Goal: Task Accomplishment & Management: Use online tool/utility

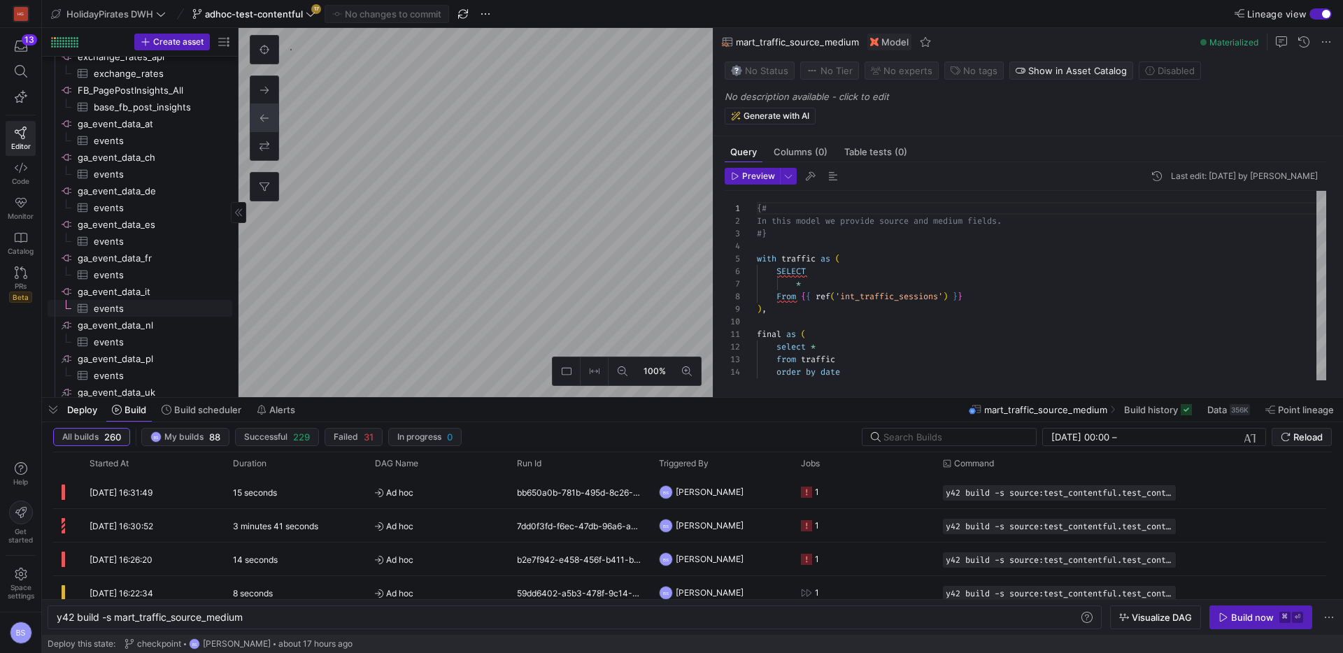
scroll to position [1640, 0]
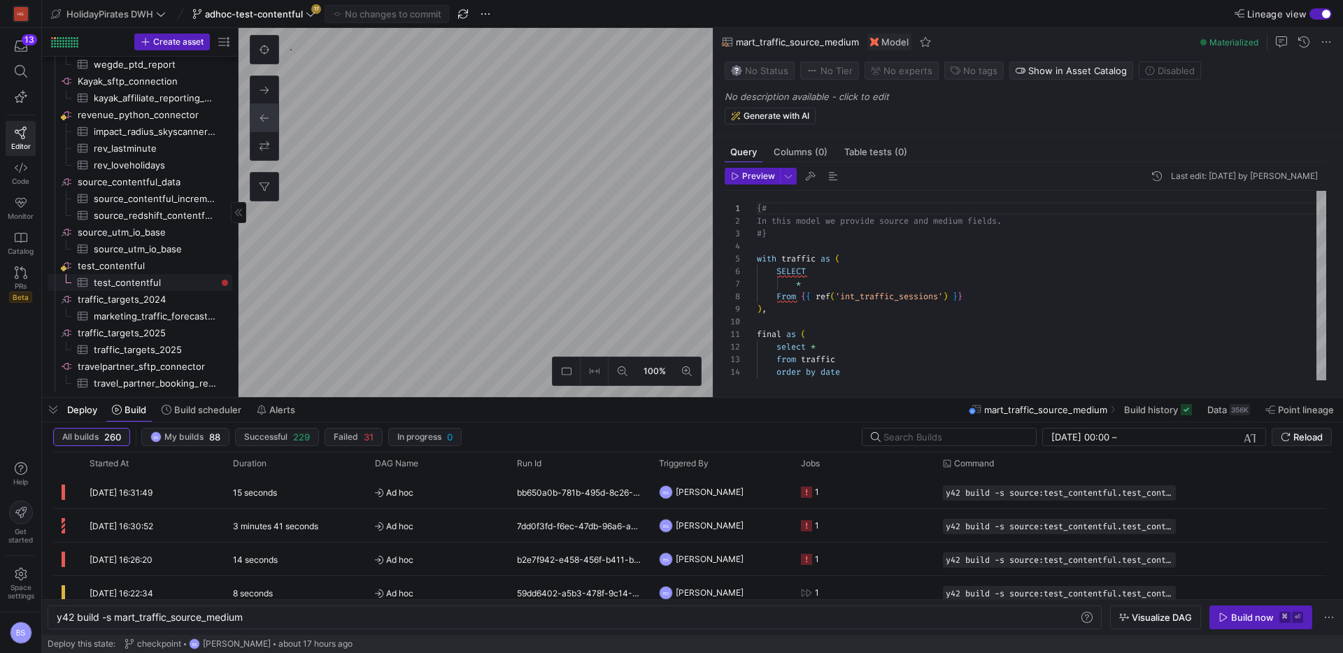
click at [157, 282] on span "test_contentful​​​​​​​​​" at bounding box center [155, 283] width 122 height 16
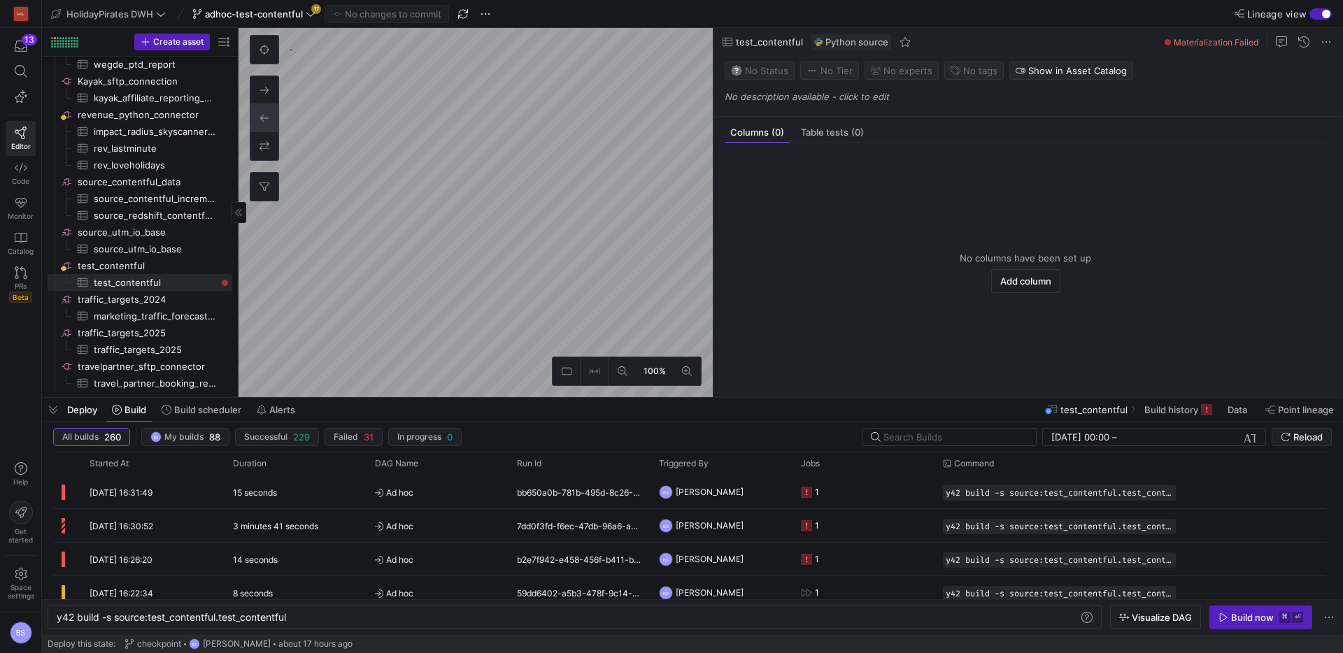
type textarea "y42 build"
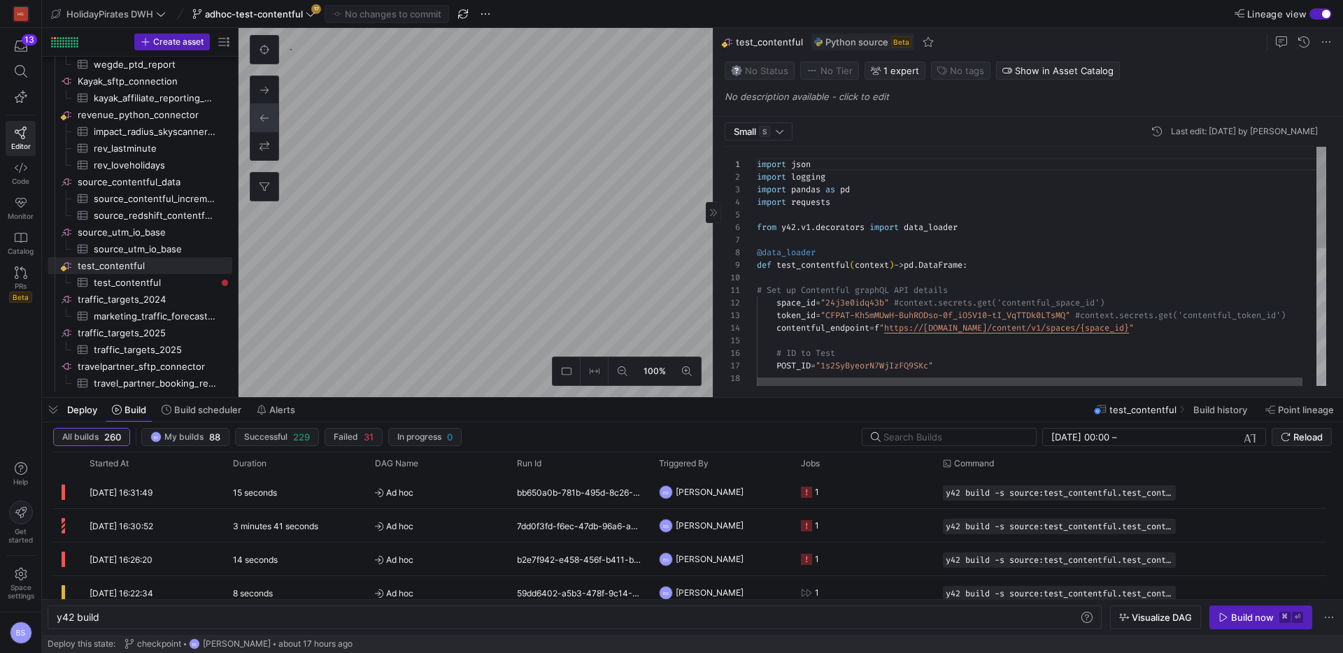
click at [1070, 259] on div "import json import logging import pandas as pd import requests from y42 . v1 . …" at bounding box center [1048, 427] width 583 height 561
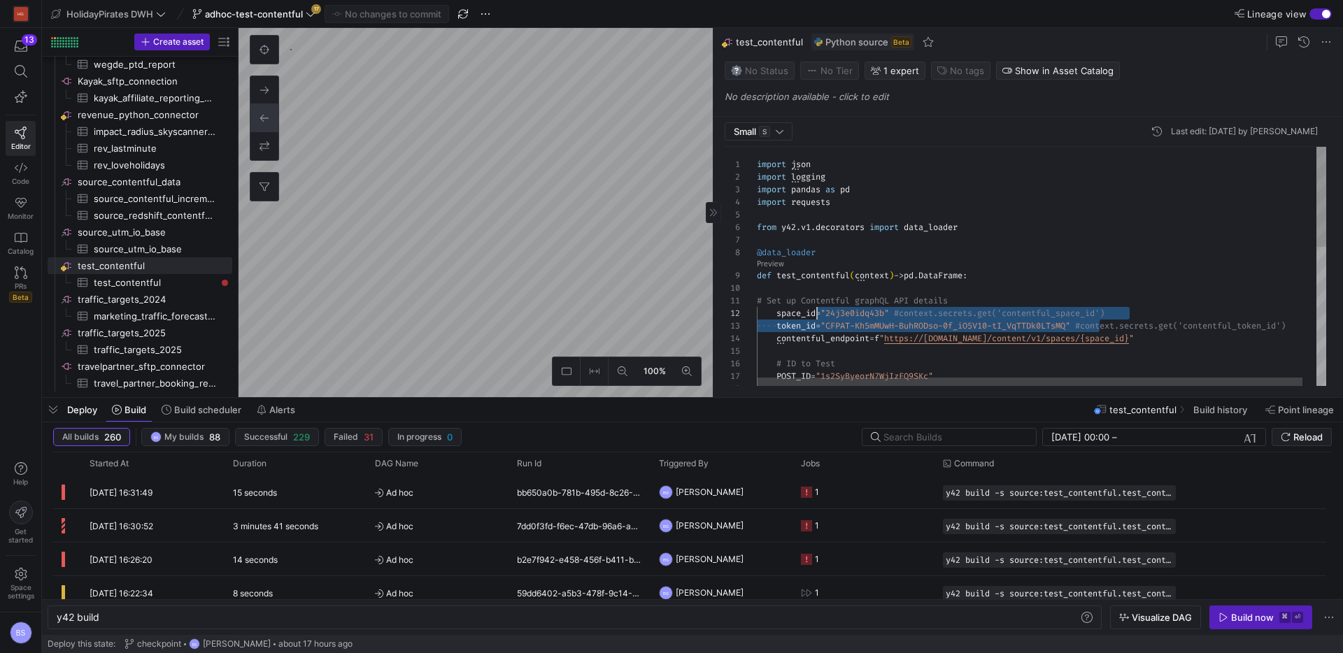
scroll to position [25, 80]
drag, startPoint x: 1091, startPoint y: 328, endPoint x: 835, endPoint y: 326, distance: 256.7
click at [835, 326] on div "import json import logging import pandas as pd import requests from y42 . v1 . …" at bounding box center [1048, 433] width 583 height 572
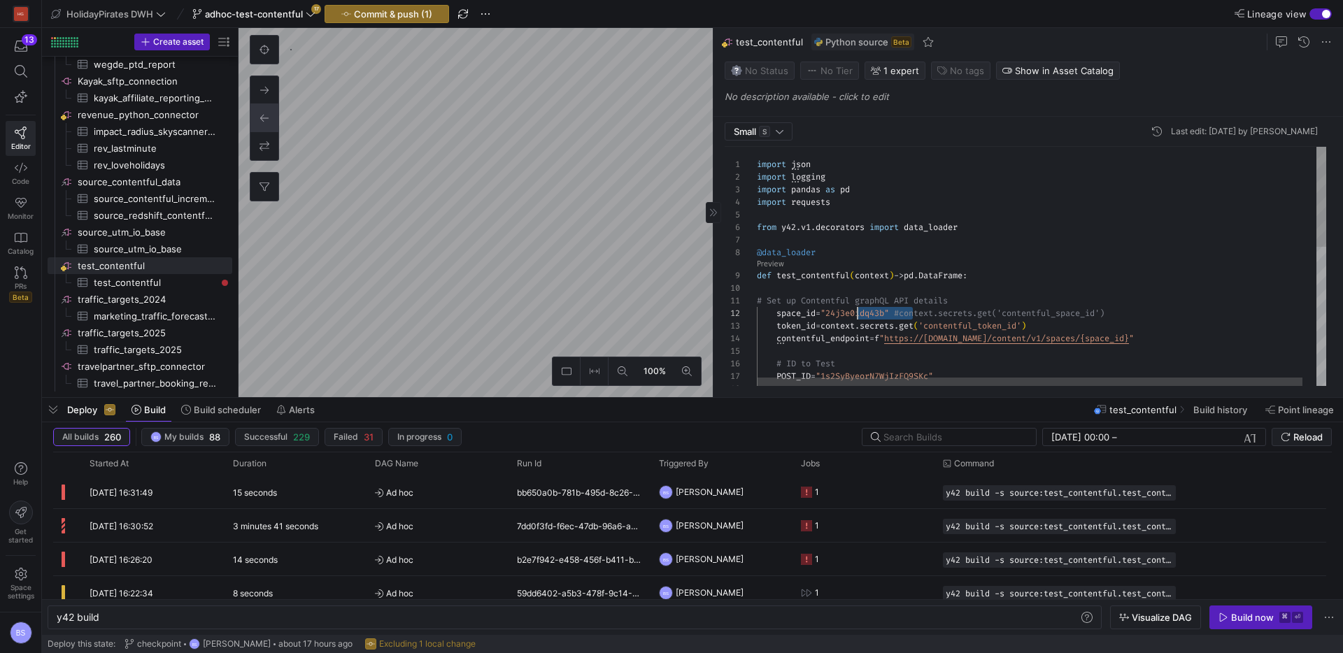
scroll to position [13, 76]
drag, startPoint x: 914, startPoint y: 312, endPoint x: 833, endPoint y: 315, distance: 81.2
click at [833, 315] on div "import json import logging import pandas as pd import requests from y42 . v1 . …" at bounding box center [1048, 433] width 583 height 572
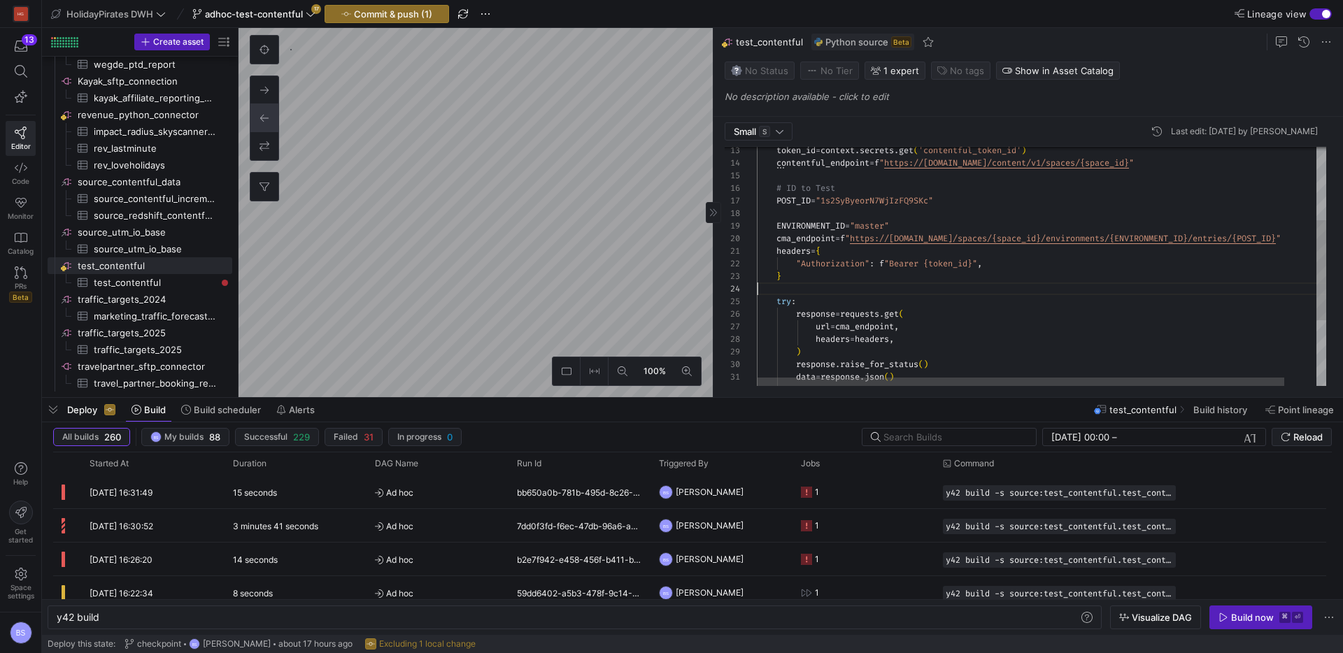
scroll to position [38, 0]
click at [1035, 289] on div "token_id = context . secrets . get ( 'contentful_token_id' ) contentful_endpoin…" at bounding box center [1059, 257] width 604 height 572
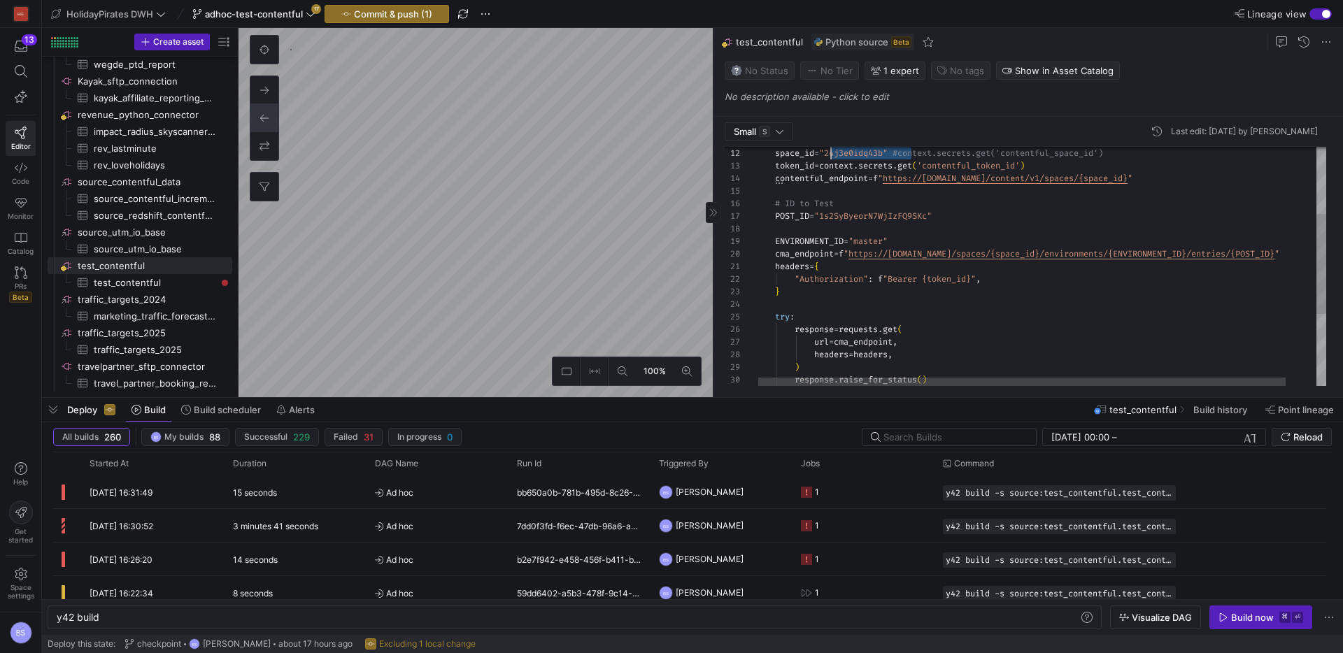
scroll to position [25, 80]
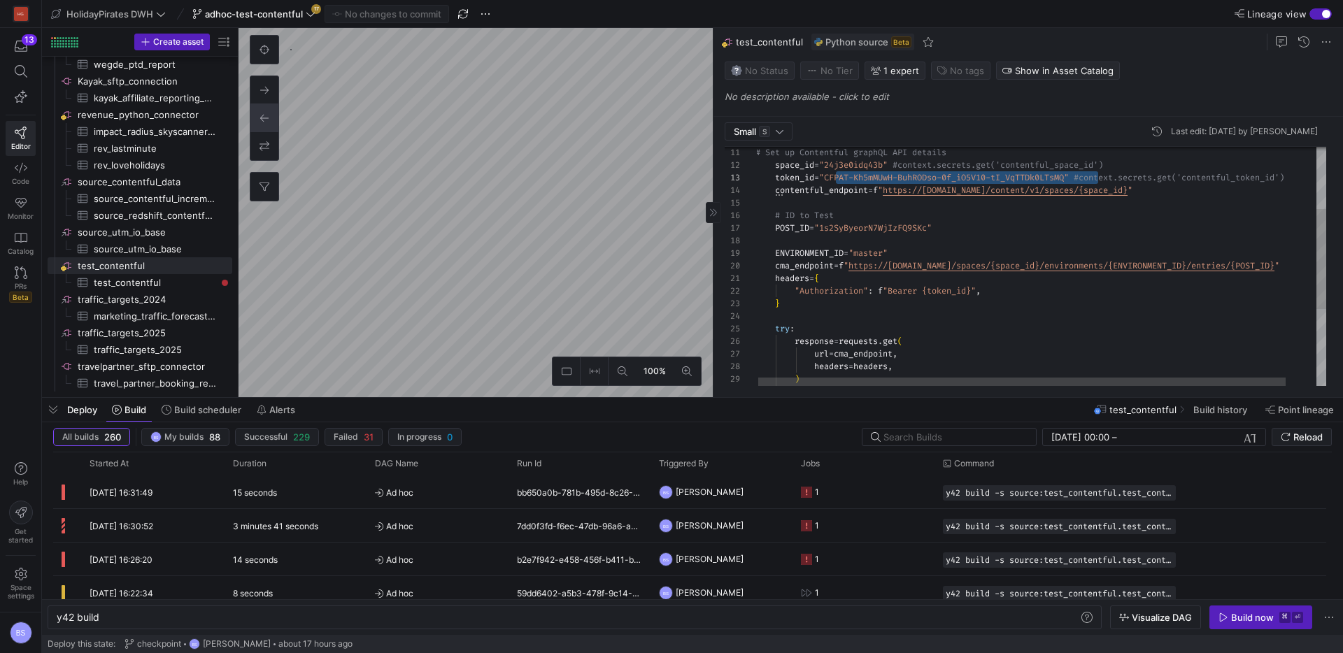
click at [1085, 172] on div "token_id = "CFPAT-Kh5mMUwH-BuhRODso-0f_iO5V10-tI_VqTTDk0LTsMQ " #context.secret…" at bounding box center [1058, 285] width 604 height 572
drag, startPoint x: 1099, startPoint y: 178, endPoint x: 833, endPoint y: 180, distance: 265.8
click at [833, 180] on div "token_id = "CFPAT-Kh5mMUwH-BuhRODso-0f_iO5V10-tI_VqTTDk0LTsMQ " #context.secret…" at bounding box center [1058, 285] width 604 height 572
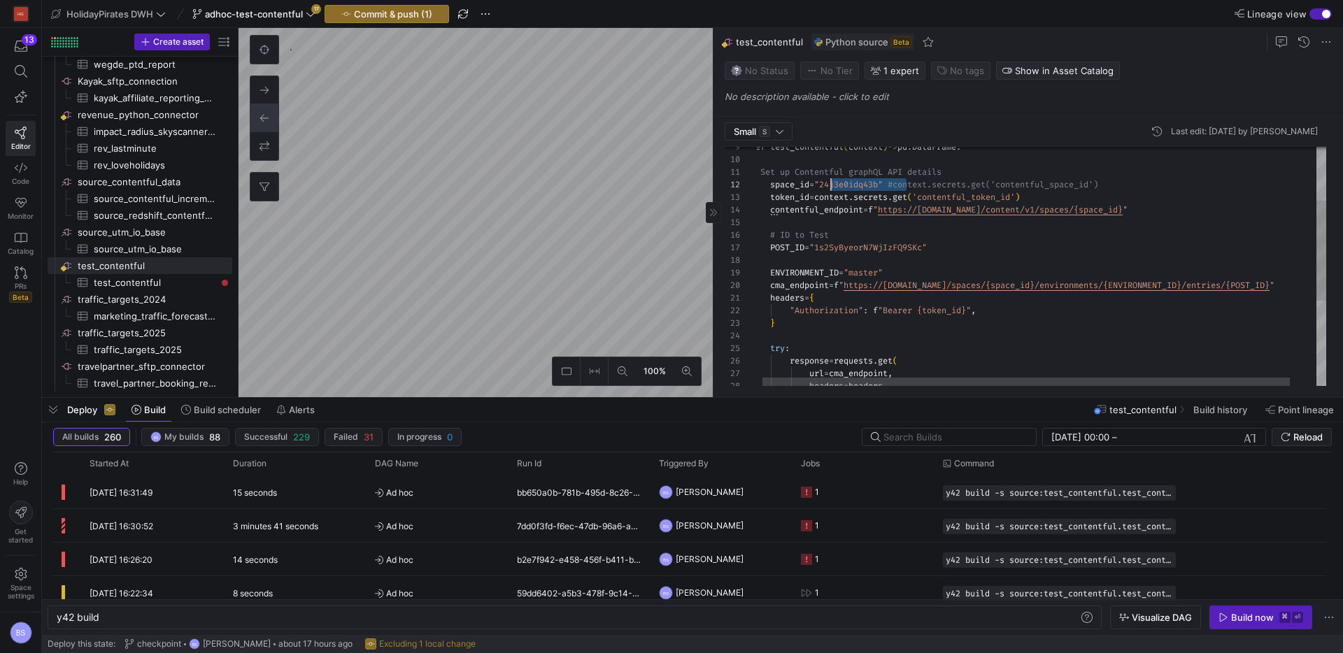
scroll to position [13, 76]
drag, startPoint x: 900, startPoint y: 180, endPoint x: 826, endPoint y: 181, distance: 73.5
click at [826, 181] on div "token_id = context . secrets . get ( 'contentful_token_id' ) contentful_endpoin…" at bounding box center [1053, 304] width 604 height 572
click at [1011, 268] on div "token_id = context . secrets . get ( 'contentful_token_id' ) contentful_endpoin…" at bounding box center [1050, 304] width 604 height 572
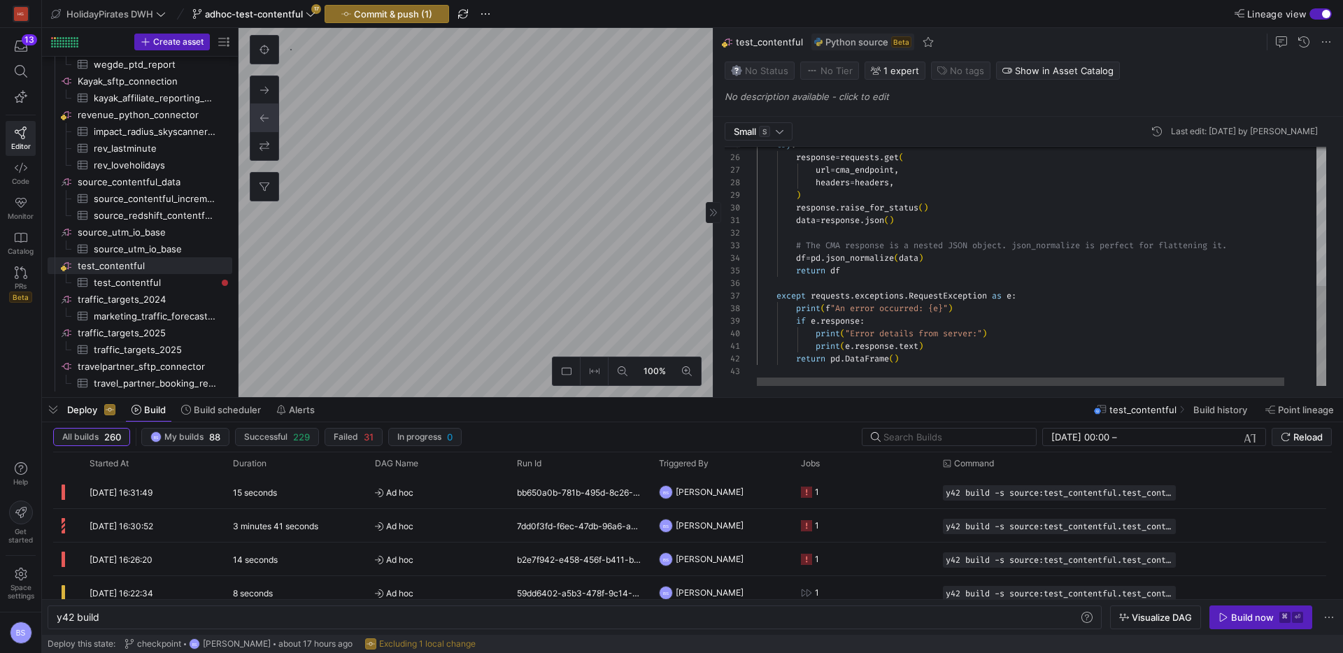
scroll to position [13, 146]
click at [921, 364] on div "try : response = requests . get ( url = cma_endpoint , headers = headers , ) re…" at bounding box center [1059, 101] width 604 height 572
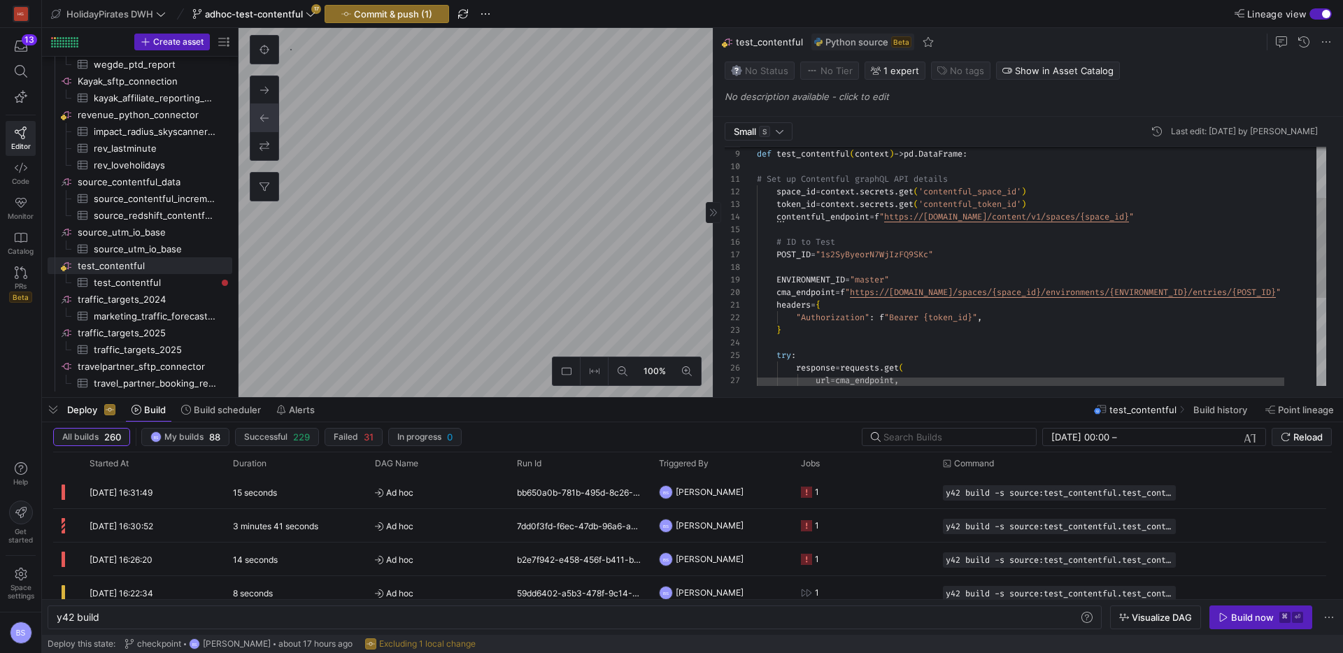
click at [778, 351] on div "headers = { cma_endpoint = f " https://[DOMAIN_NAME]/spaces/{space_id}/envir on…" at bounding box center [1059, 311] width 604 height 572
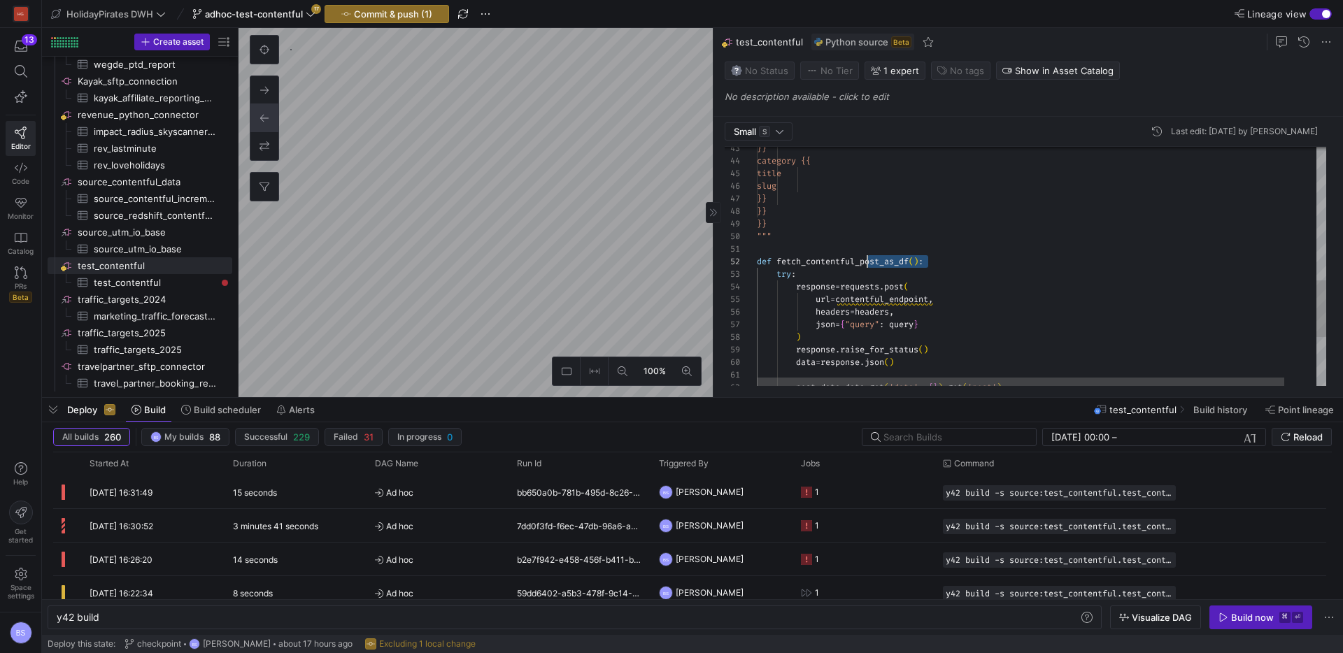
scroll to position [13, 0]
drag, startPoint x: 868, startPoint y: 264, endPoint x: 723, endPoint y: 267, distance: 144.8
click at [757, 267] on div "response . raise_for_status ( ) data = response . json ( ) post_data = data . g…" at bounding box center [1059, 91] width 604 height 1000
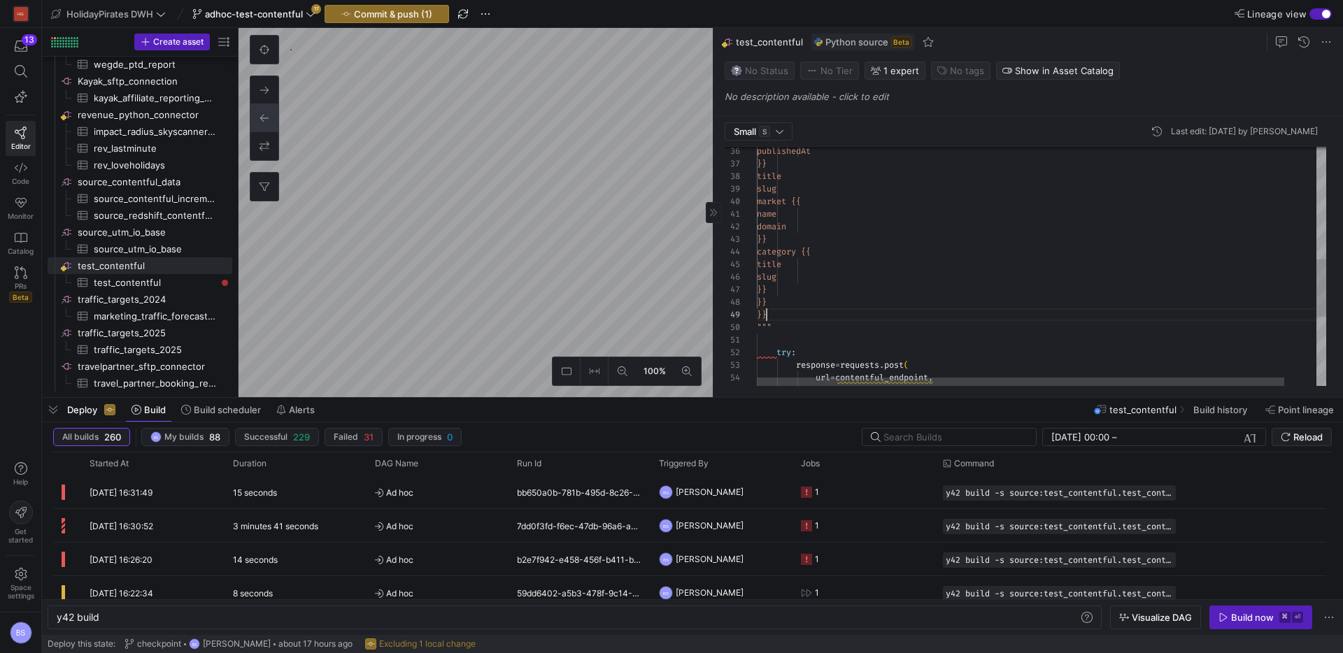
click at [832, 315] on div "headers = headers , url = contentful_endpoint , response = requests . post ( tr…" at bounding box center [1059, 175] width 604 height 987
click at [825, 321] on div "headers = headers , url = contentful_endpoint , response = requests . post ( tr…" at bounding box center [1059, 175] width 604 height 987
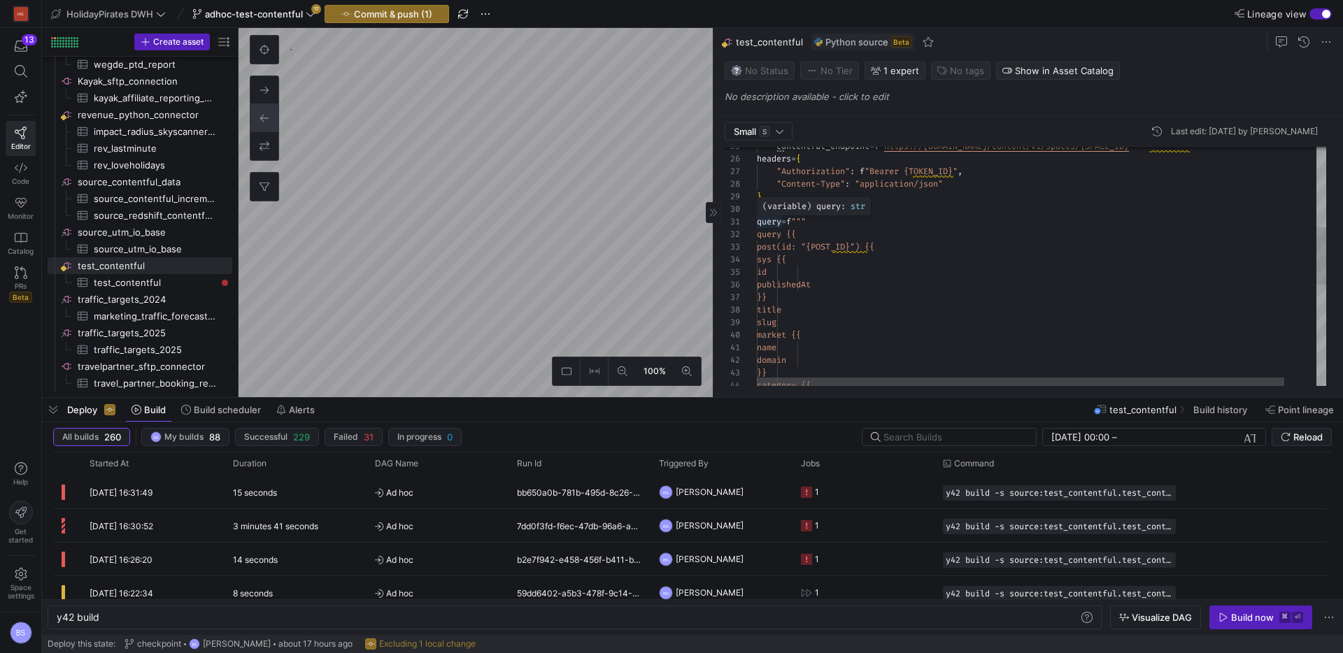
click at [758, 223] on div "category {{ }} domain name market {{ slug title }} publishedAt id sys {{ post(i…" at bounding box center [1059, 309] width 604 height 987
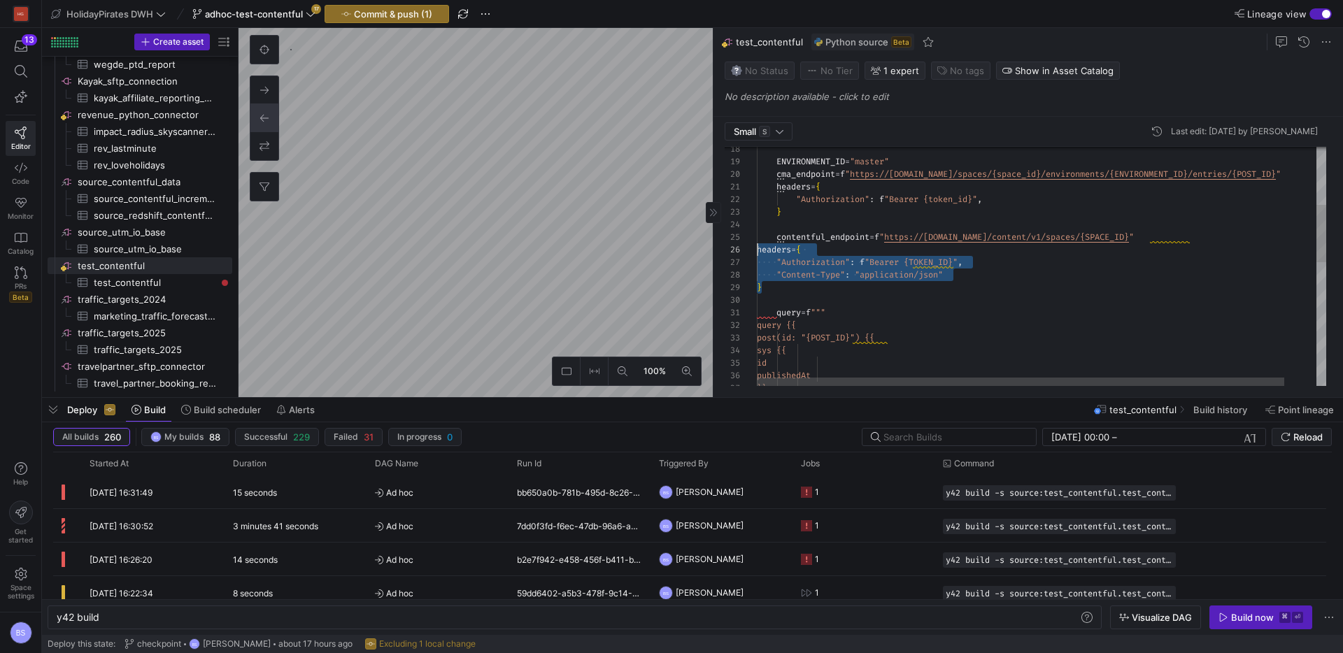
scroll to position [63, 0]
drag, startPoint x: 796, startPoint y: 290, endPoint x: 755, endPoint y: 248, distance: 58.9
click at [757, 248] on div "}} publishedAt id sys {{ post(id: "{POST_ID}") {{ query {{ query = f """ } "Con…" at bounding box center [1059, 400] width 604 height 987
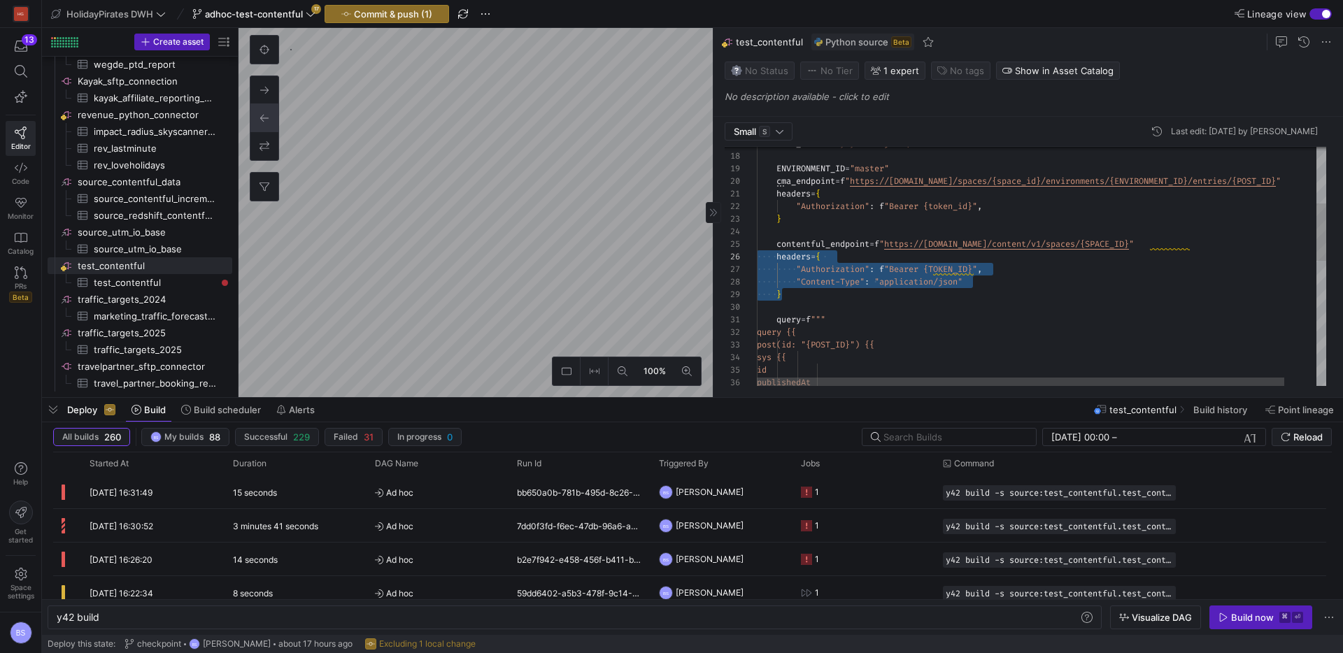
click at [1009, 294] on div "publishedAt id sys {{ post(id: "{POST_ID}") {{ query {{ query = f """ } "Conten…" at bounding box center [1059, 407] width 604 height 987
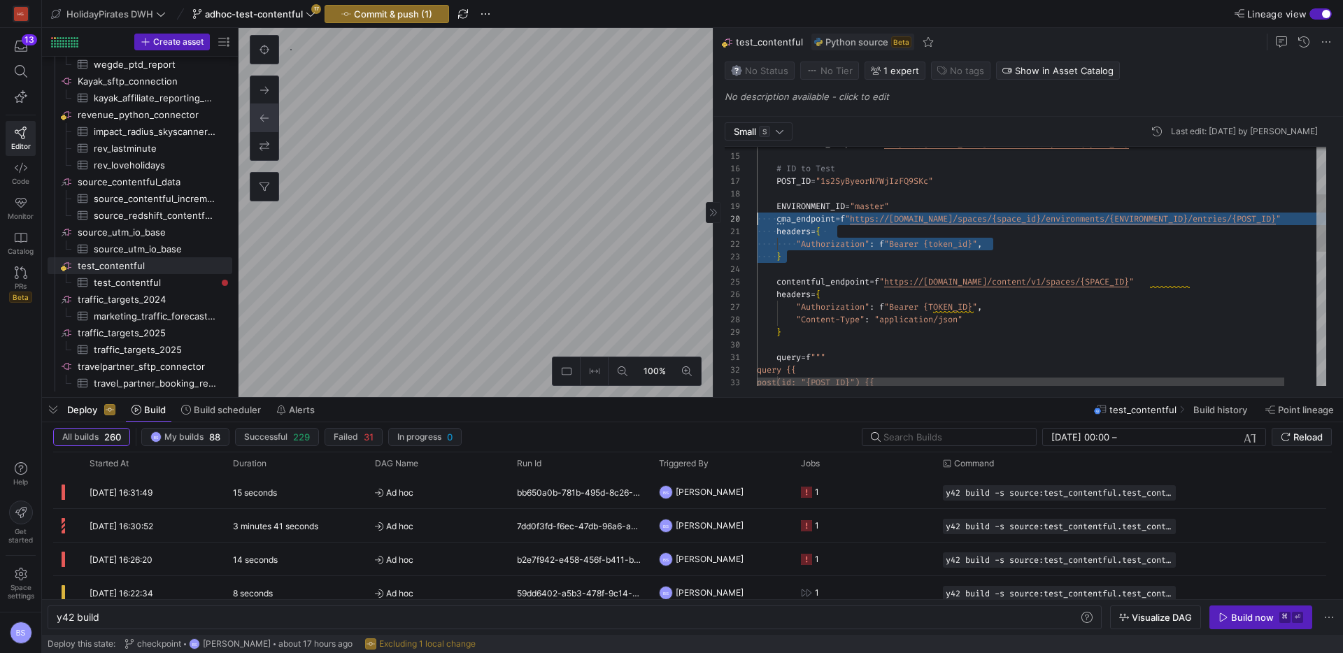
scroll to position [101, 0]
drag, startPoint x: 858, startPoint y: 267, endPoint x: 716, endPoint y: 204, distance: 154.4
click at [757, 204] on div "query {{ query = f """ } "Content-Type" : "application/json" "Authorization" : …" at bounding box center [1059, 445] width 604 height 987
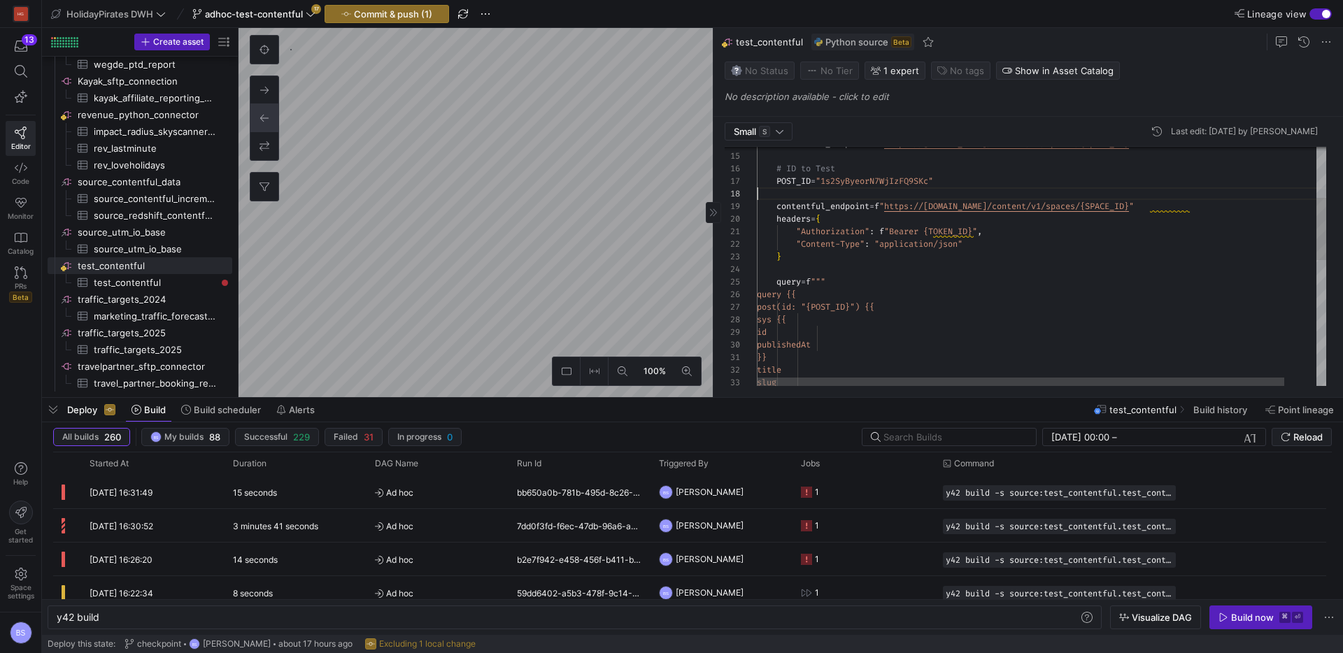
scroll to position [88, 0]
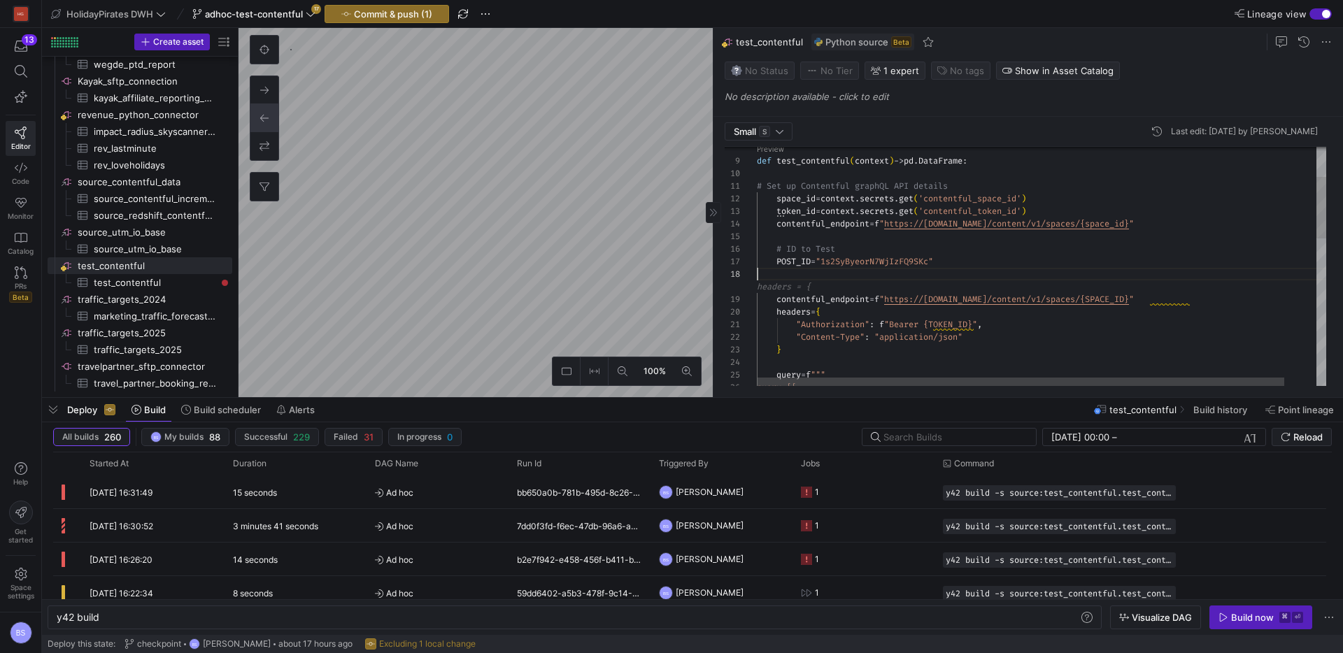
click at [788, 201] on div "query {{ query = f """ } "Content-Type" : "application/json" "Authorization" : …" at bounding box center [1059, 494] width 604 height 924
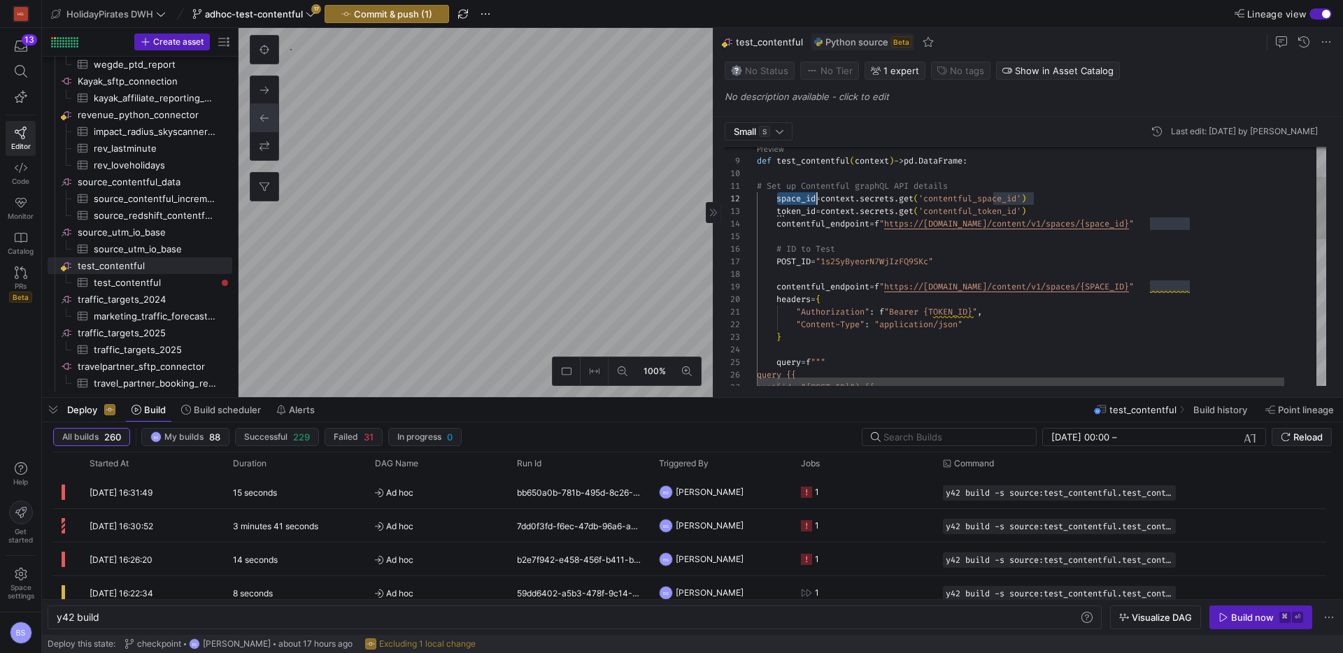
click at [788, 201] on div "query {{ query = f """ } "Content-Type" : "application/json" "Authorization" : …" at bounding box center [1059, 488] width 604 height 912
click at [1170, 290] on div "query {{ query = f """ } "Content-Type" : "application/json" "Authorization" : …" at bounding box center [1059, 488] width 604 height 912
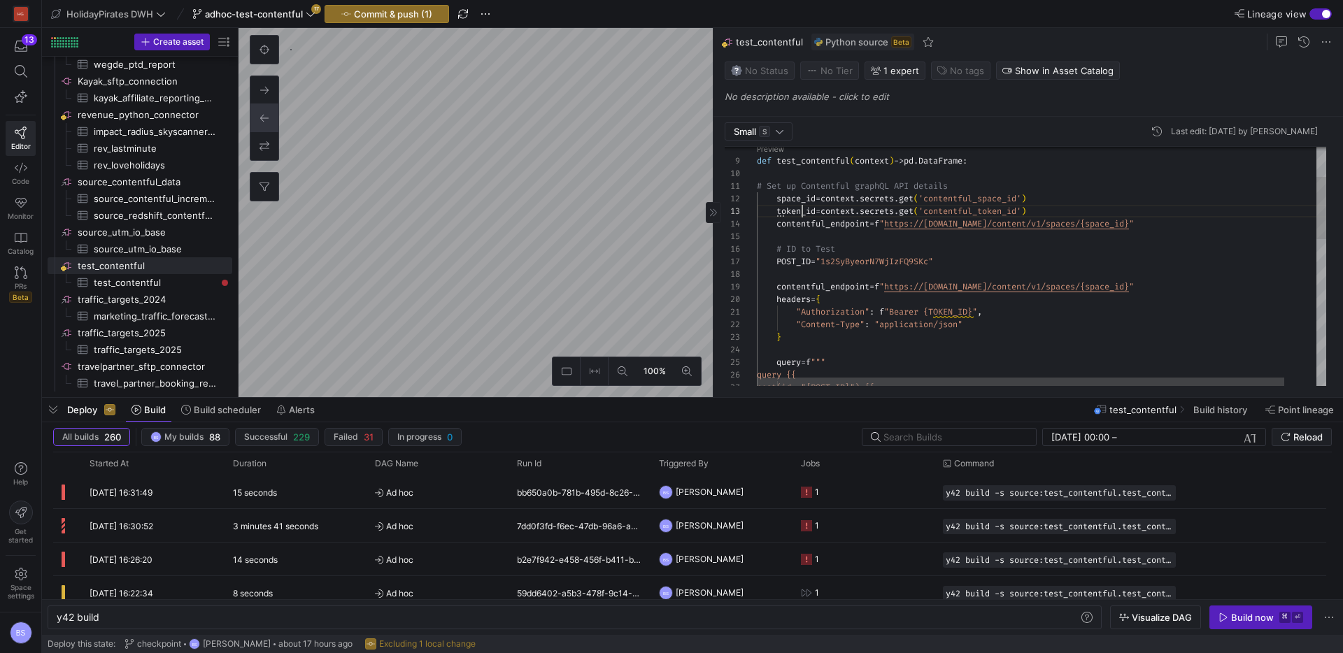
click at [802, 213] on div "query {{ query = f """ } "Content-Type" : "application/json" "Authorization" : …" at bounding box center [1059, 488] width 604 height 912
click at [961, 312] on div "query {{ query = f """ } "Content-Type" : "application/json" "Authorization" : …" at bounding box center [1059, 488] width 604 height 912
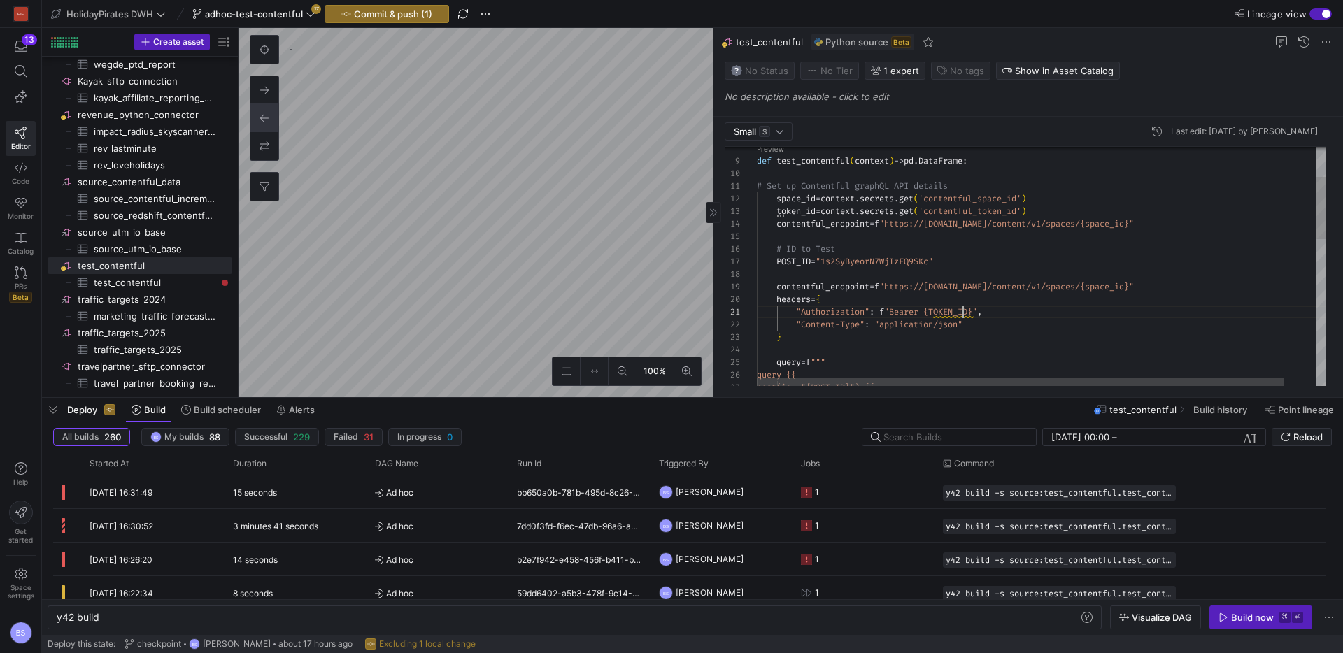
scroll to position [0, 217]
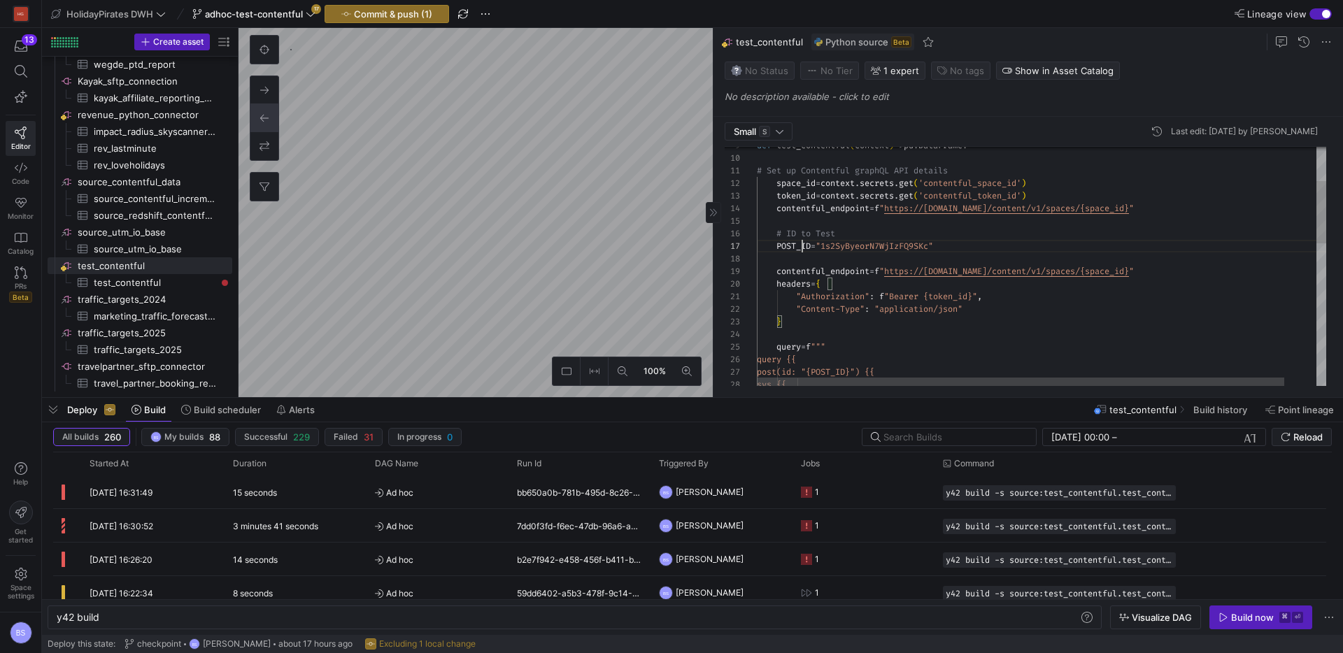
click at [800, 243] on div "query {{ query = f """ } "Content-Type" : "application/json" "Authorization" : …" at bounding box center [1059, 473] width 604 height 912
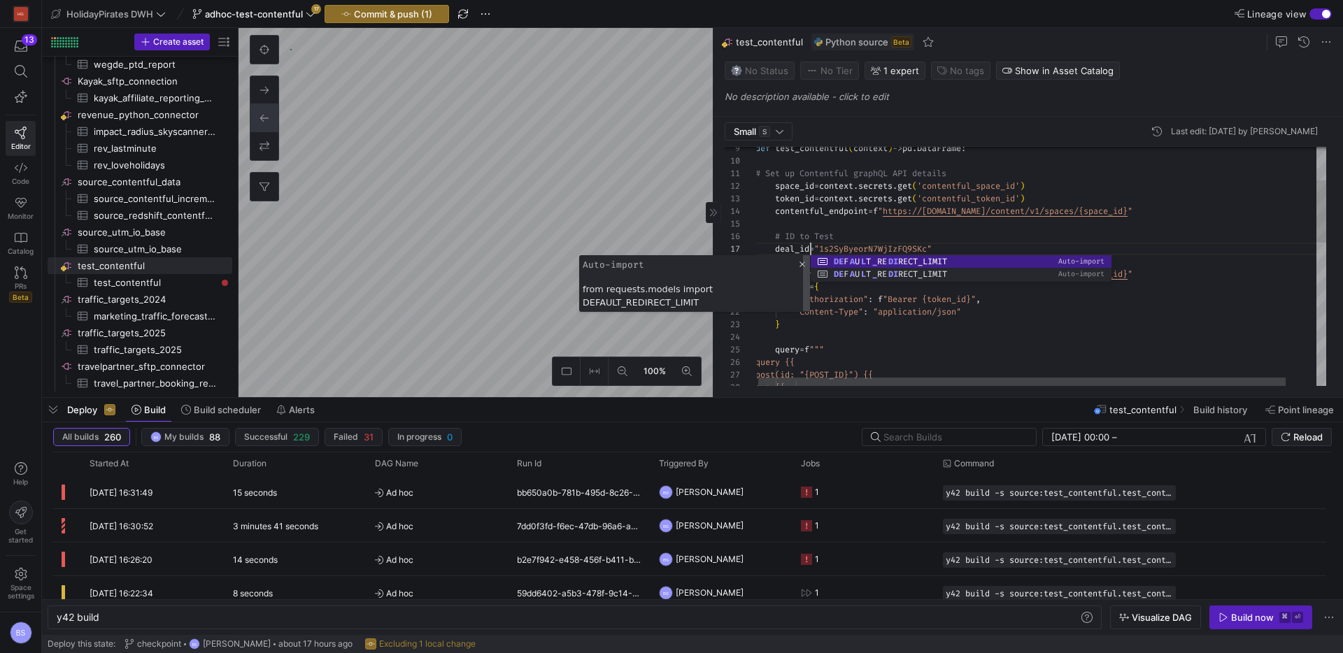
scroll to position [76, 55]
click at [788, 237] on div "query {{ query = f """ } "Content-Type" : "application/json" "Authorization" : …" at bounding box center [1058, 476] width 604 height 912
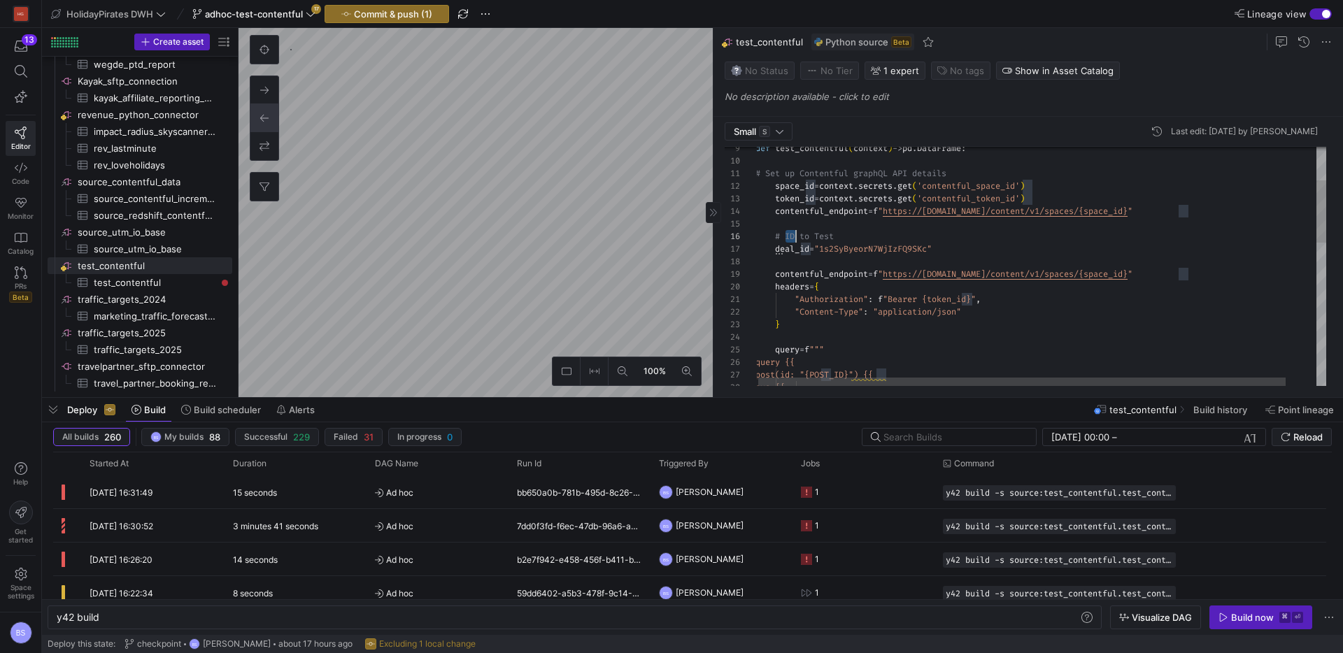
click at [788, 237] on div "query {{ query = f """ } "Content-Type" : "application/json" "Authorization" : …" at bounding box center [1058, 476] width 604 height 912
click at [825, 253] on div "query {{ query = f """ } "Content-Type" : "application/json" "Authorization" : …" at bounding box center [1058, 476] width 604 height 912
click at [793, 254] on div "query {{ query = f """ } "Content-Type" : "application/json" "Authorization" : …" at bounding box center [1058, 476] width 604 height 912
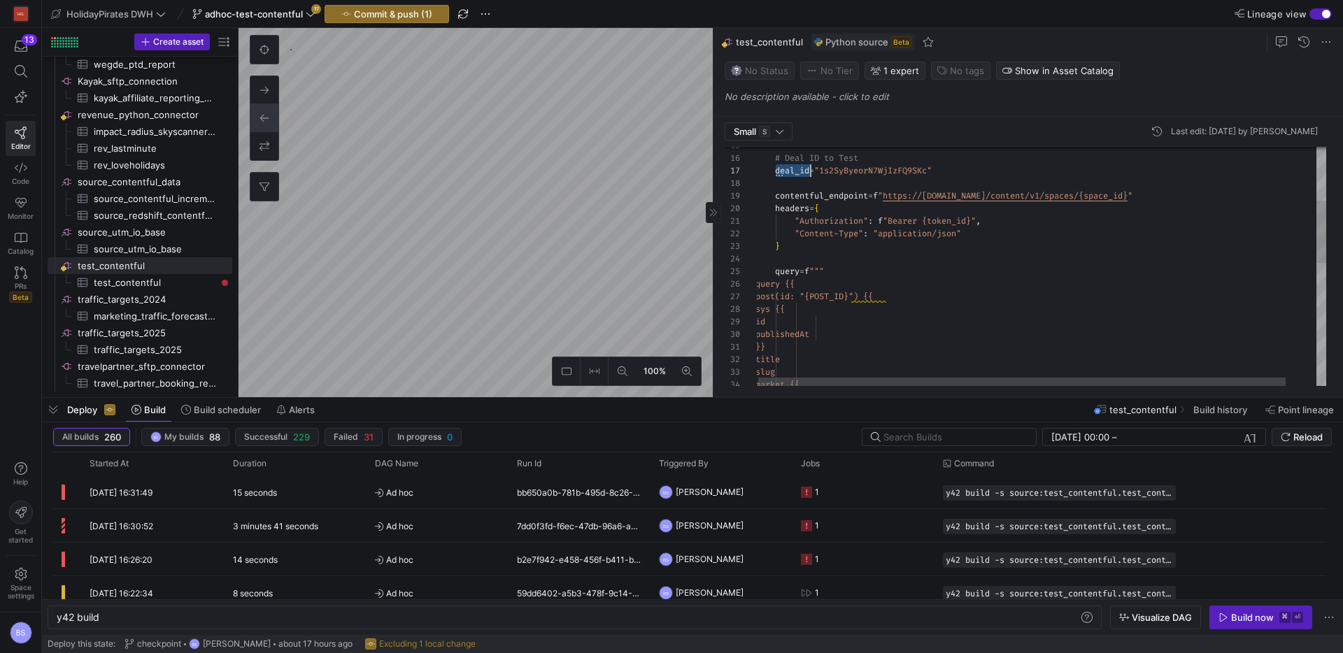
click at [862, 296] on div "query {{ query = f """ } "Content-Type" : "application/json" "Authorization" : …" at bounding box center [1058, 397] width 604 height 912
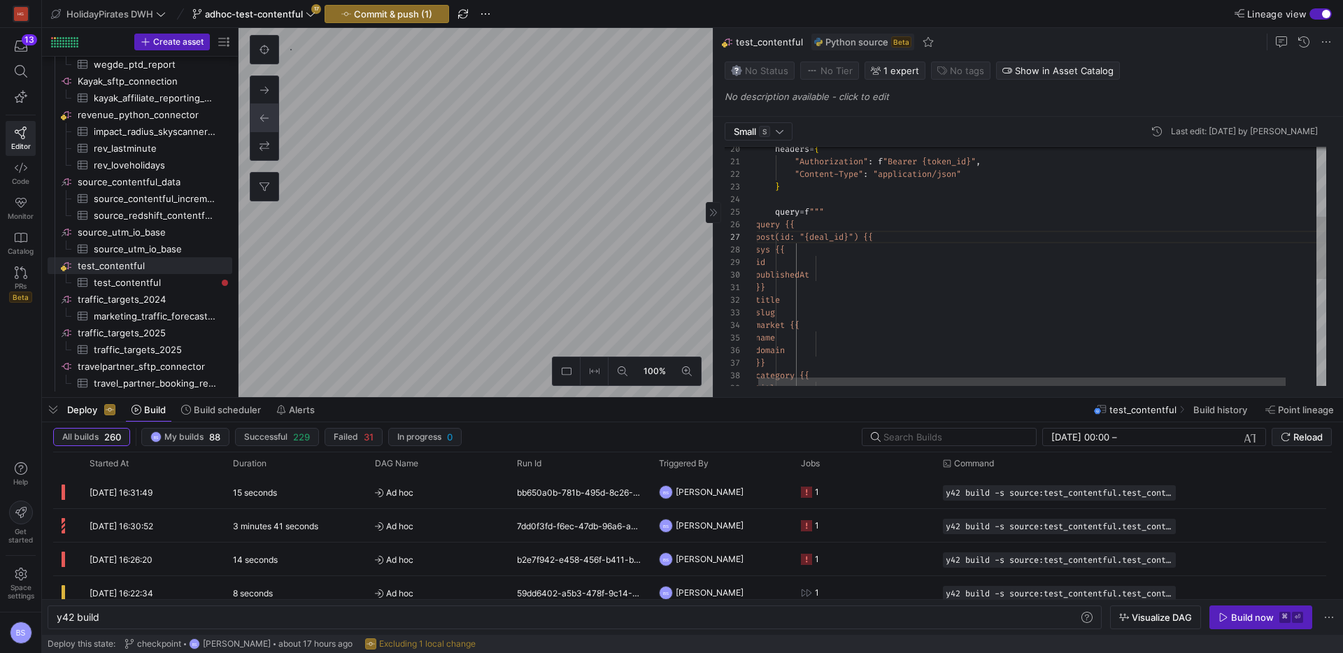
click at [895, 279] on div "query {{ query = f """ } "Content-Type" : "application/json" "Authorization" : …" at bounding box center [1058, 338] width 604 height 912
click at [851, 279] on div "query {{ query = f """ post(id: "{deal_id}") {{ sys {{ id publishedAt }} title …" at bounding box center [1054, 295] width 604 height 937
click at [905, 290] on div "query {{ query = f """ post(id: "{deal_id}") {{ sys {{ id publishedAt }} title …" at bounding box center [1054, 301] width 604 height 949
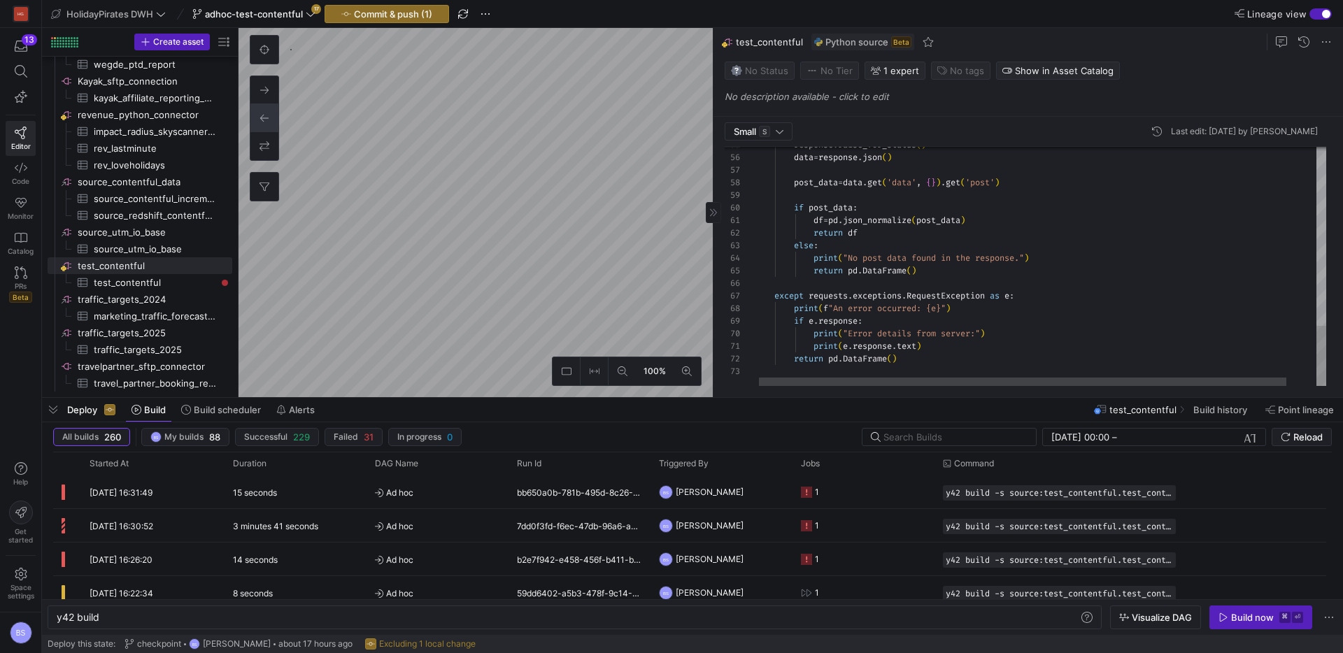
type textarea "df = pd.json_normalize(post_data) return df else: print("No post data found in …"
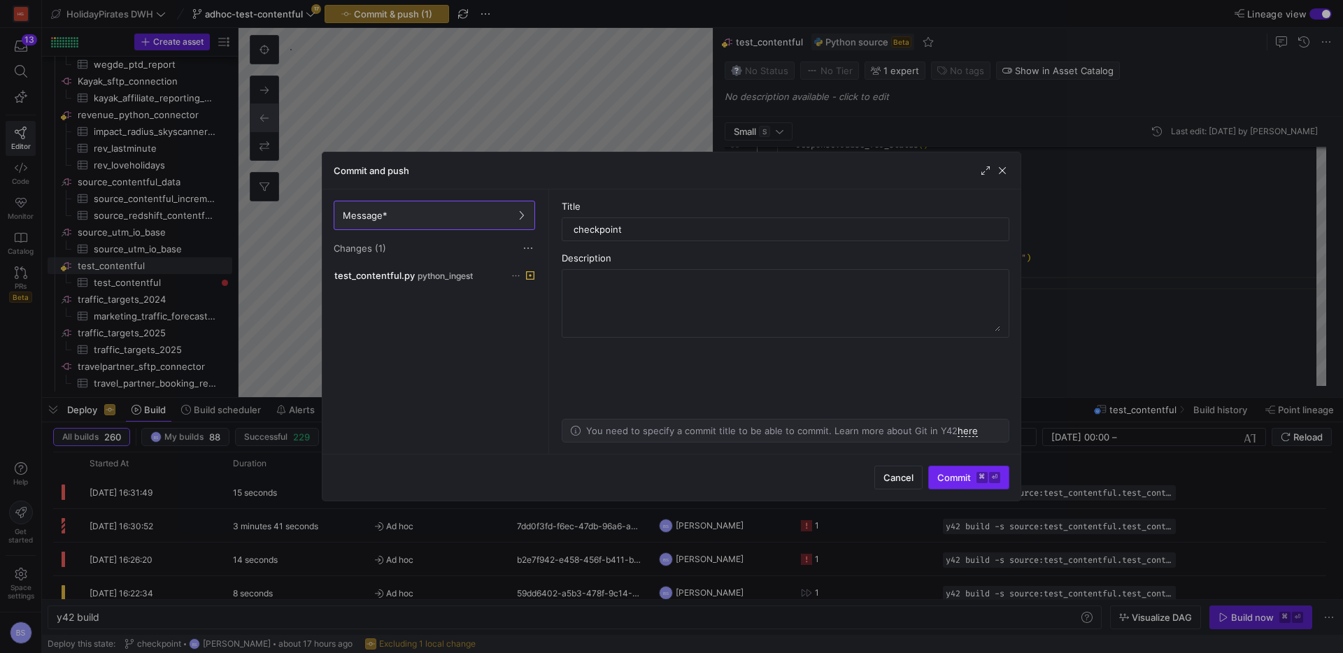
click at [952, 484] on span "submit" at bounding box center [969, 478] width 80 height 22
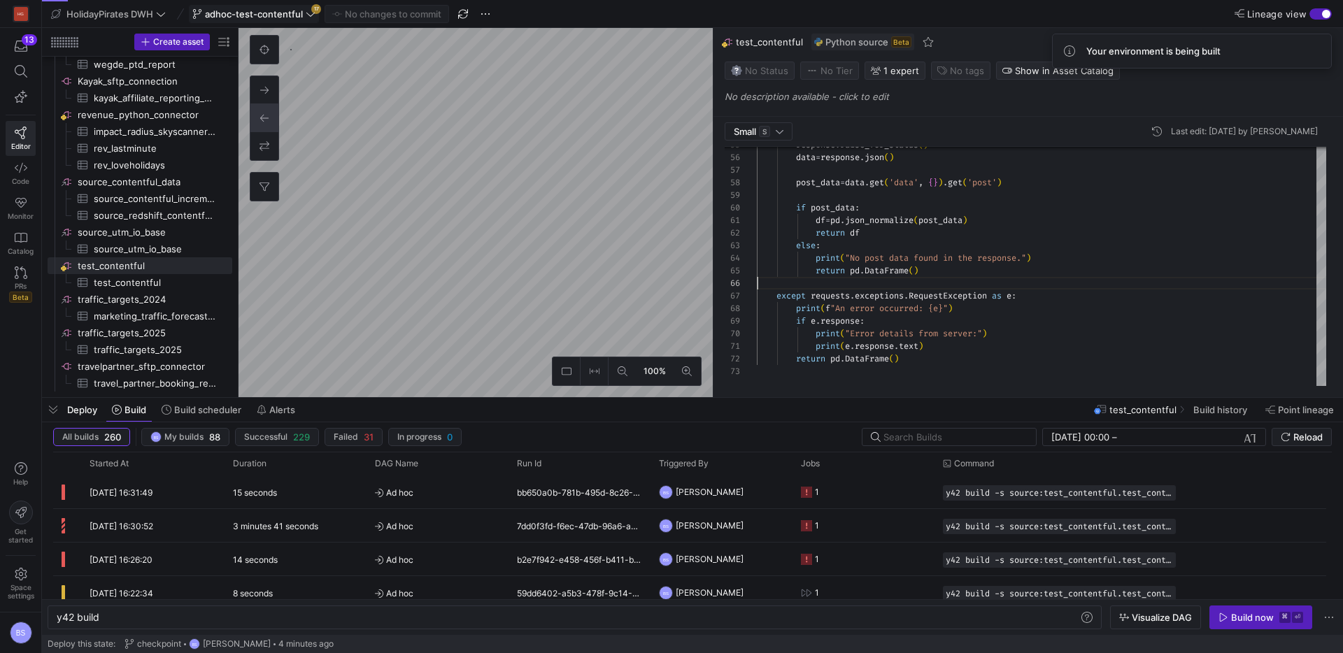
click at [290, 22] on button "adhoc-test-contentful 17" at bounding box center [254, 14] width 130 height 18
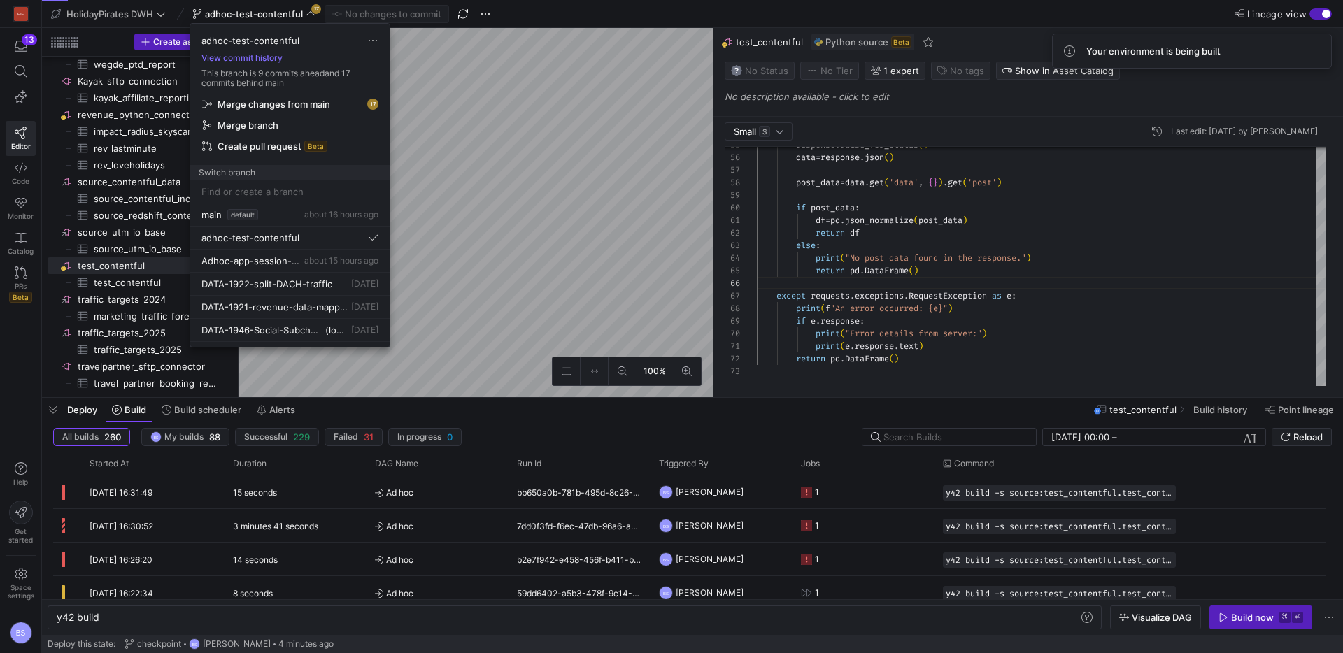
click at [349, 106] on span "Merge changes from main" at bounding box center [290, 104] width 176 height 11
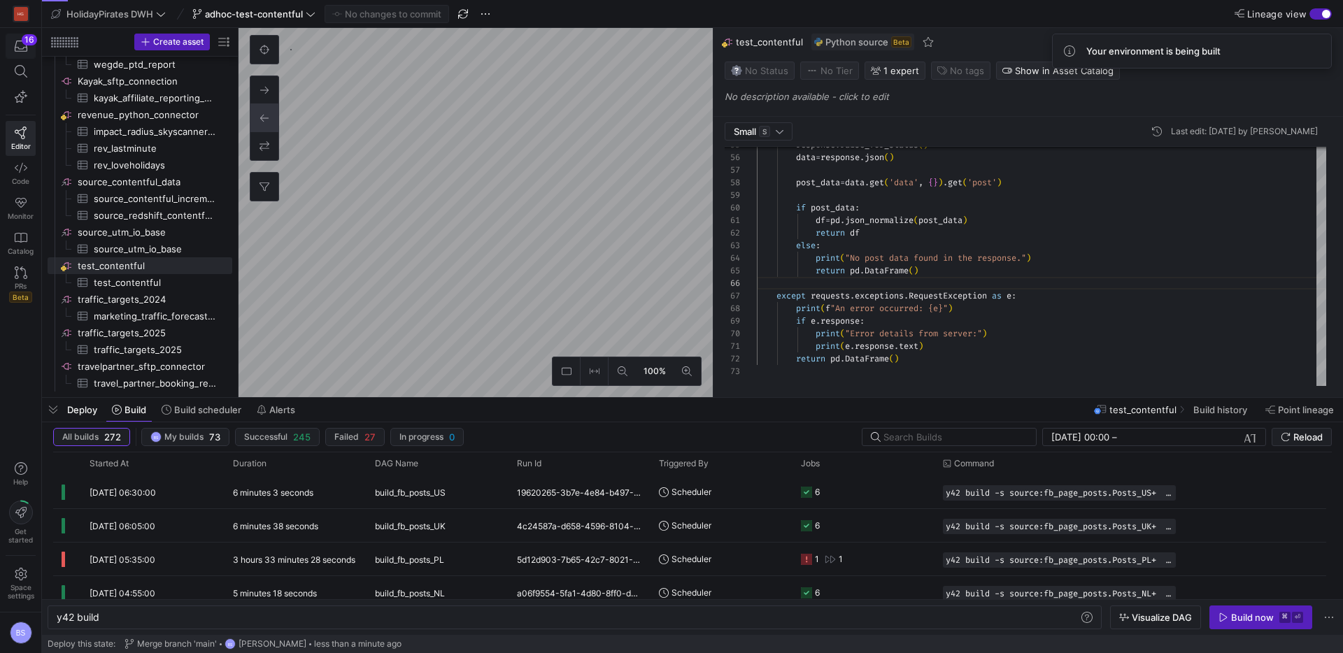
click at [24, 52] on span "button" at bounding box center [20, 46] width 29 height 24
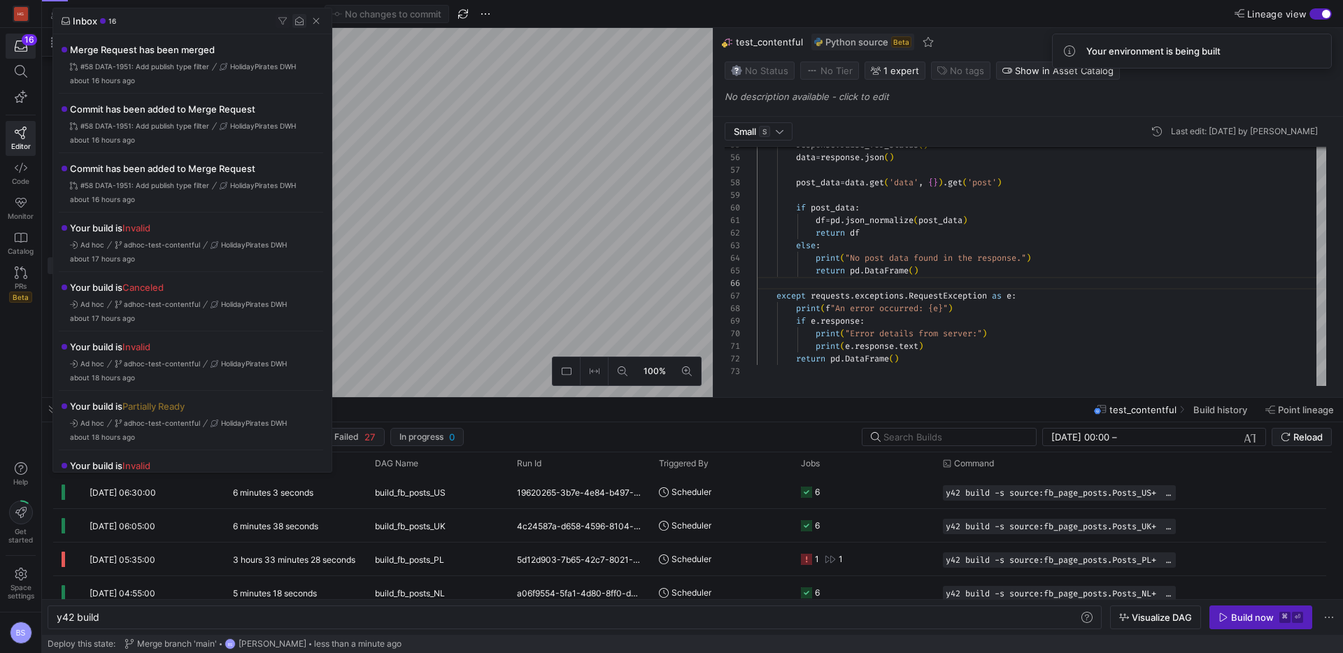
click at [301, 22] on span "button" at bounding box center [299, 21] width 14 height 14
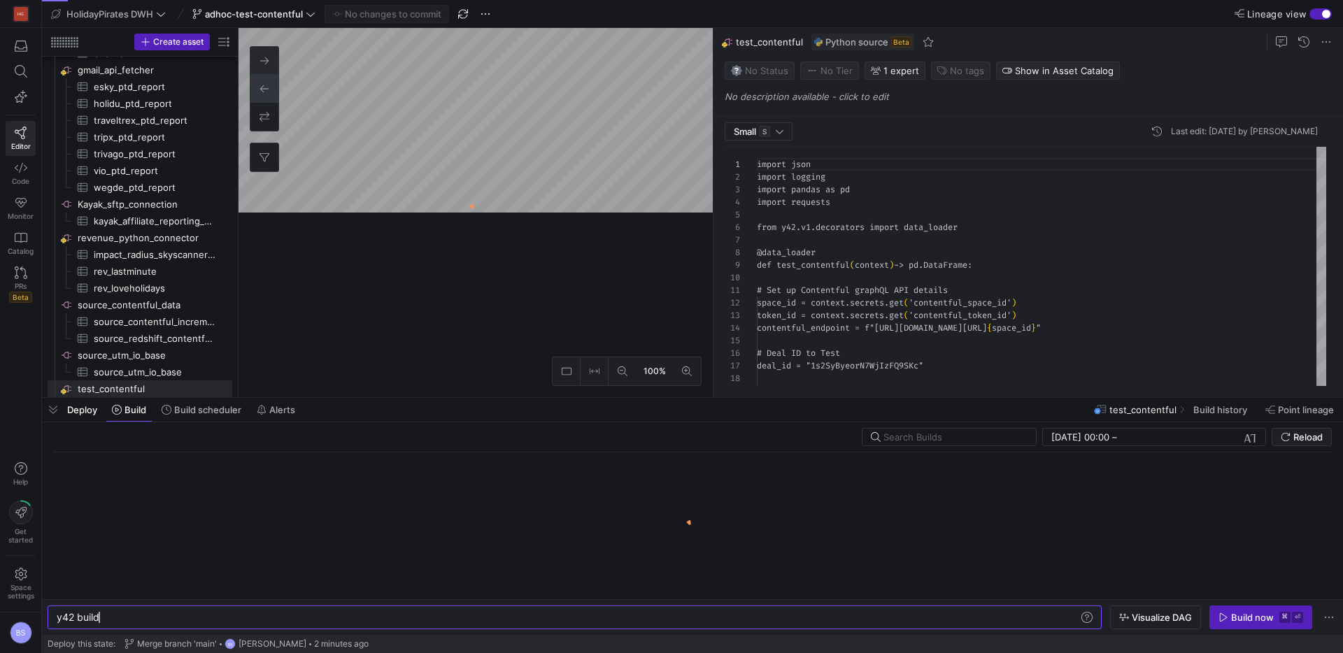
scroll to position [126, 0]
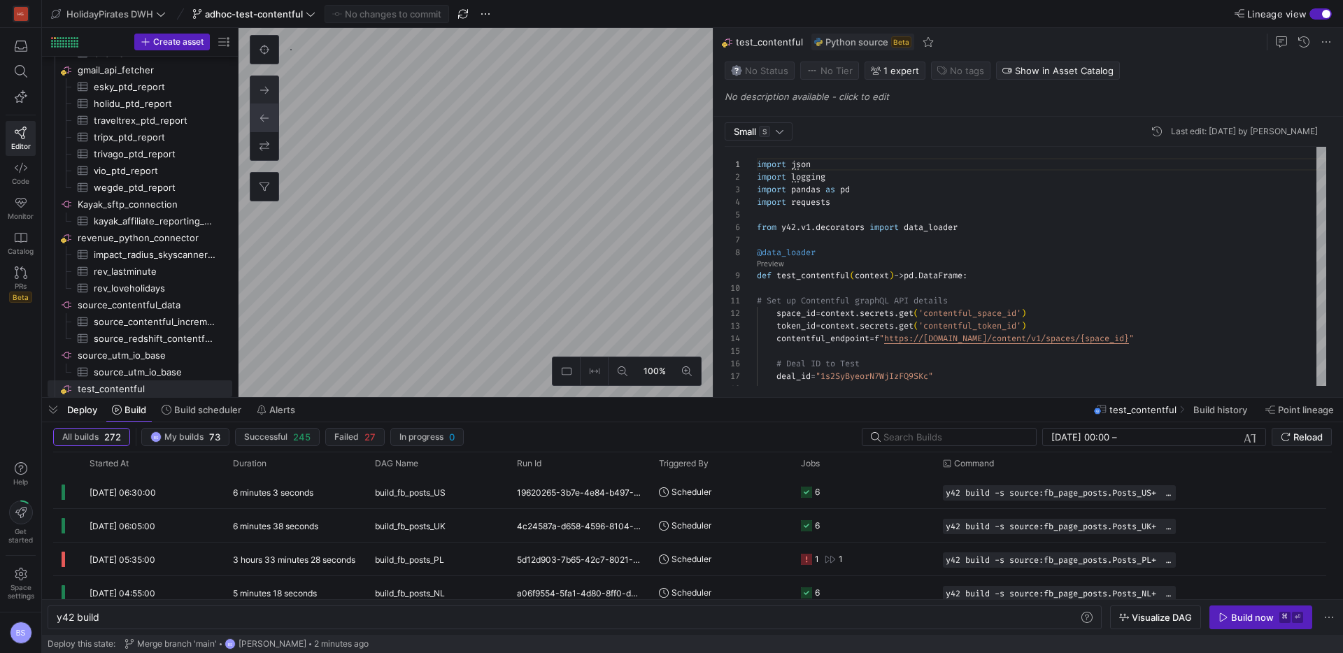
type textarea "y42 build -s source:test_contentful.test_contentful"
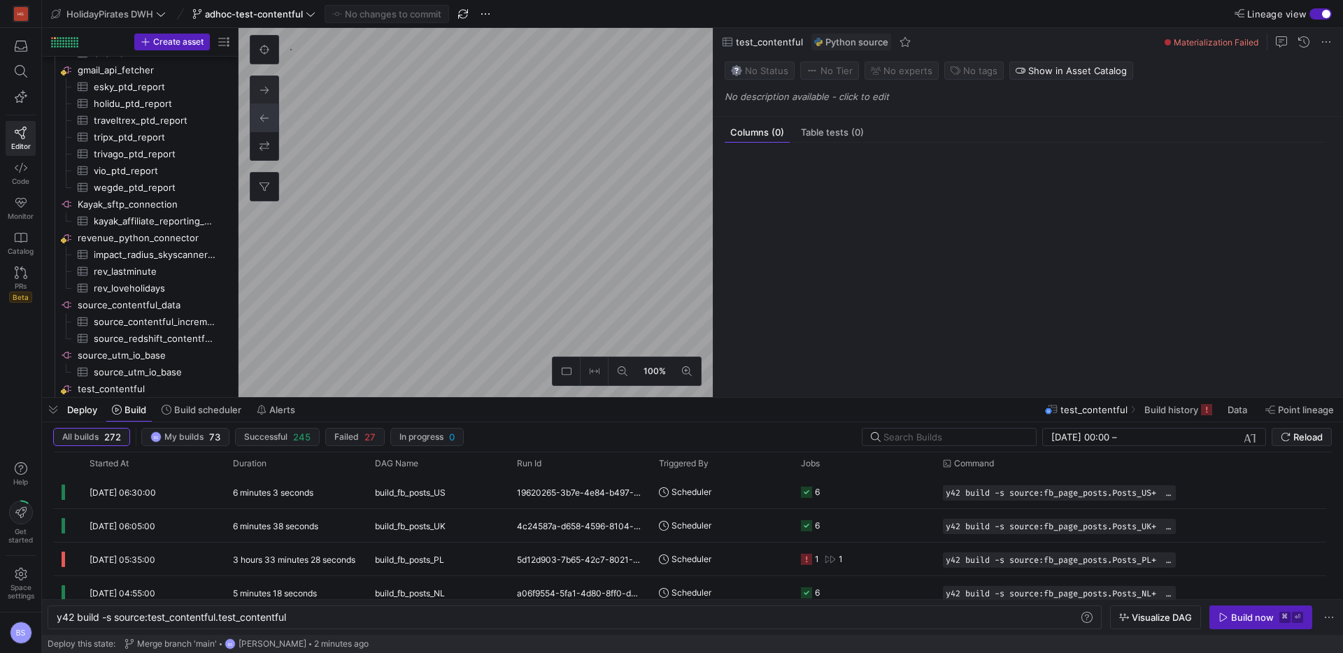
scroll to position [986, 0]
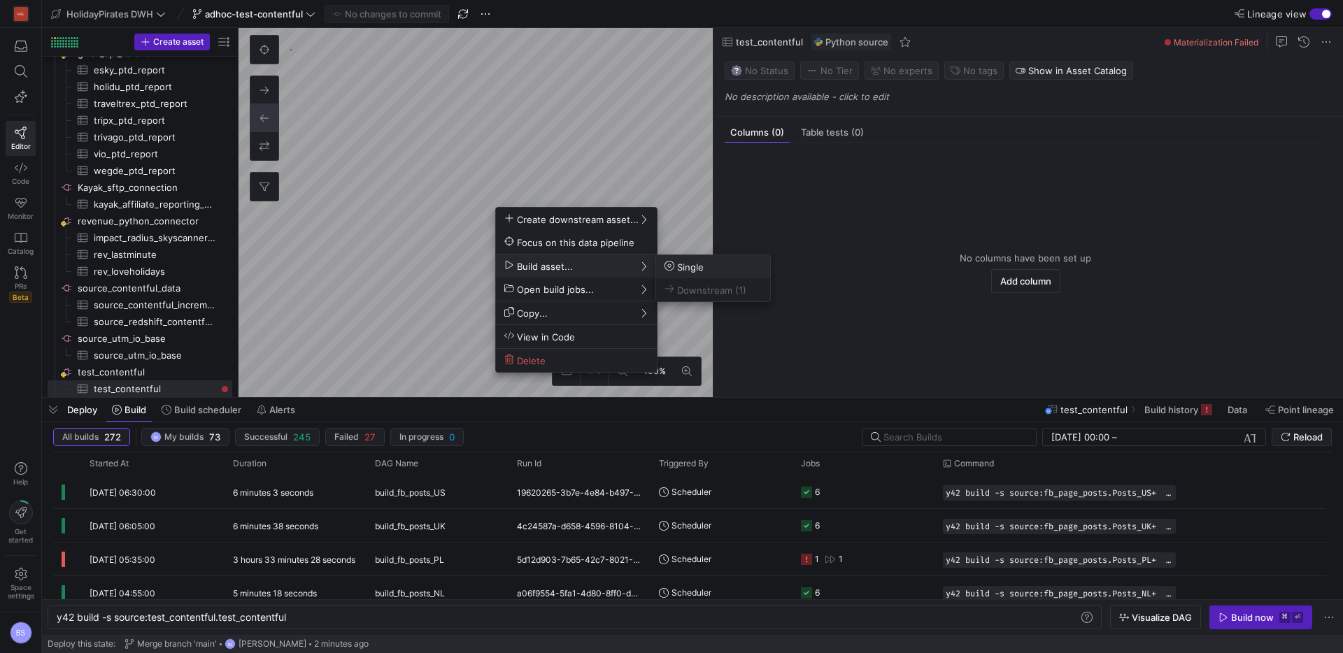
click at [690, 267] on span "Single" at bounding box center [684, 267] width 39 height 12
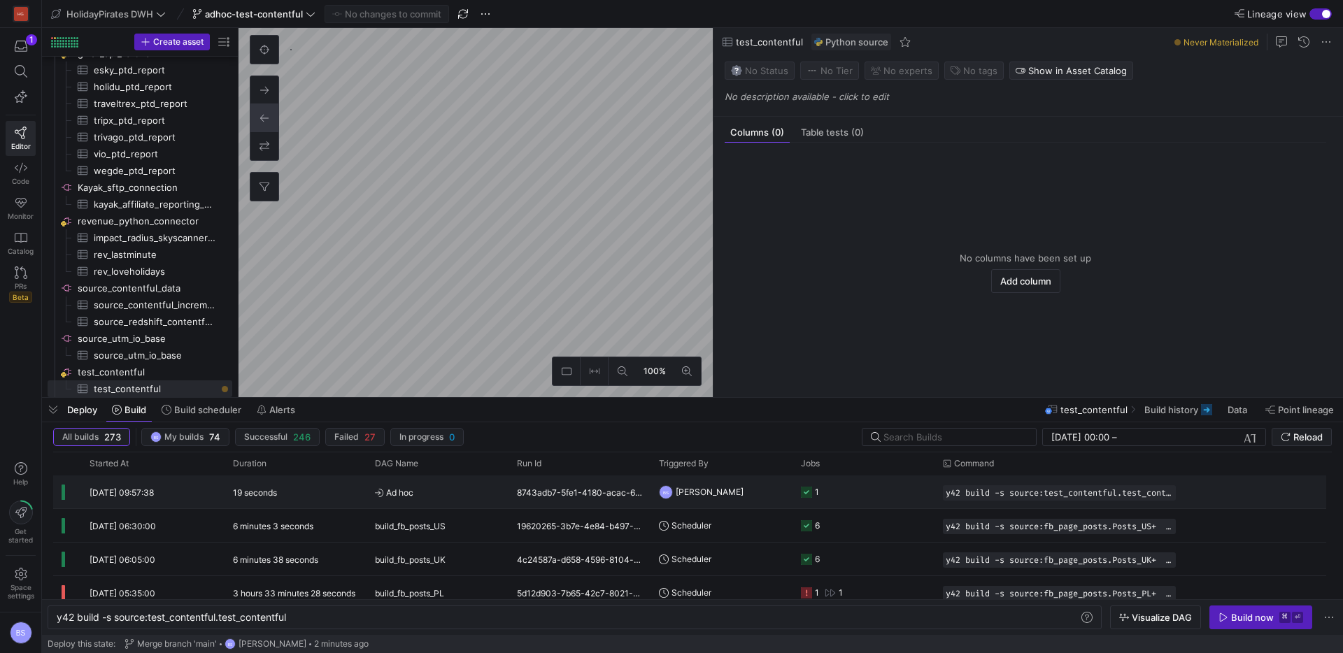
click at [444, 493] on span "Ad hoc" at bounding box center [437, 492] width 125 height 33
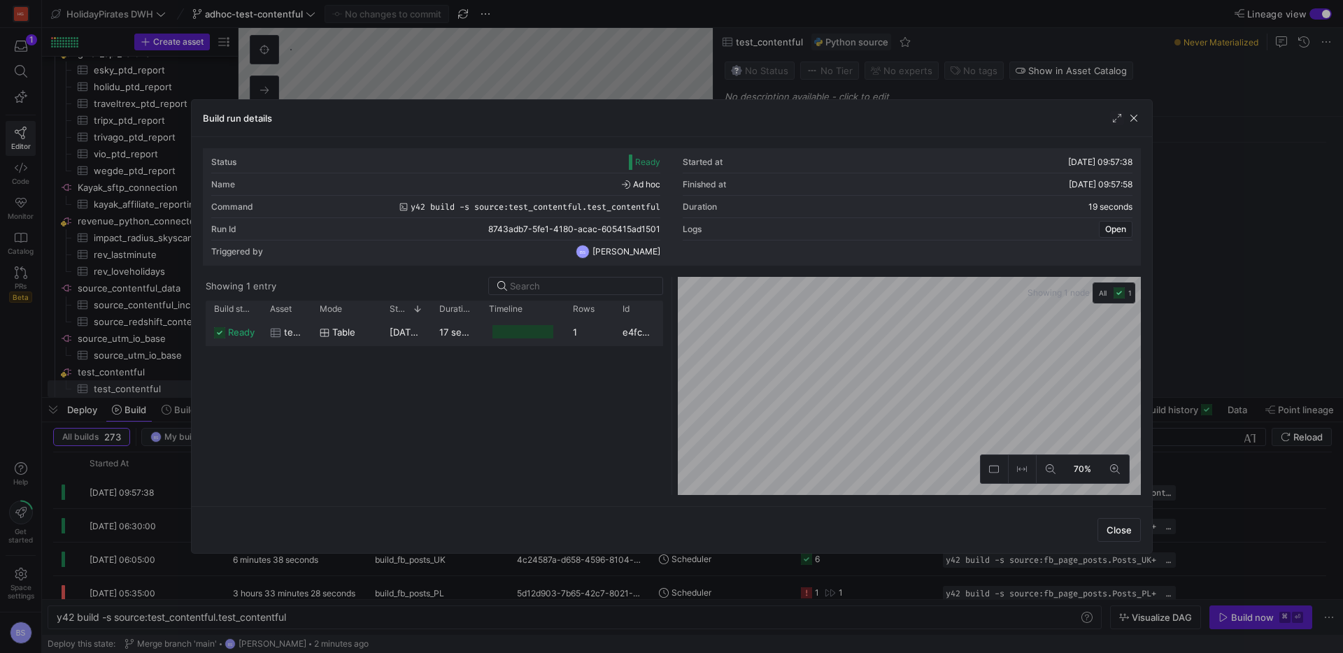
click at [406, 333] on span "29/08/25, 09:57:40" at bounding box center [425, 332] width 71 height 11
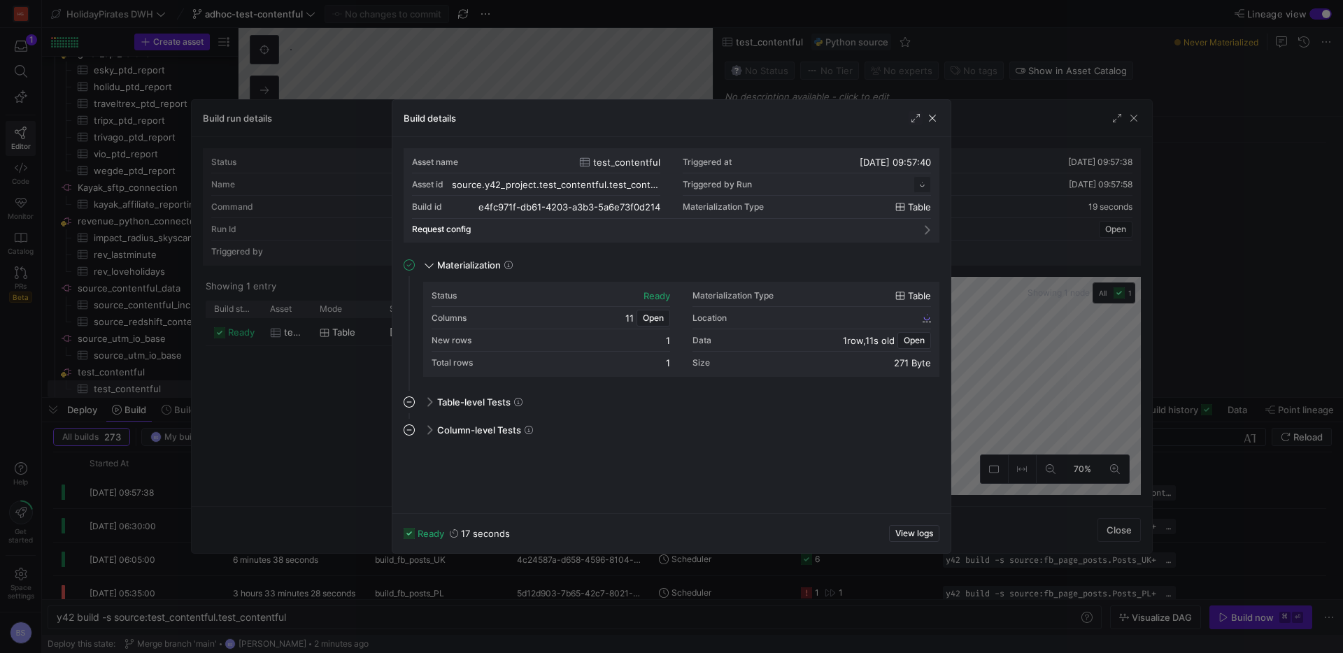
scroll to position [126, 0]
click at [915, 541] on button "View logs" at bounding box center [914, 533] width 50 height 17
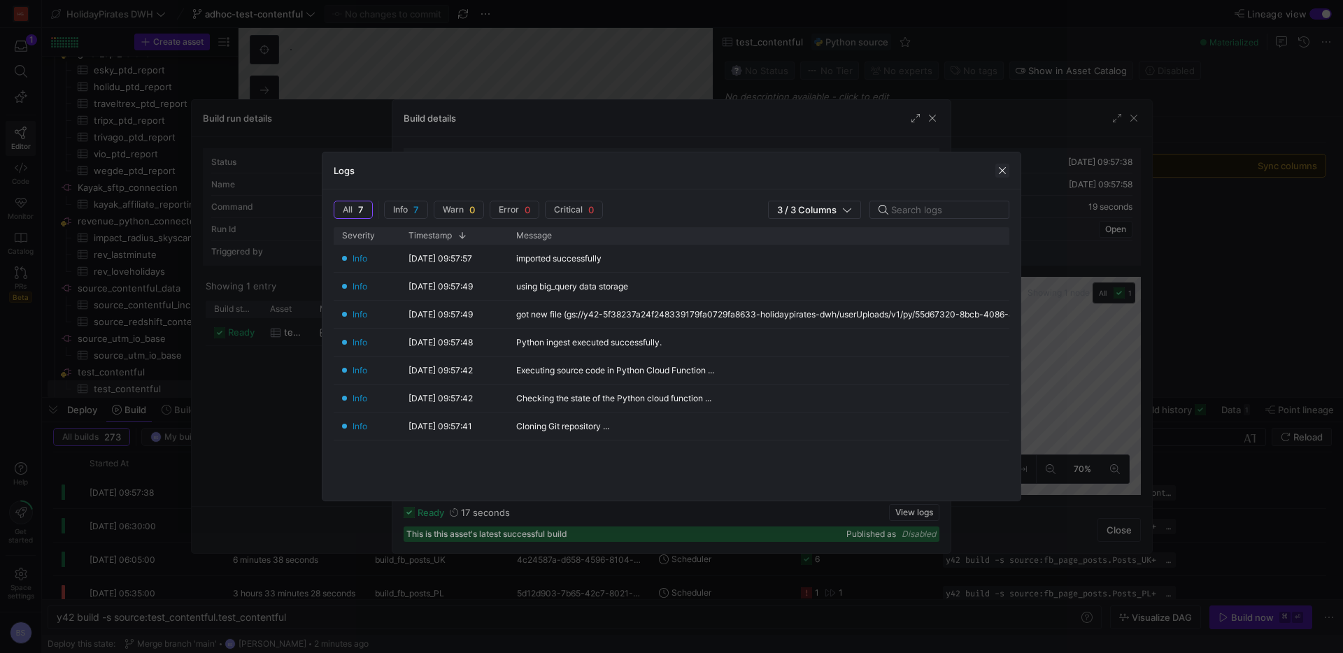
click at [1007, 175] on span "button" at bounding box center [1002, 171] width 14 height 14
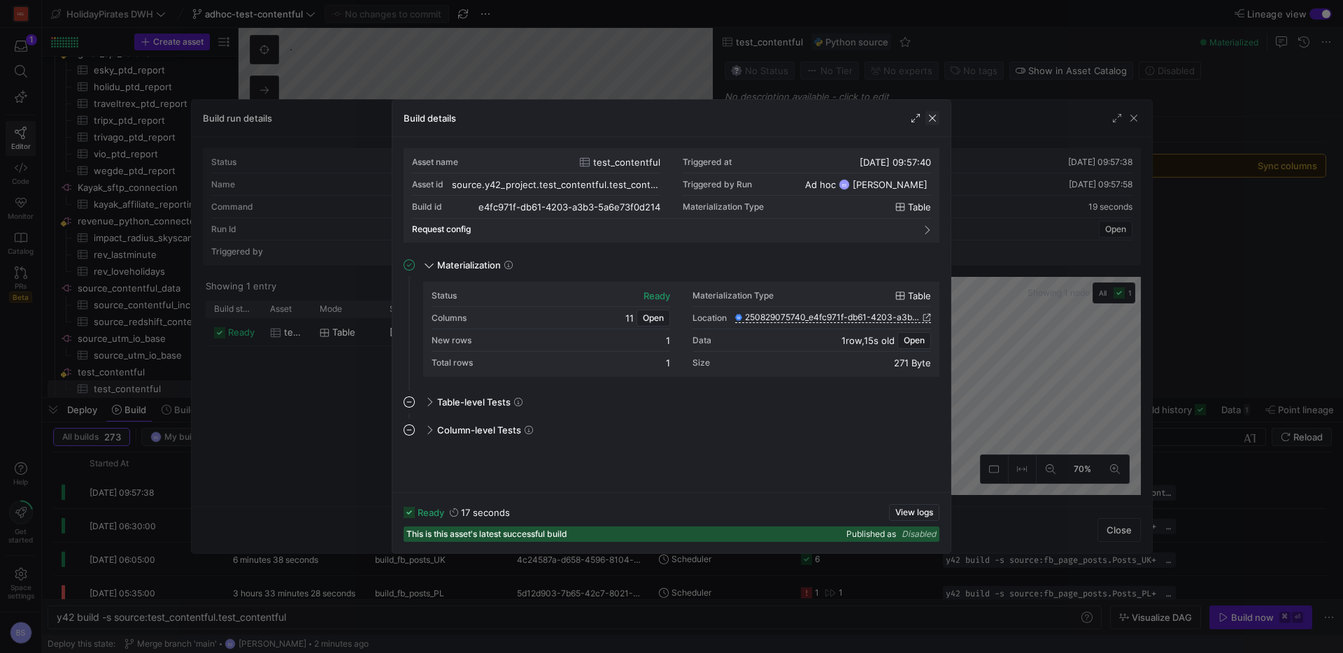
click at [935, 115] on span "button" at bounding box center [932, 118] width 14 height 14
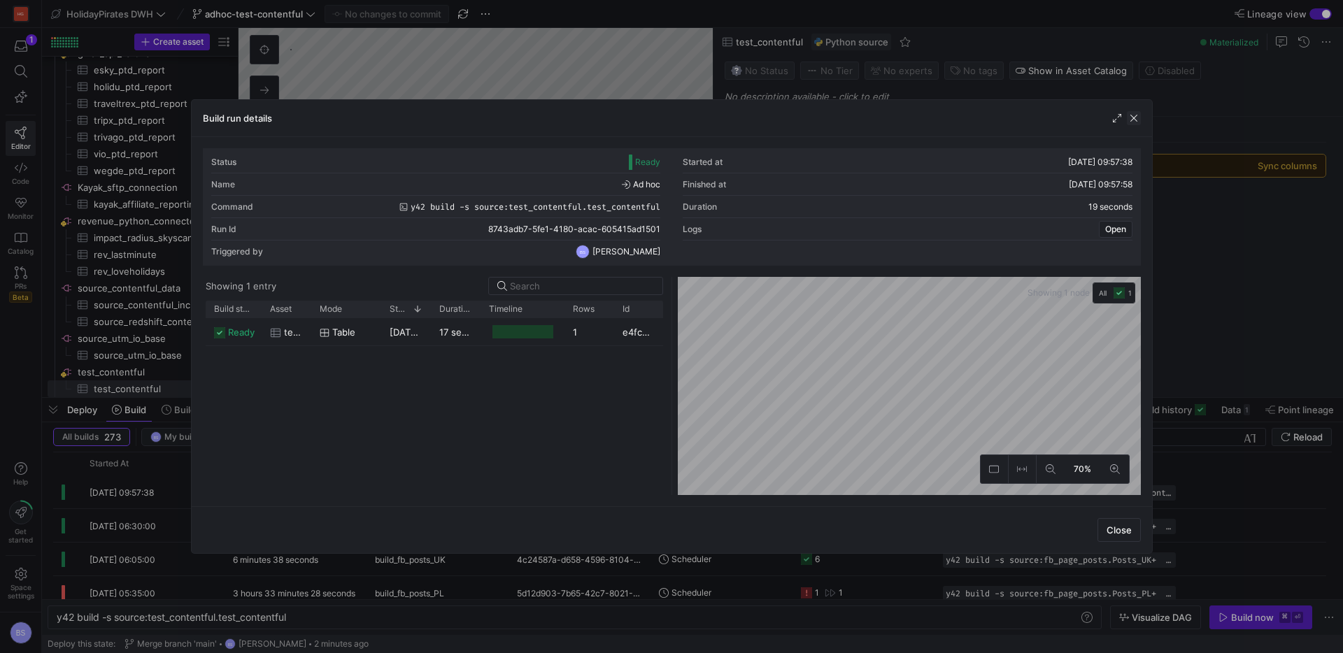
click at [1133, 120] on span "button" at bounding box center [1134, 118] width 14 height 14
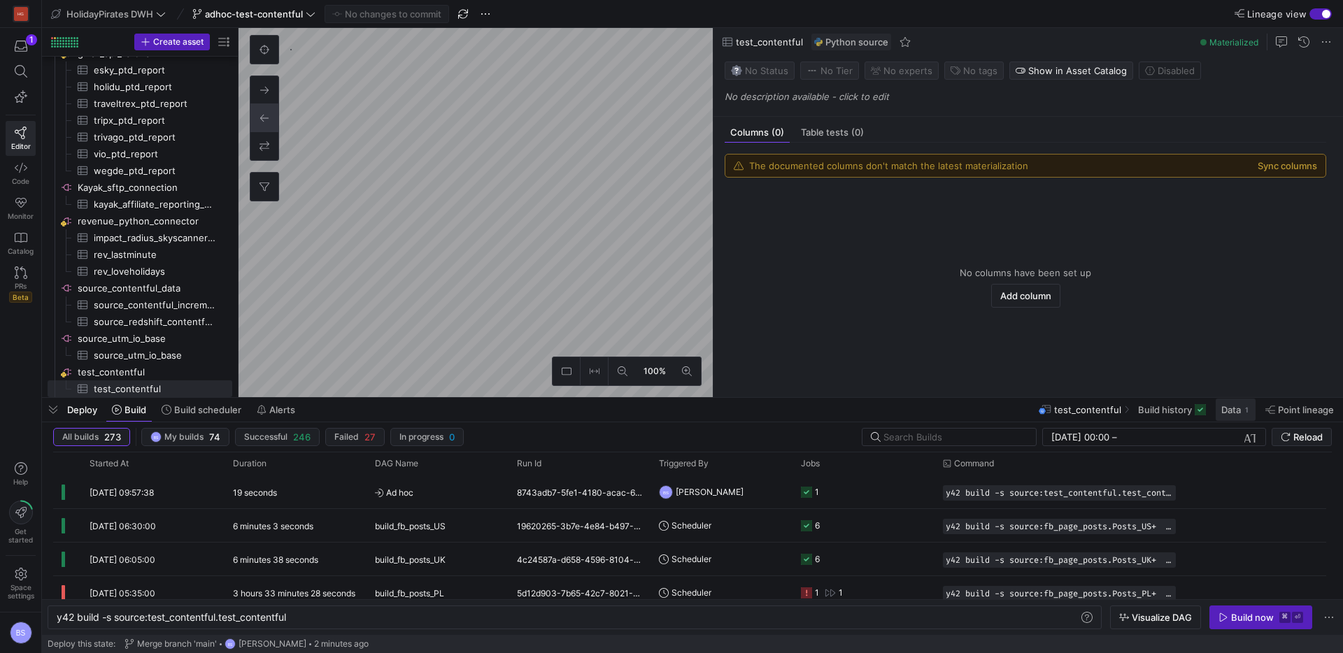
click at [1222, 411] on span "Data" at bounding box center [1231, 409] width 20 height 11
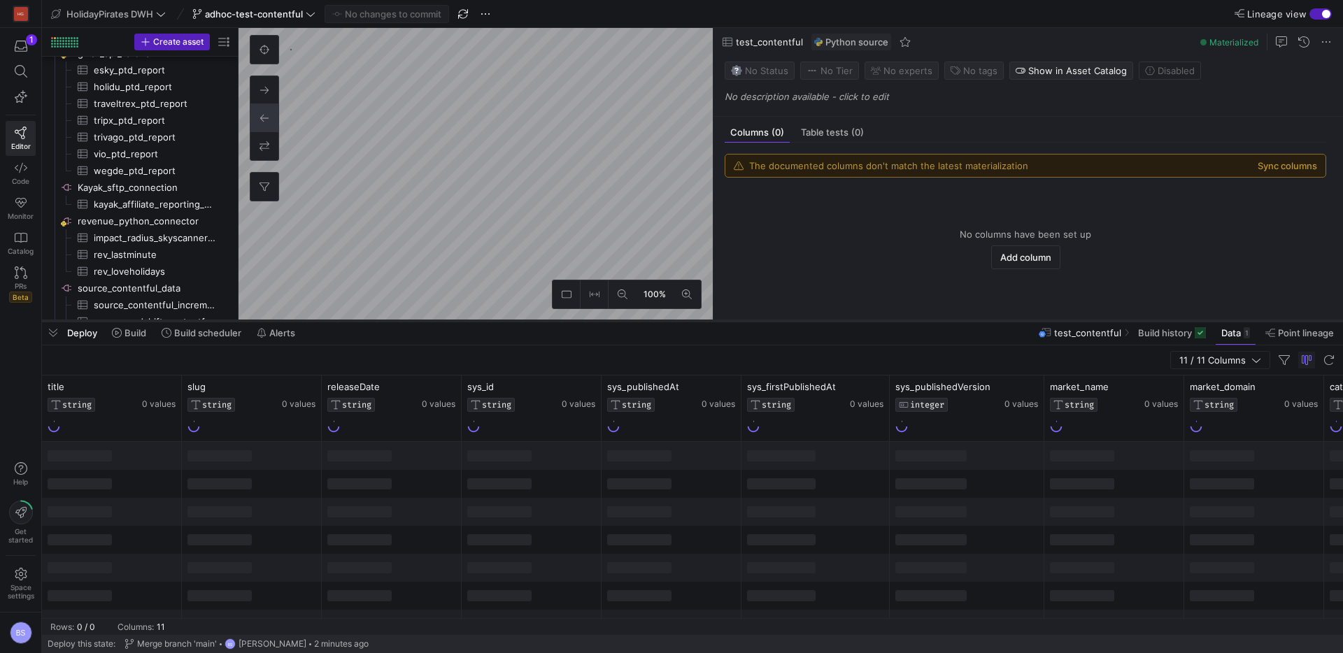
drag, startPoint x: 695, startPoint y: 397, endPoint x: 702, endPoint y: 320, distance: 77.3
click at [702, 320] on div at bounding box center [692, 321] width 1301 height 6
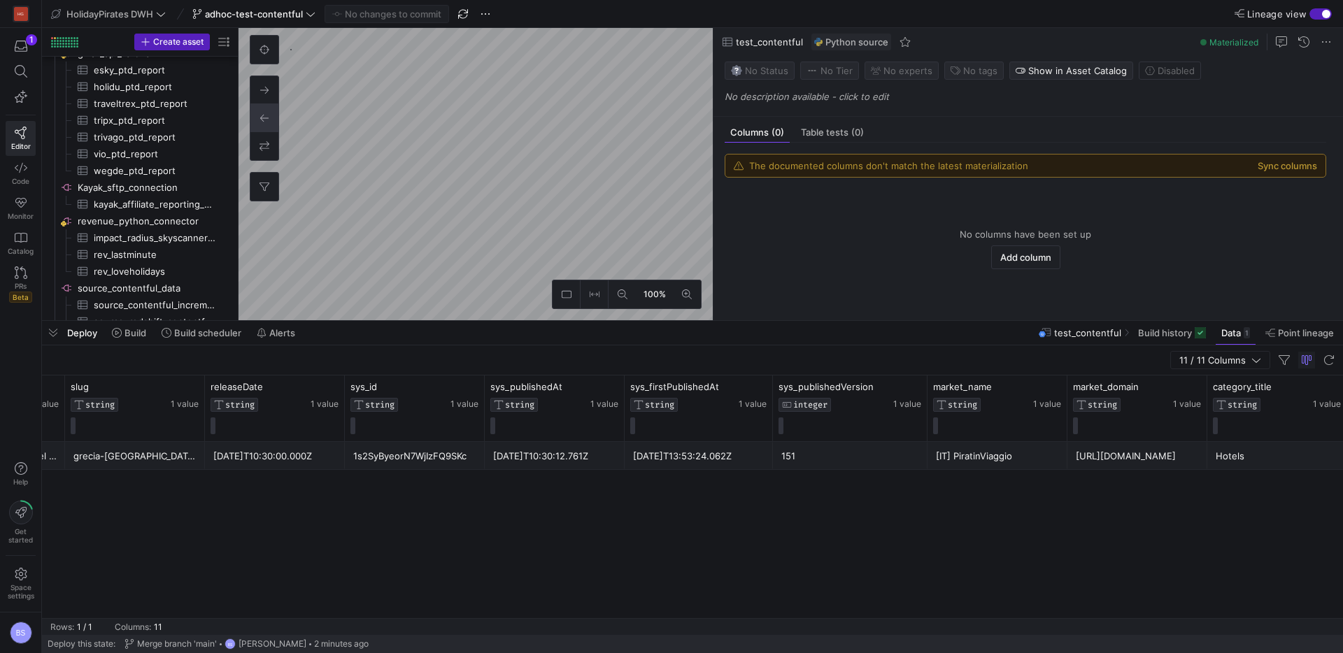
scroll to position [0, 41]
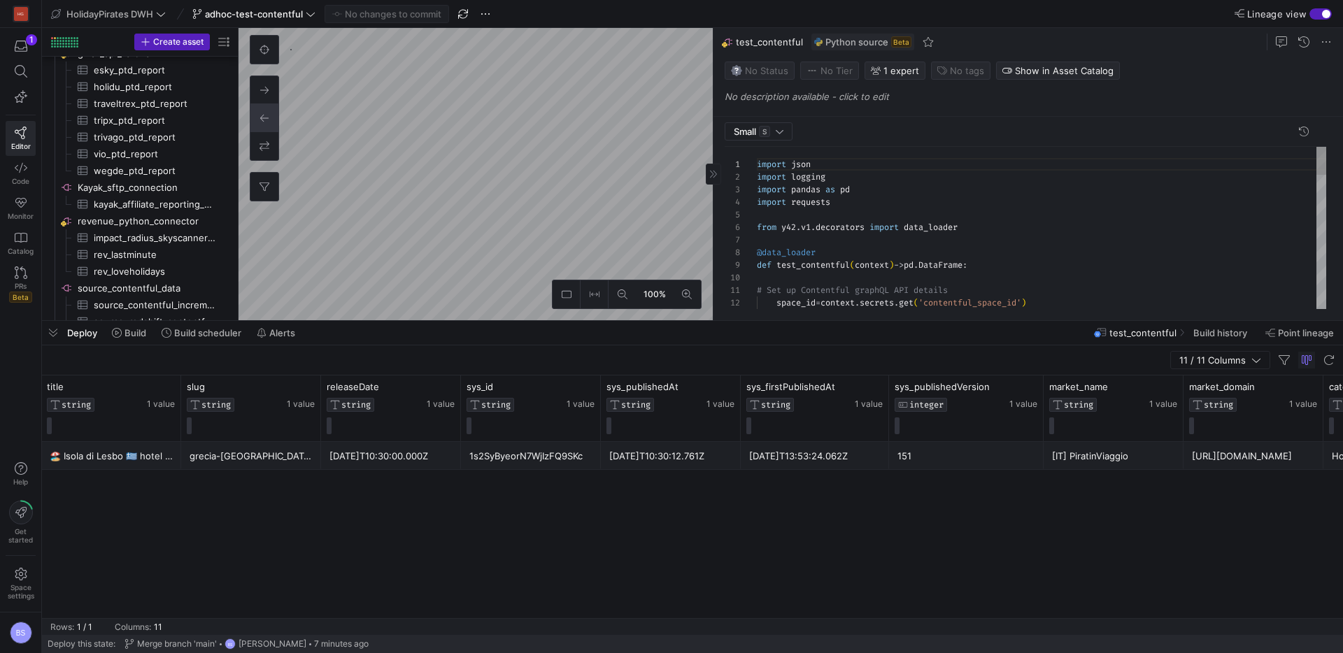
scroll to position [1046, 0]
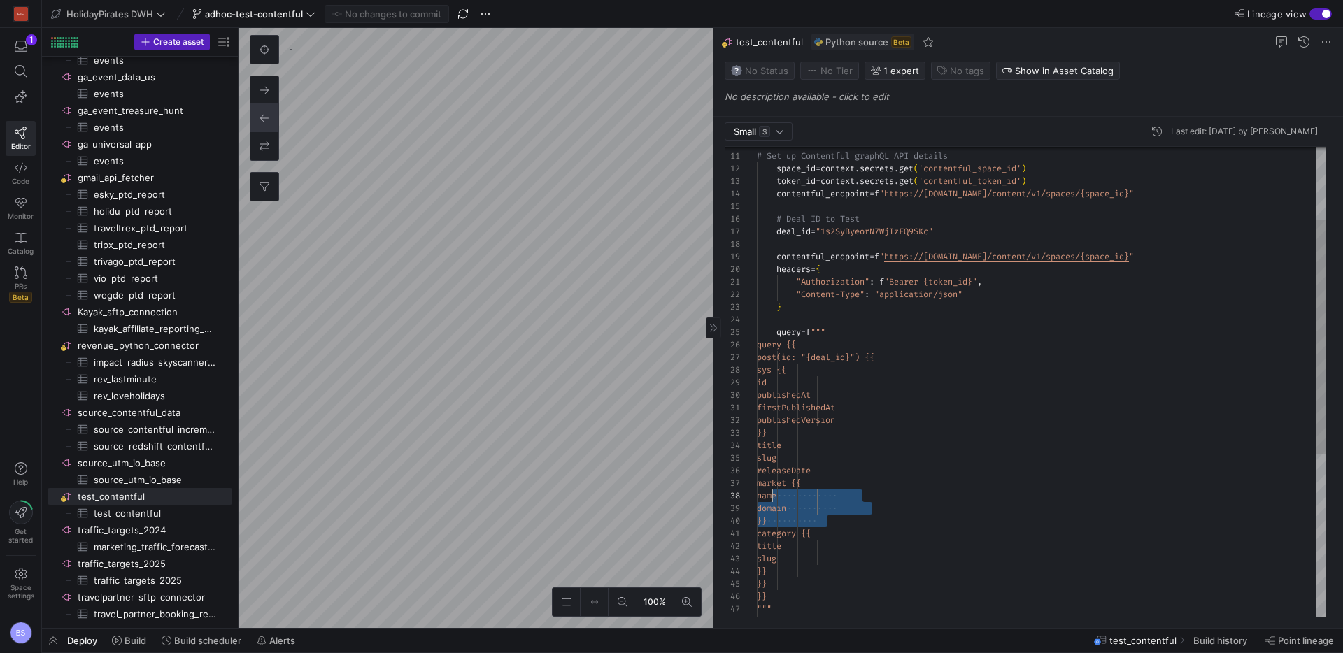
scroll to position [76, 0]
drag, startPoint x: 867, startPoint y: 519, endPoint x: 746, endPoint y: 483, distance: 126.8
click at [757, 483] on div "releaseDate market {{ name domain }} category {{ title slug }} }} }} """ slug t…" at bounding box center [1041, 472] width 569 height 941
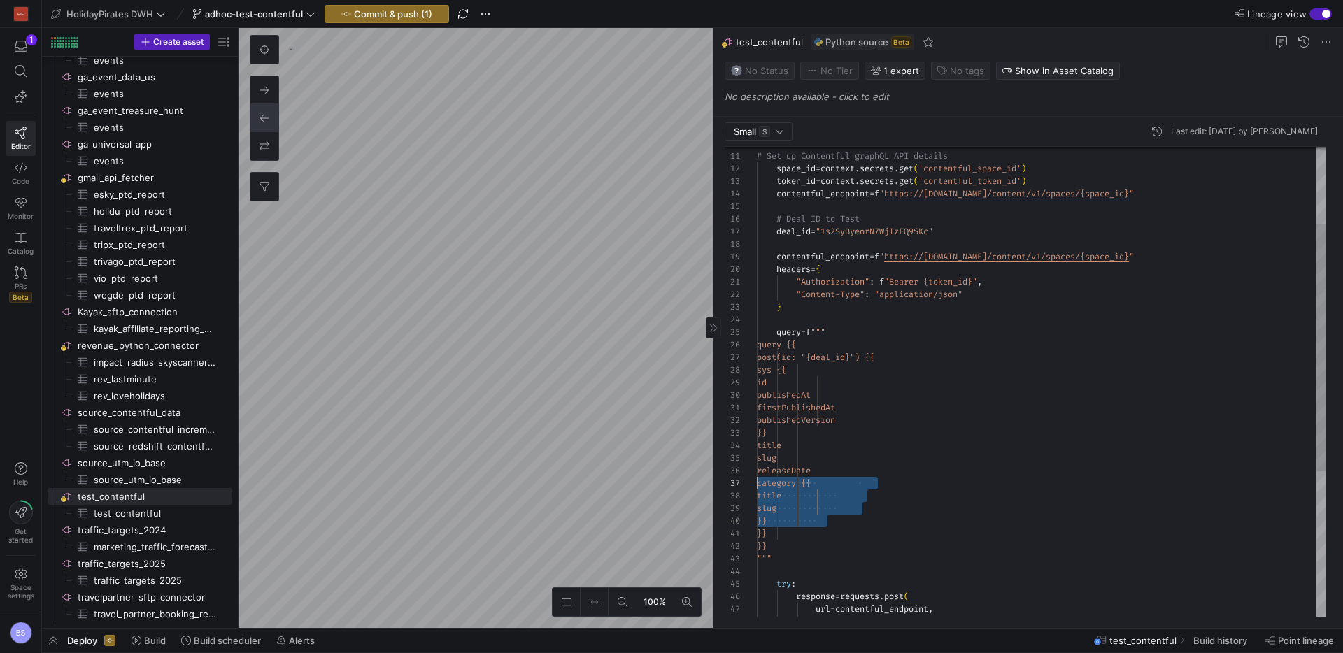
click at [700, 487] on as-split "100% 0 Small S Last edit: Friday 29 August 2025 by Boris Salvati 36 37 38 39 40…" at bounding box center [791, 328] width 1105 height 600
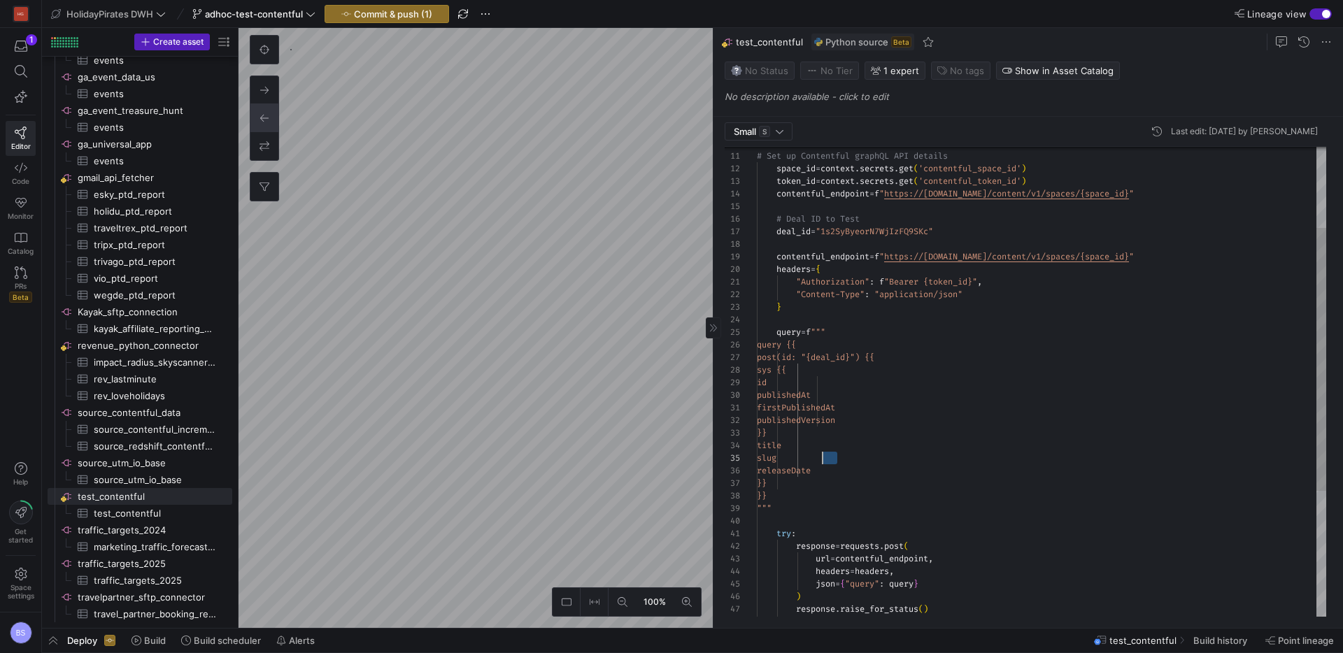
scroll to position [50, 0]
drag, startPoint x: 859, startPoint y: 457, endPoint x: 753, endPoint y: 456, distance: 105.6
click at [757, 456] on div "releaseDate }} }} """ slug title }} firstPublishedAt publishedVersion id publis…" at bounding box center [1041, 422] width 569 height 840
click at [836, 447] on div "releaseDate }} }} """ title }} firstPublishedAt publishedVersion id publishedAt…" at bounding box center [1041, 416] width 569 height 828
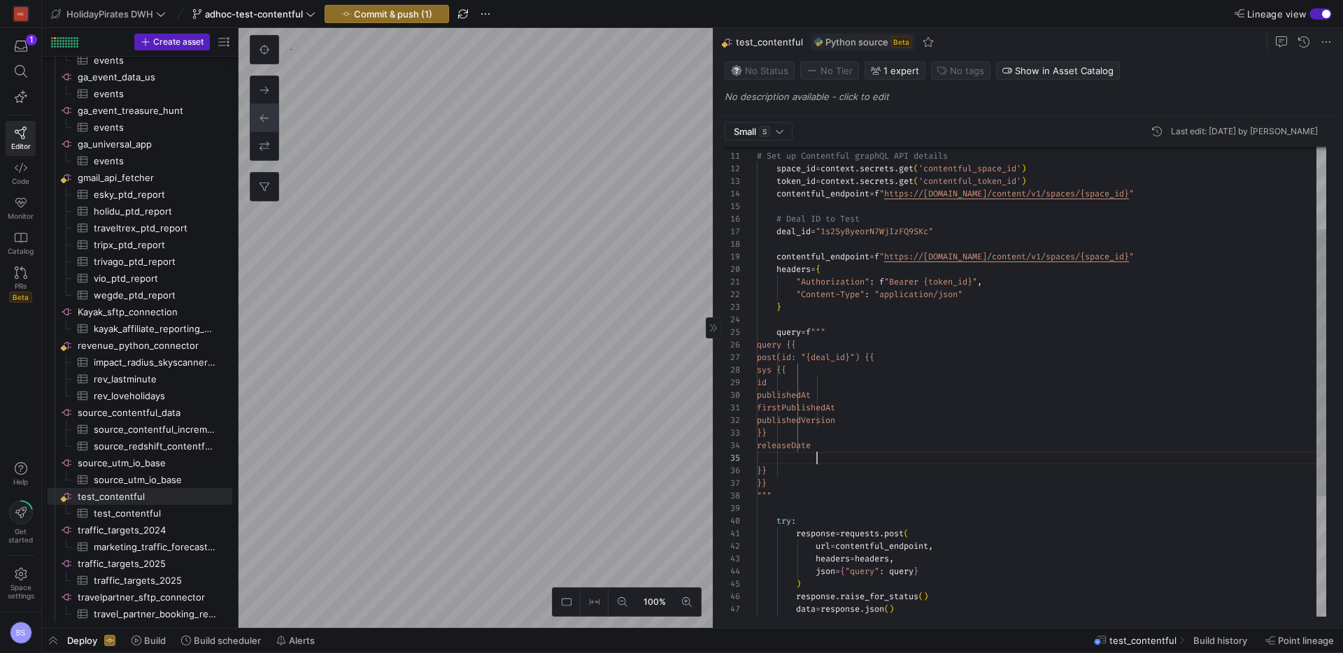
scroll to position [50, 85]
type textarea "firstPublishedAt publishedVersion }} releaseDate title }} }} """ try:"
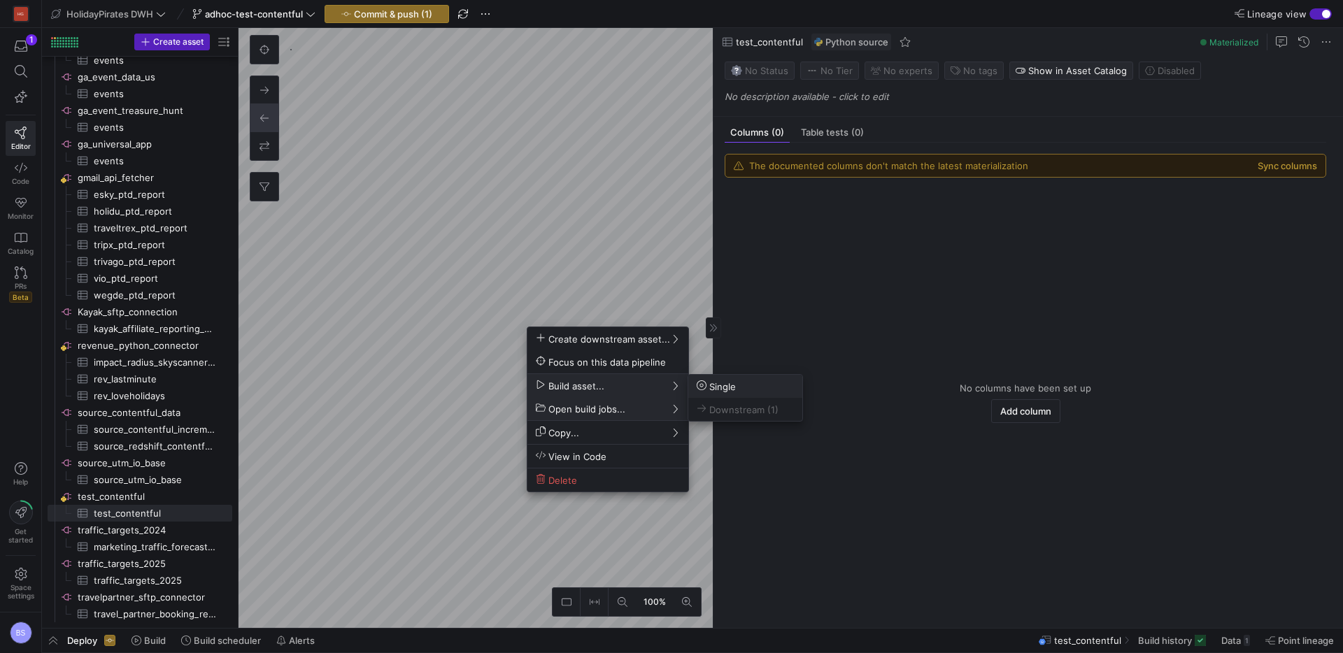
click at [728, 386] on span "Single" at bounding box center [716, 387] width 39 height 12
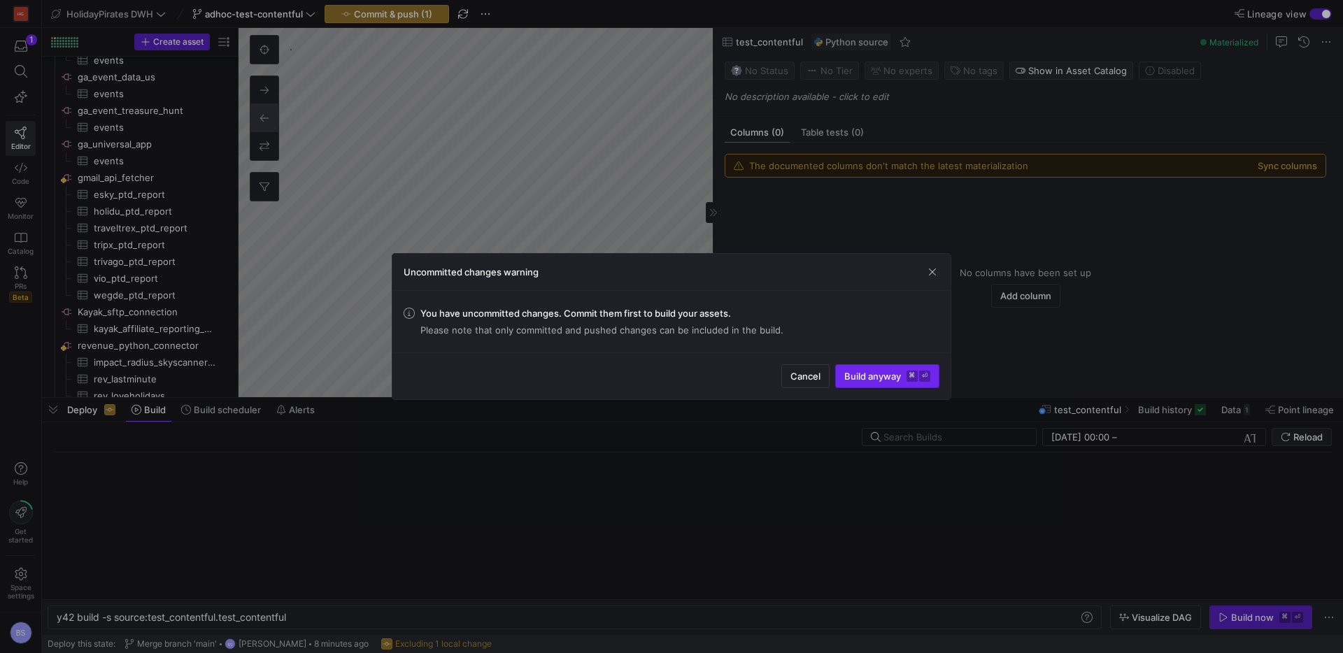
scroll to position [0, 233]
click at [873, 376] on span "Build anyway ⌘ ⏎" at bounding box center [887, 376] width 86 height 11
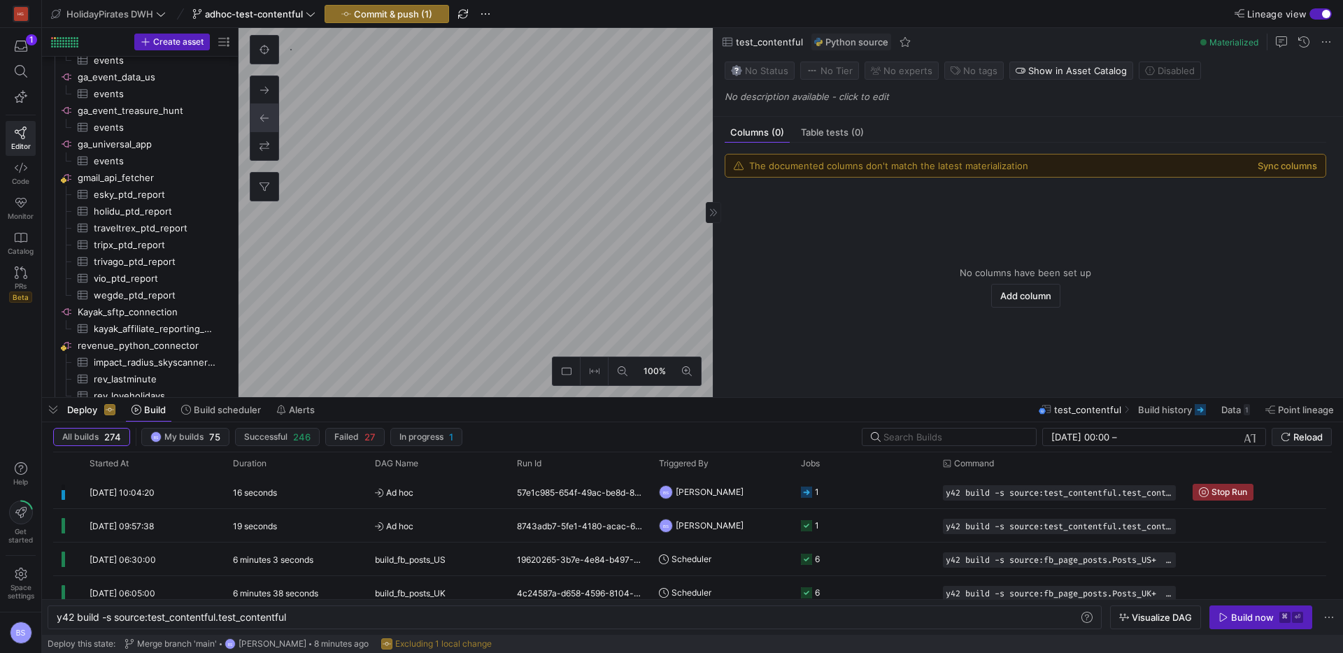
type textarea "y42 build"
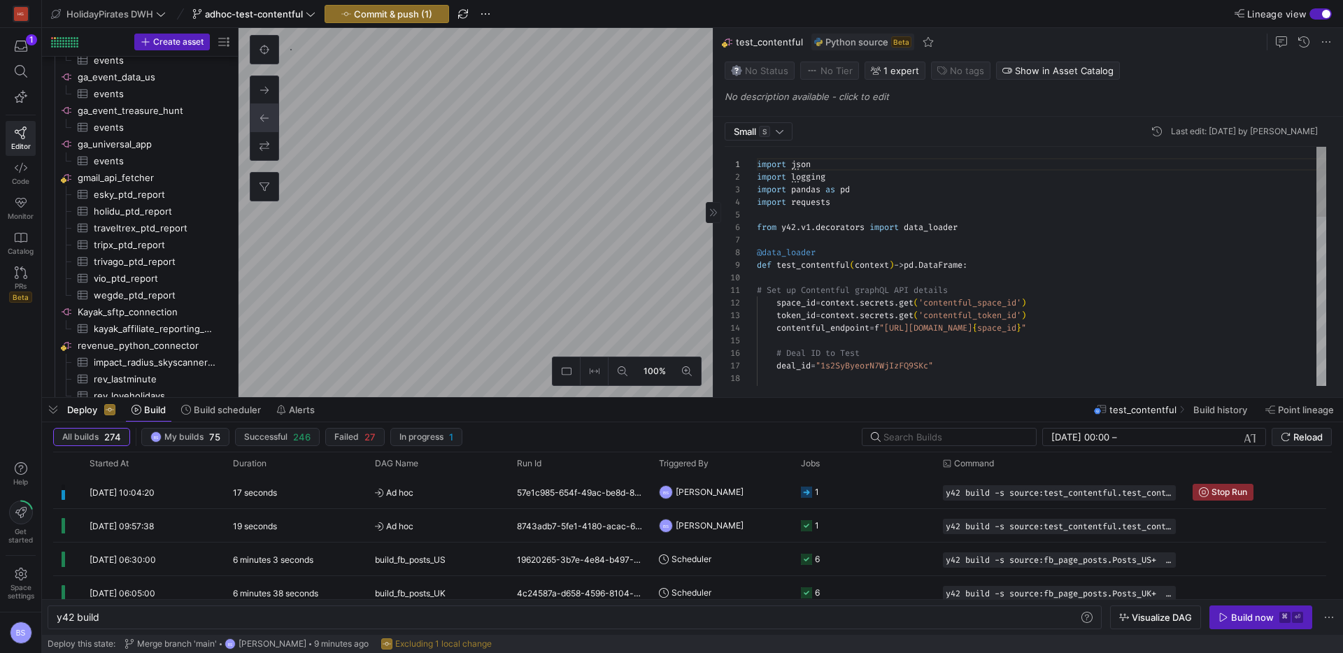
scroll to position [969, 0]
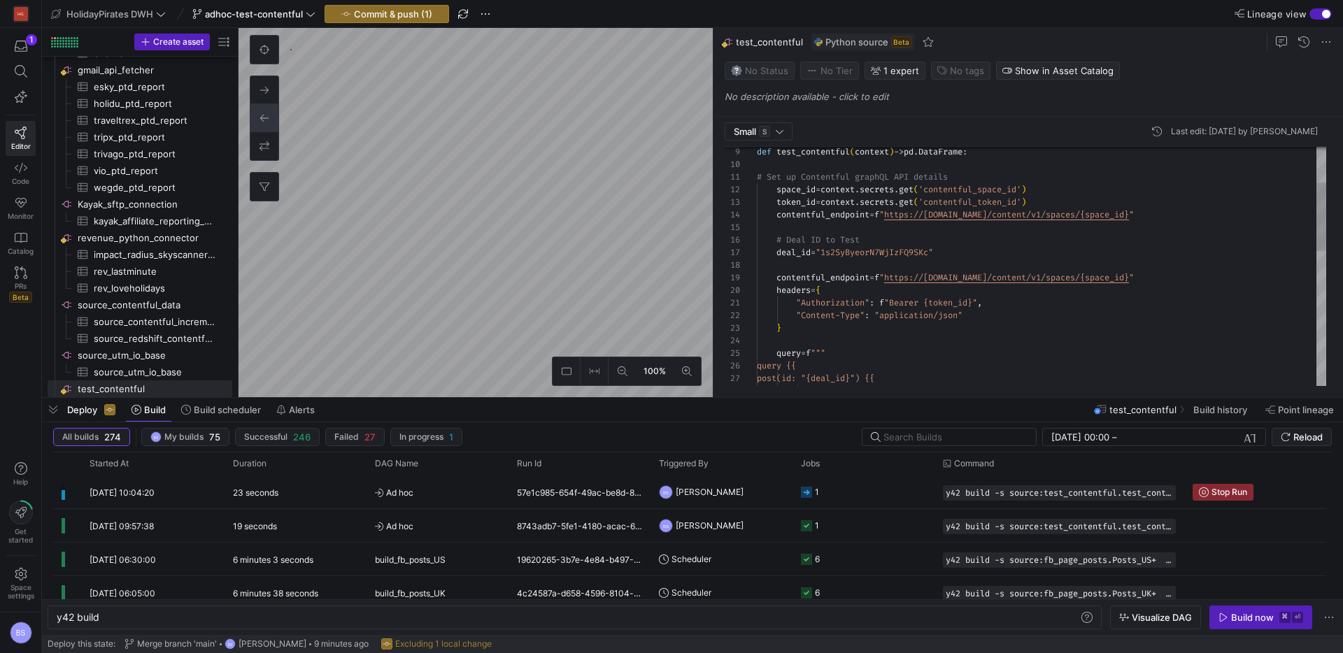
click at [959, 253] on div "sys {{ post(id: "{deal_id}") {{ query {{ query = f """ } "Content-Type" : "appl…" at bounding box center [1041, 437] width 569 height 828
click at [800, 253] on div "post(id: "{deal_id}") {{ query {{ query = f """ } "Content-Type" : "application…" at bounding box center [1041, 443] width 569 height 840
click at [783, 264] on div "post(id: "{deal_id}") {{ query {{ query = f """ } "Content-Type" : "application…" at bounding box center [1041, 443] width 569 height 840
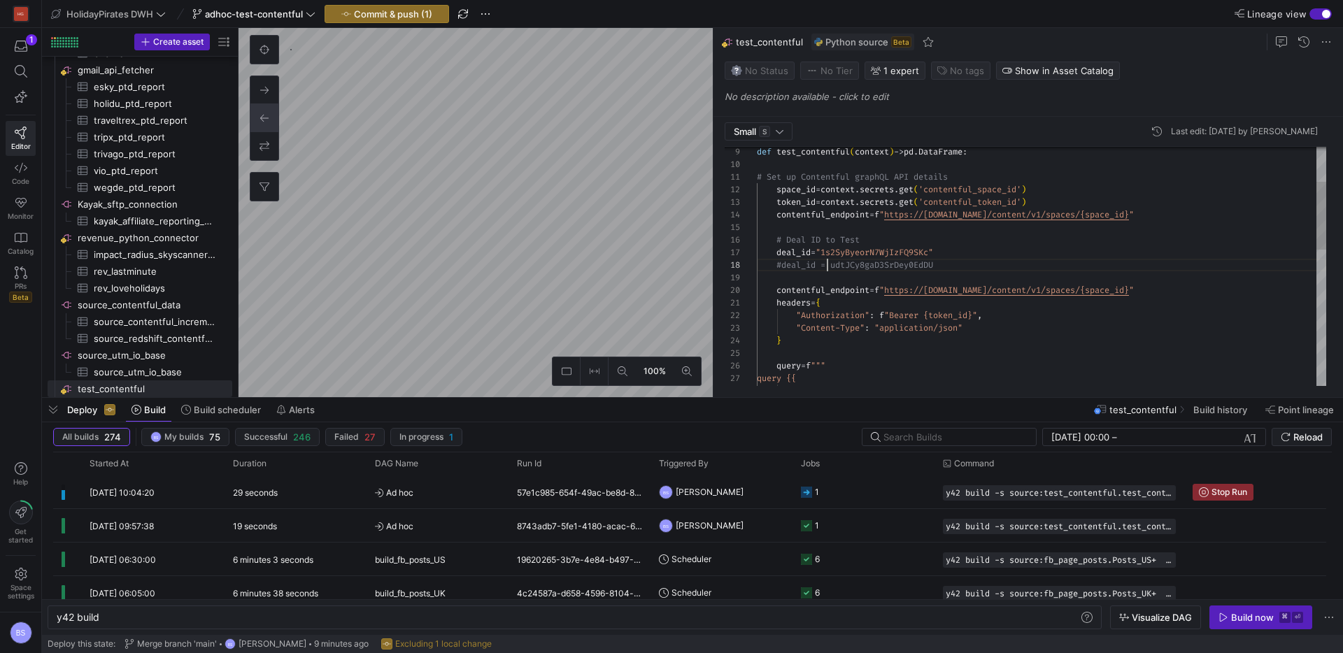
scroll to position [88, 71]
click at [777, 258] on div "post(id: "{deal_id}") {{ query {{ query = f """ } "Content-Type" : "application…" at bounding box center [1041, 443] width 569 height 840
click at [830, 266] on div "post(id: "{deal_id}") {{ query {{ query = f """ } "Content-Type" : "application…" at bounding box center [1041, 443] width 569 height 840
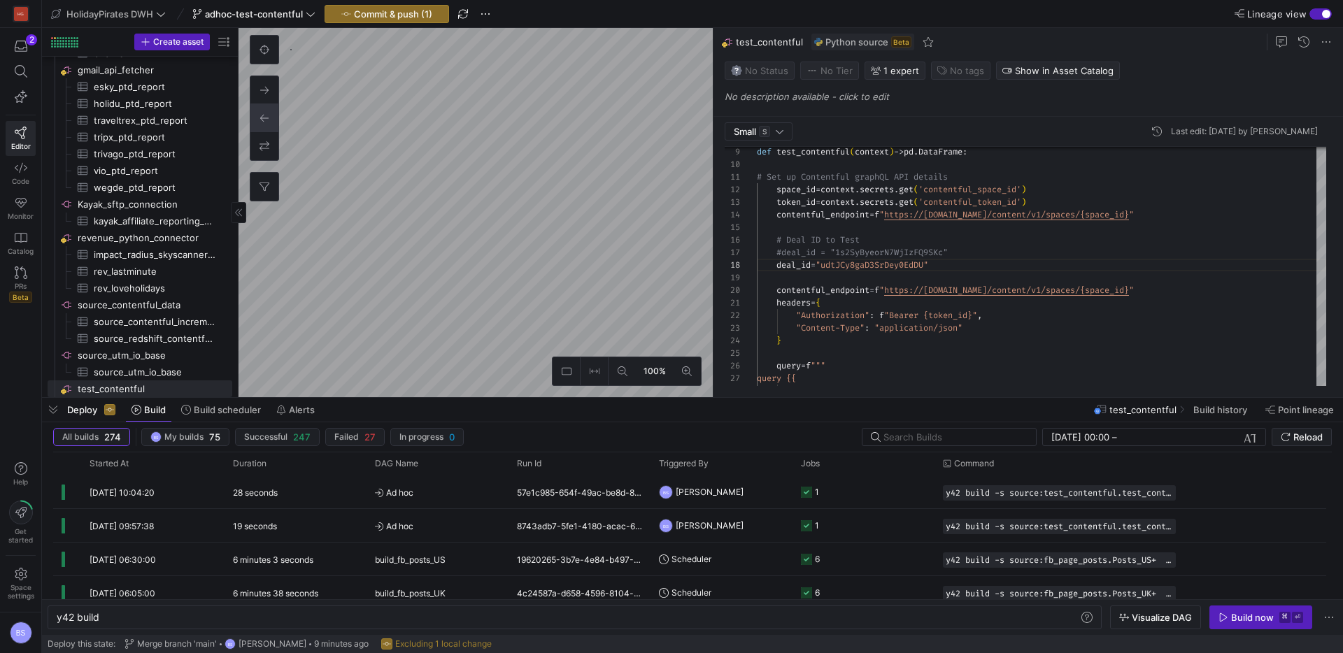
type textarea "# Set up Contentful graphQL API details space_id = context.secrets.get('content…"
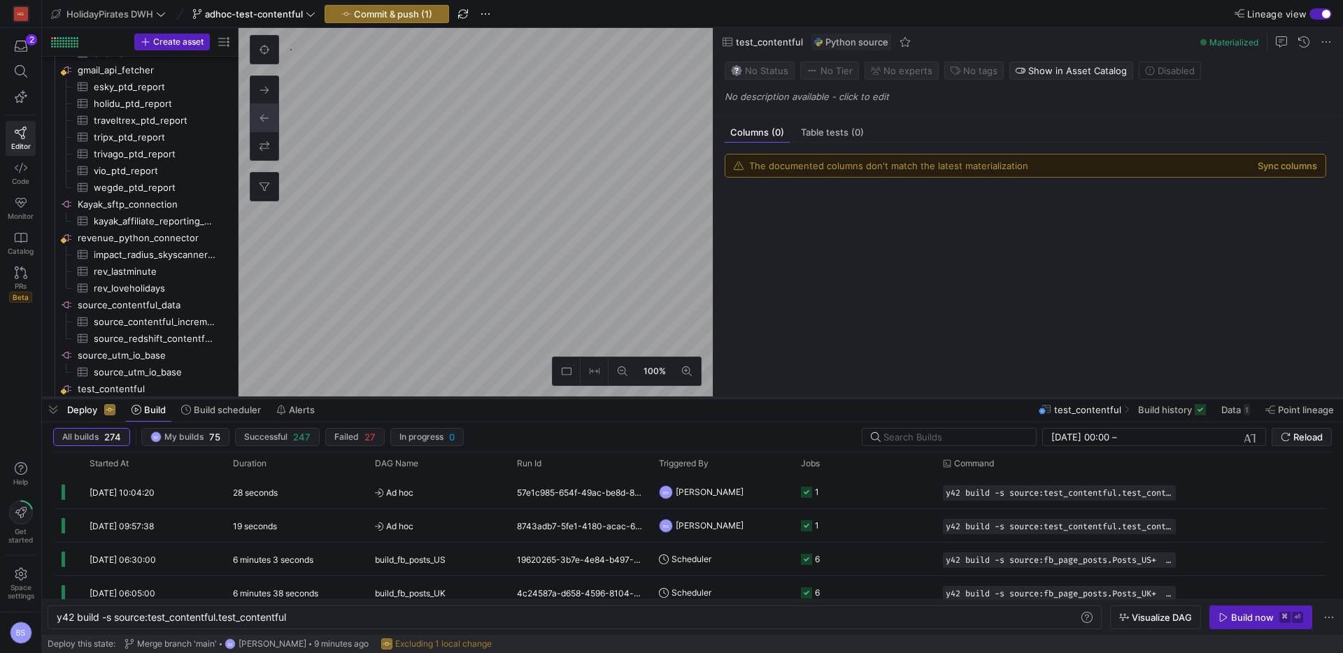
type textarea "y42 build -s source:test_contentful.test_contentful"
click at [1240, 411] on span "Data" at bounding box center [1231, 409] width 20 height 11
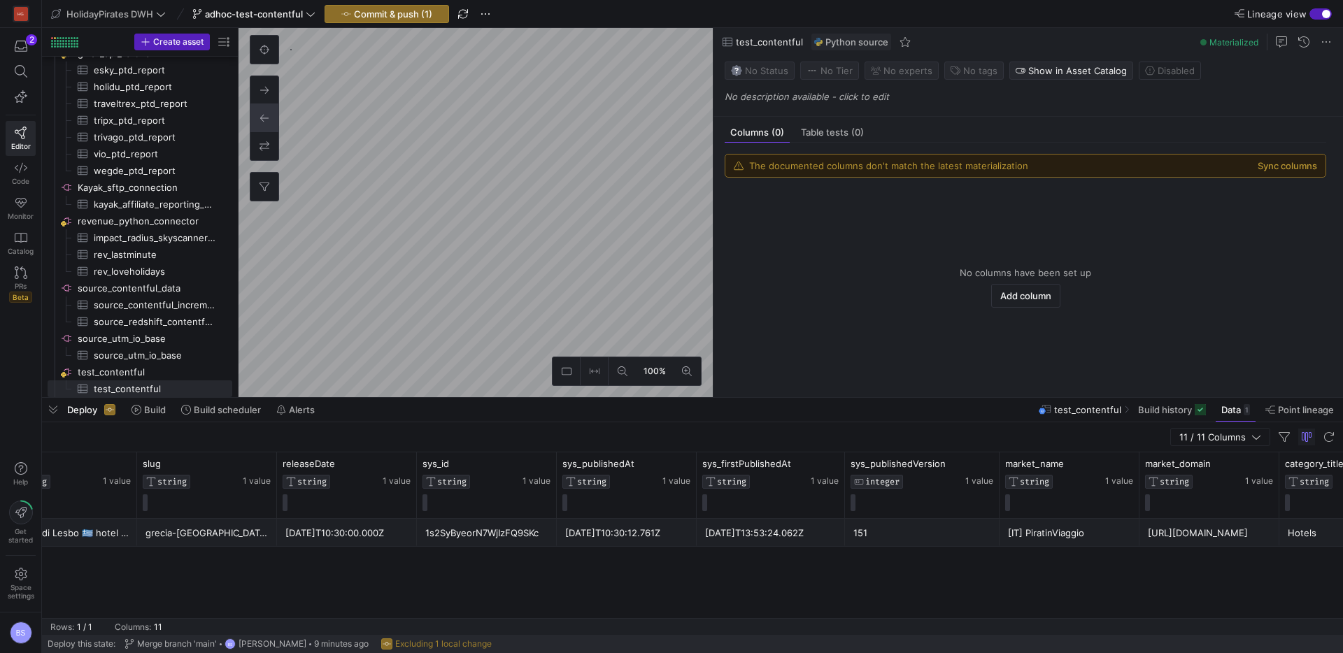
scroll to position [0, 101]
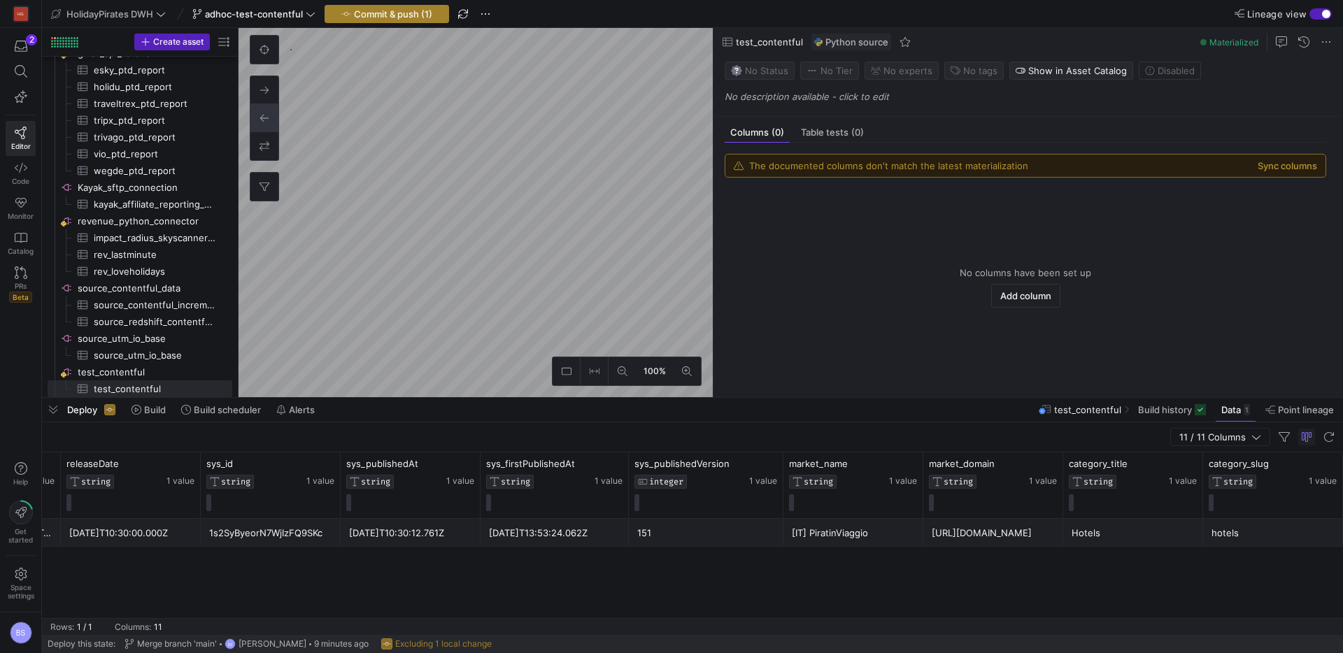
click at [411, 15] on span "Commit & push (1)" at bounding box center [393, 13] width 78 height 11
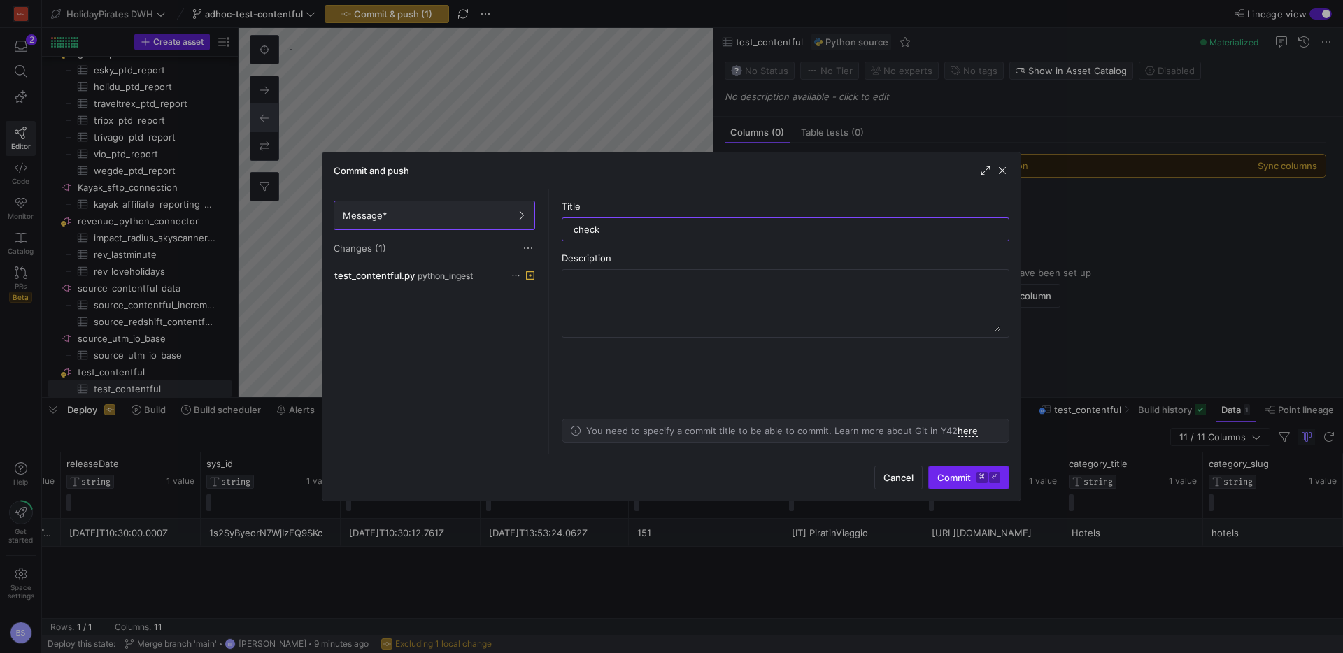
type input "check"
click at [956, 479] on span "Commit ⌘ ⏎" at bounding box center [968, 477] width 63 height 11
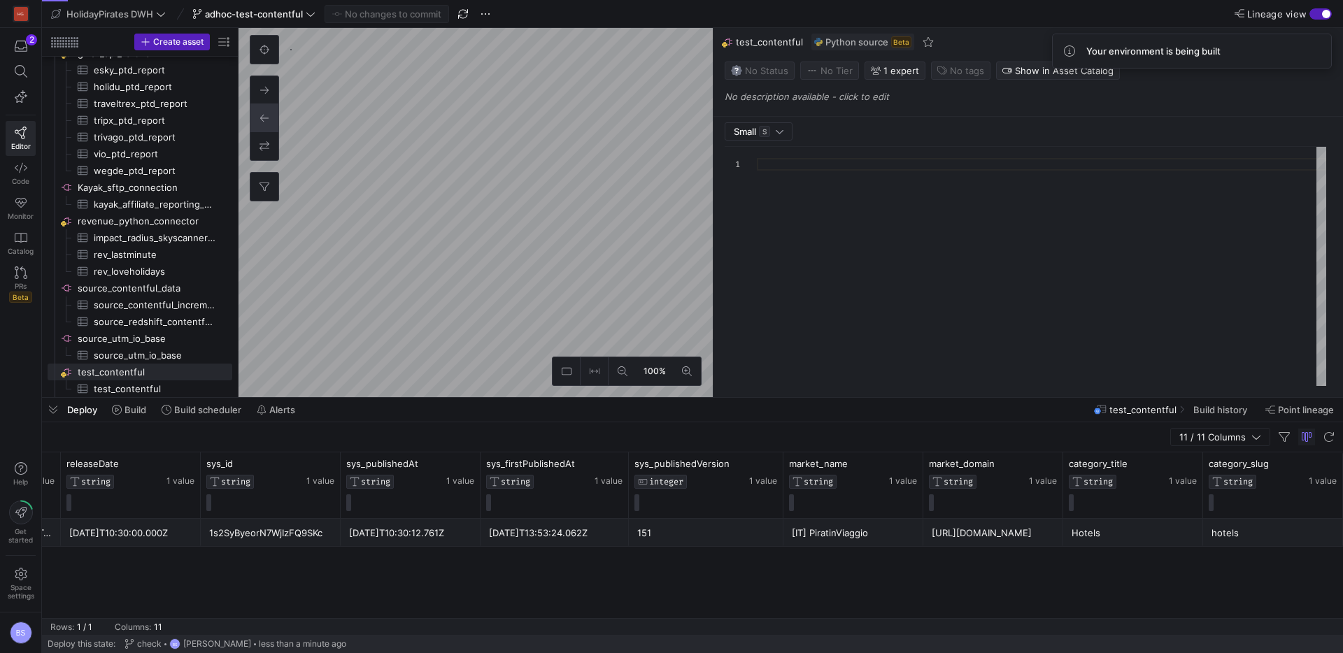
type textarea "import json import logging import pandas as pd import requests from y42.v1.deco…"
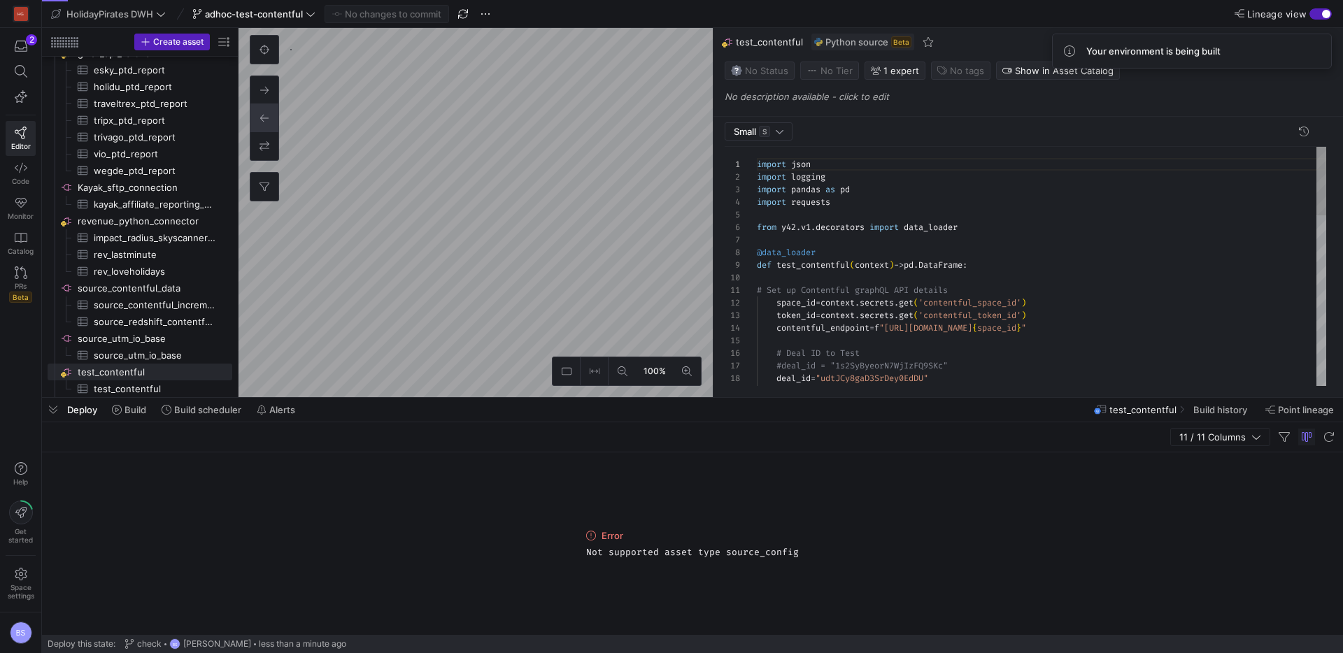
scroll to position [126, 0]
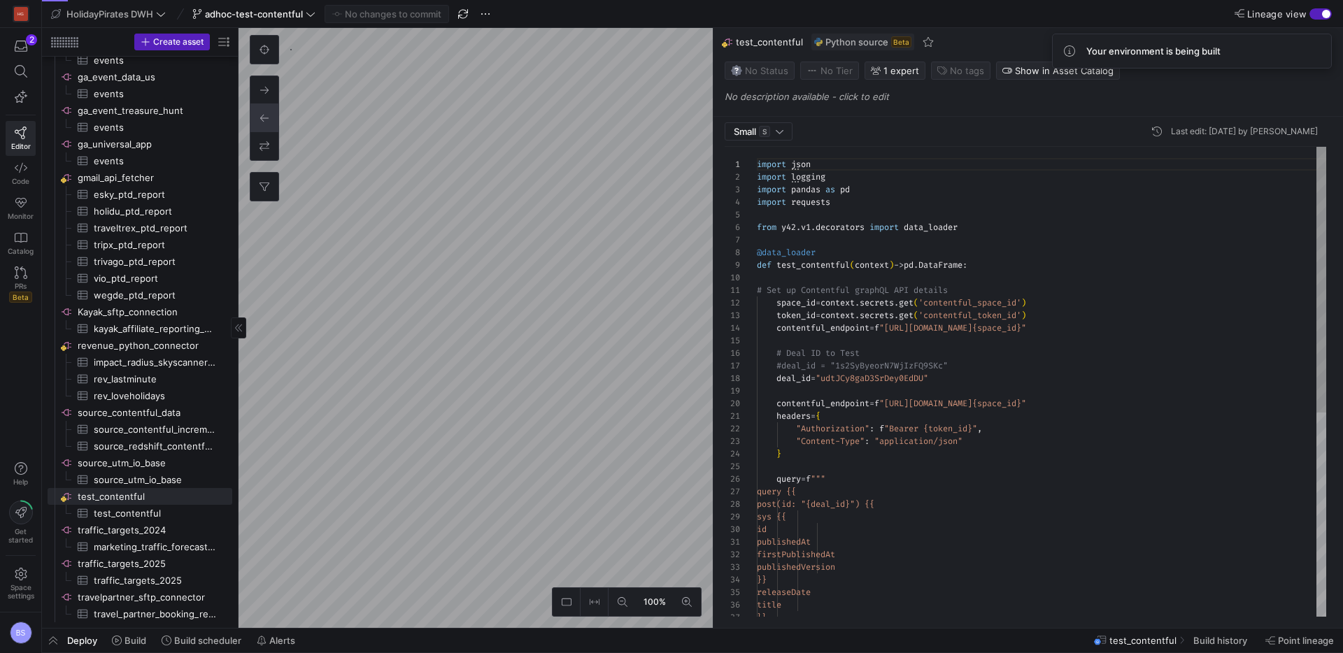
scroll to position [126, 0]
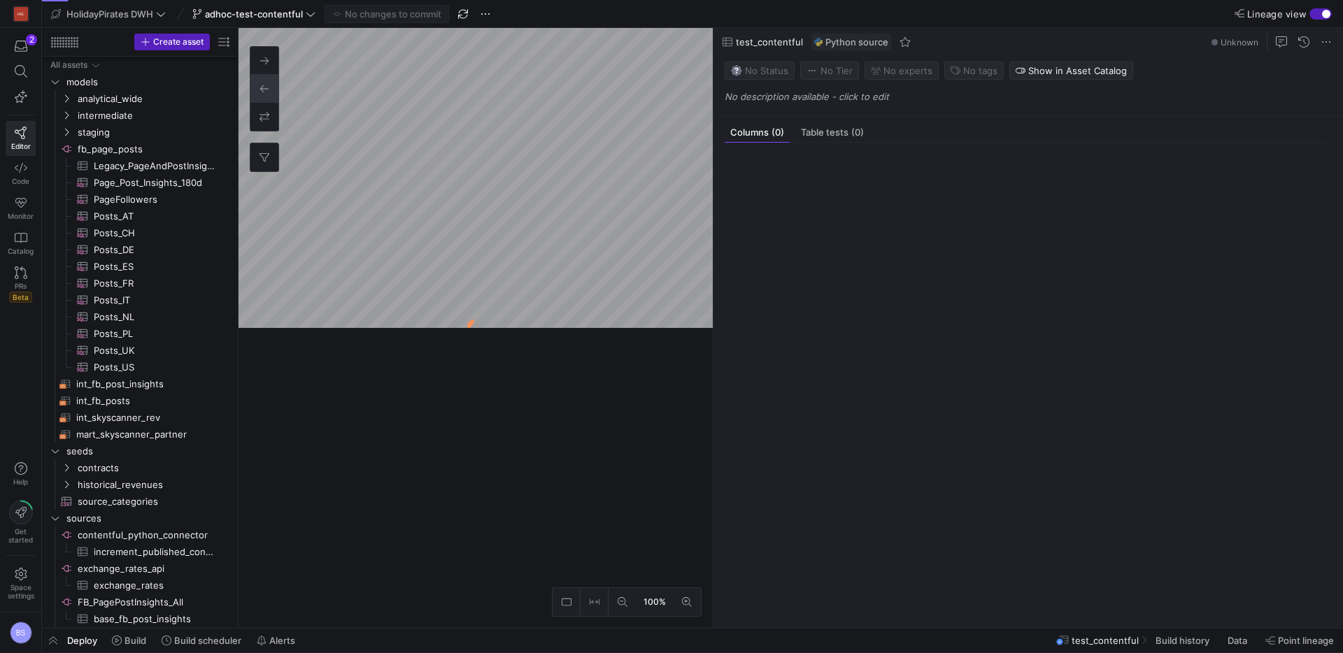
scroll to position [755, 0]
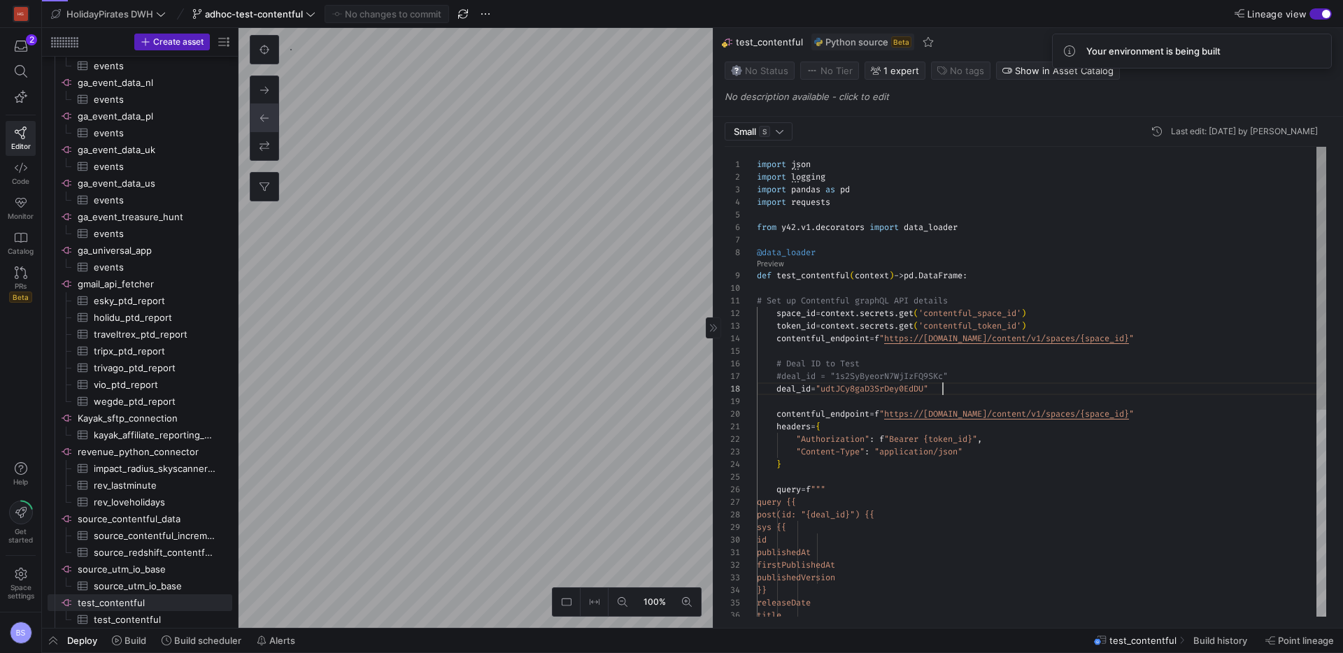
scroll to position [88, 186]
click at [1121, 383] on div "import json import logging import pandas as pd import requests from y42 . v1 . …" at bounding box center [1041, 567] width 569 height 840
type textarea "import json import logging import pandas as pd import requests from y42.v1.deco…"
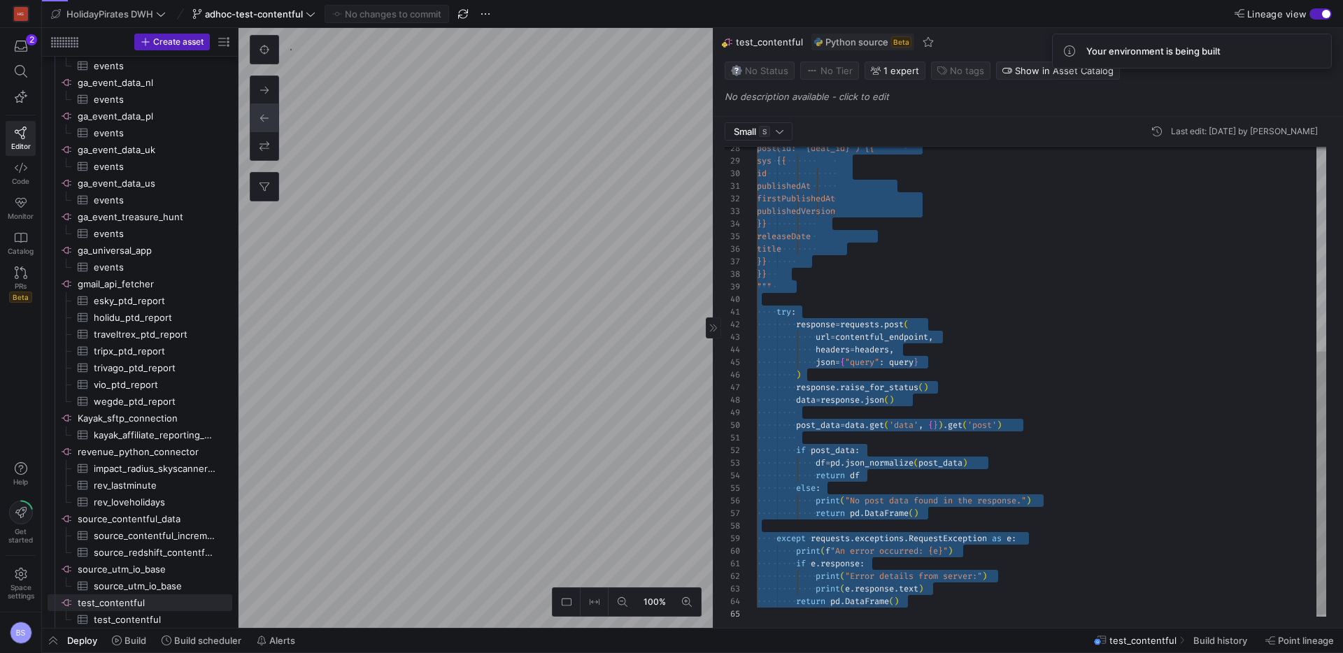
scroll to position [0, 0]
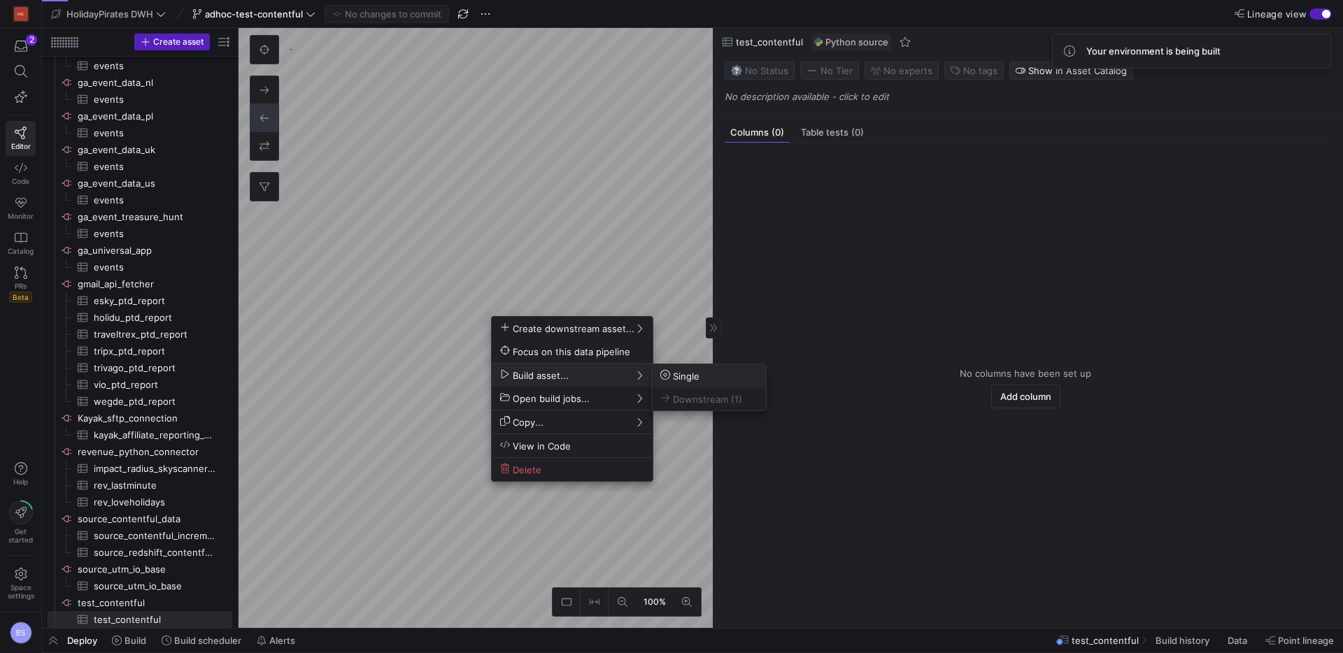
click at [685, 372] on span "Single" at bounding box center [679, 376] width 39 height 12
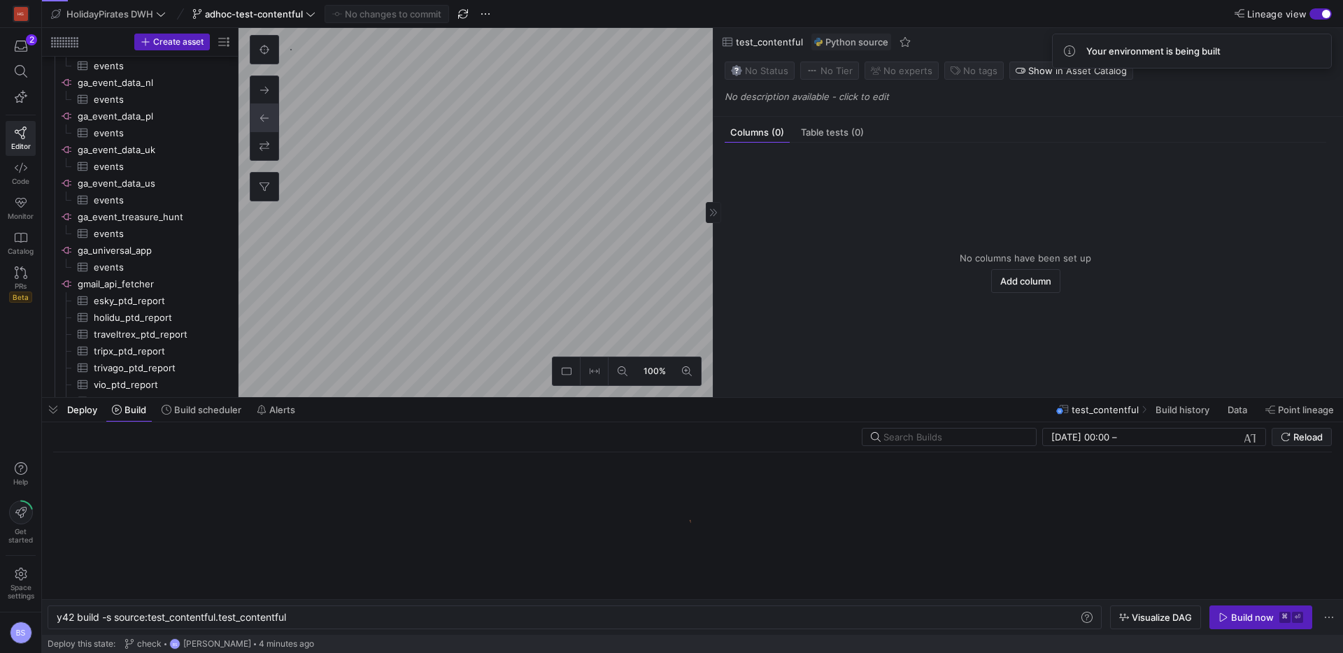
scroll to position [0, 233]
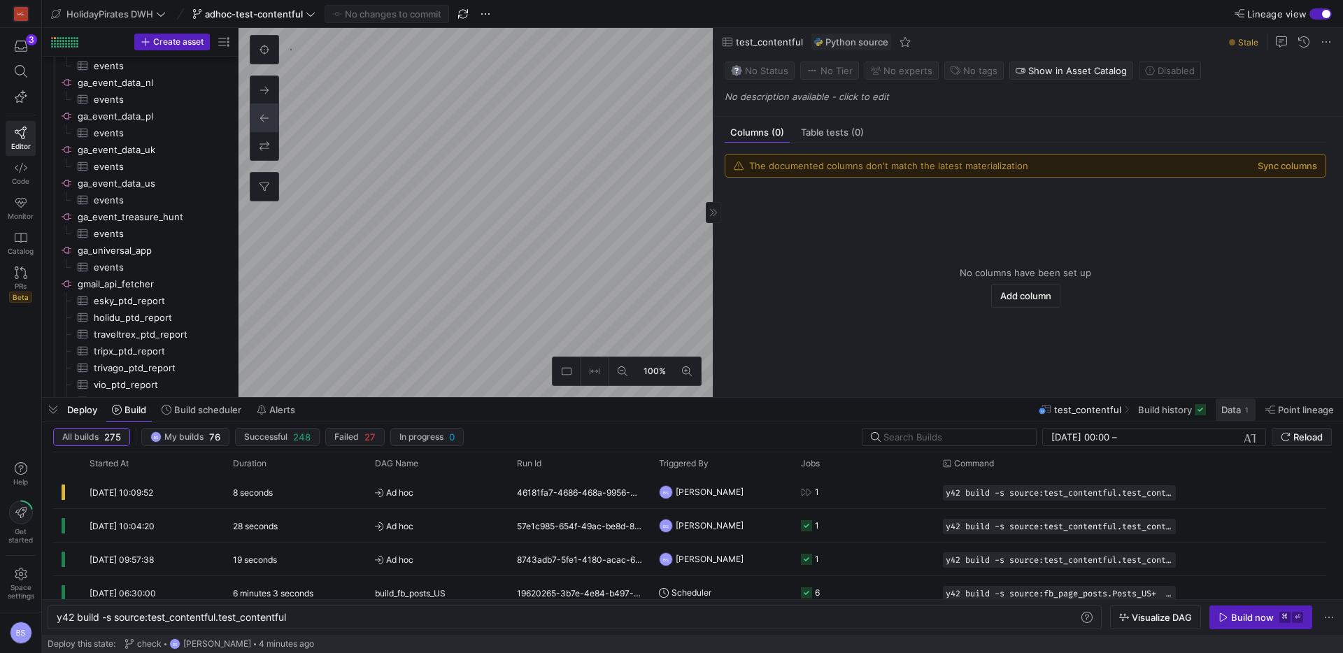
click at [1241, 408] on span "Data 1" at bounding box center [1235, 409] width 29 height 11
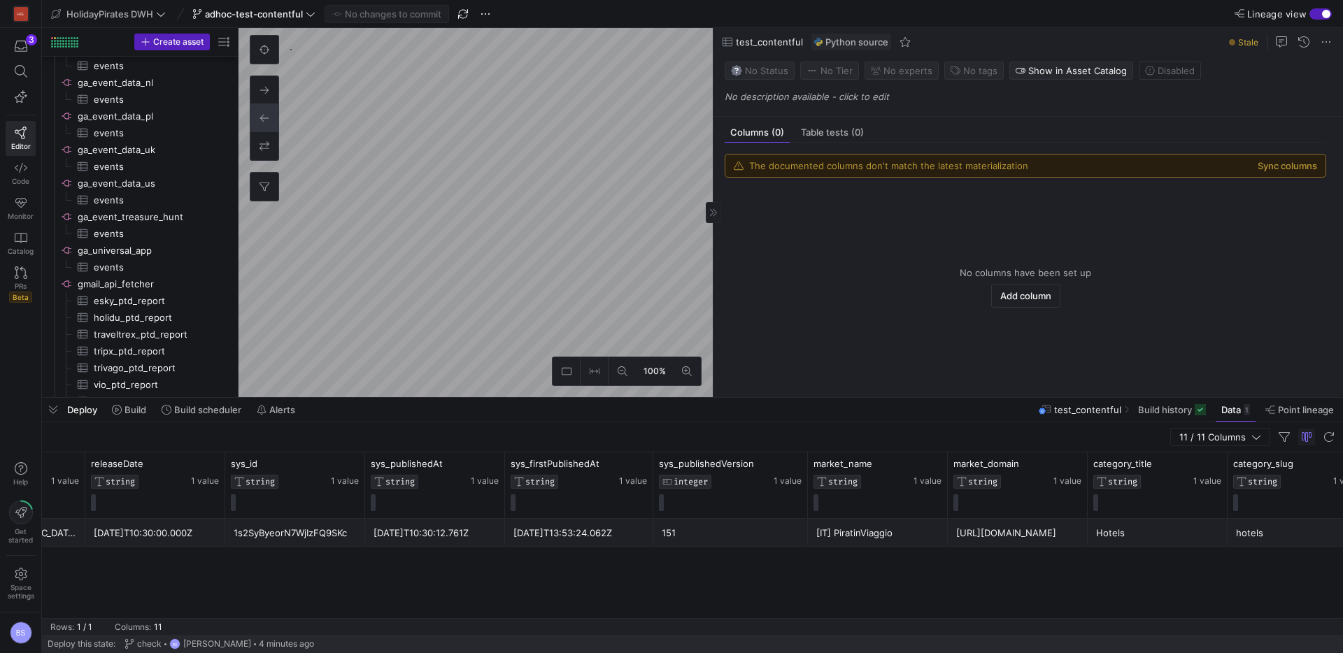
scroll to position [0, 238]
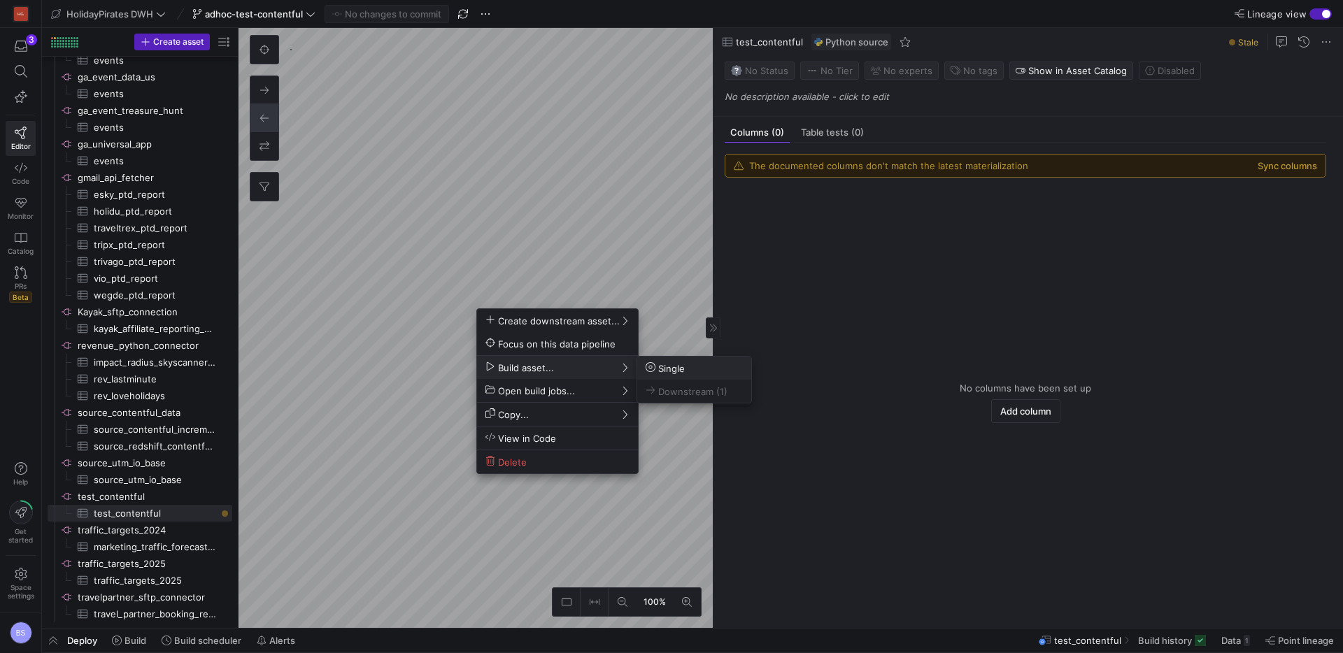
click at [508, 281] on div at bounding box center [671, 326] width 1343 height 653
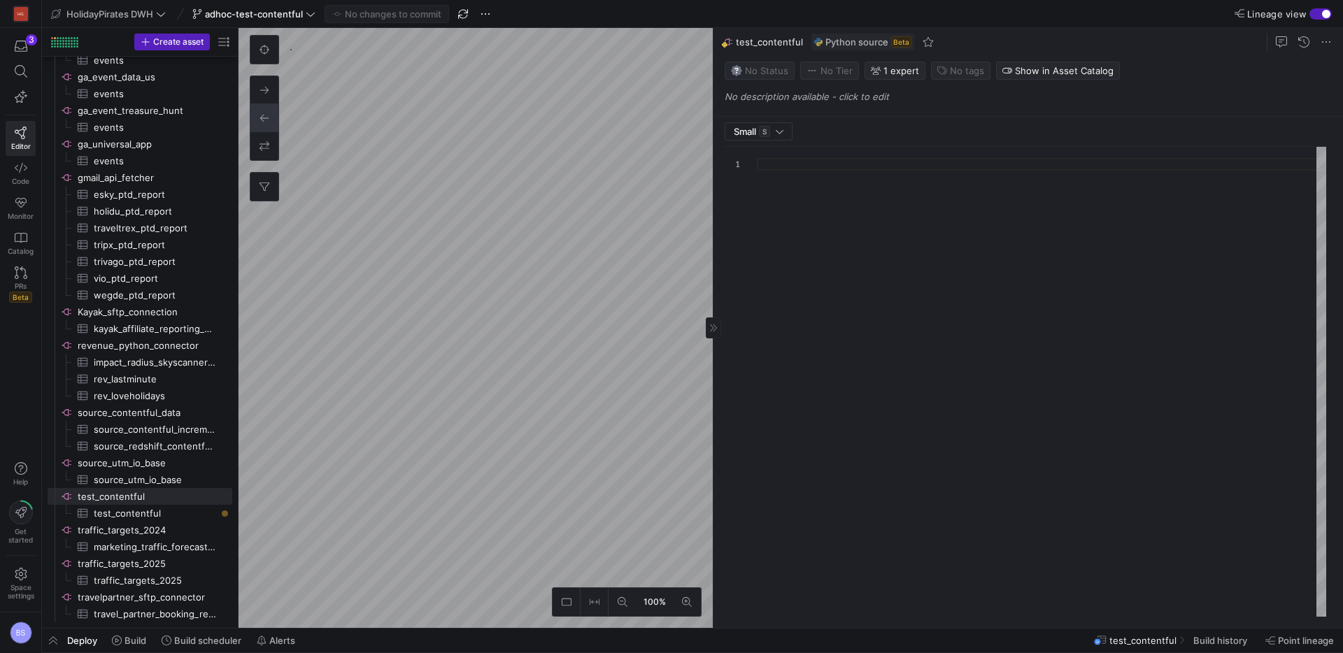
type textarea "import json import logging import pandas as pd import requests from y42.v1.deco…"
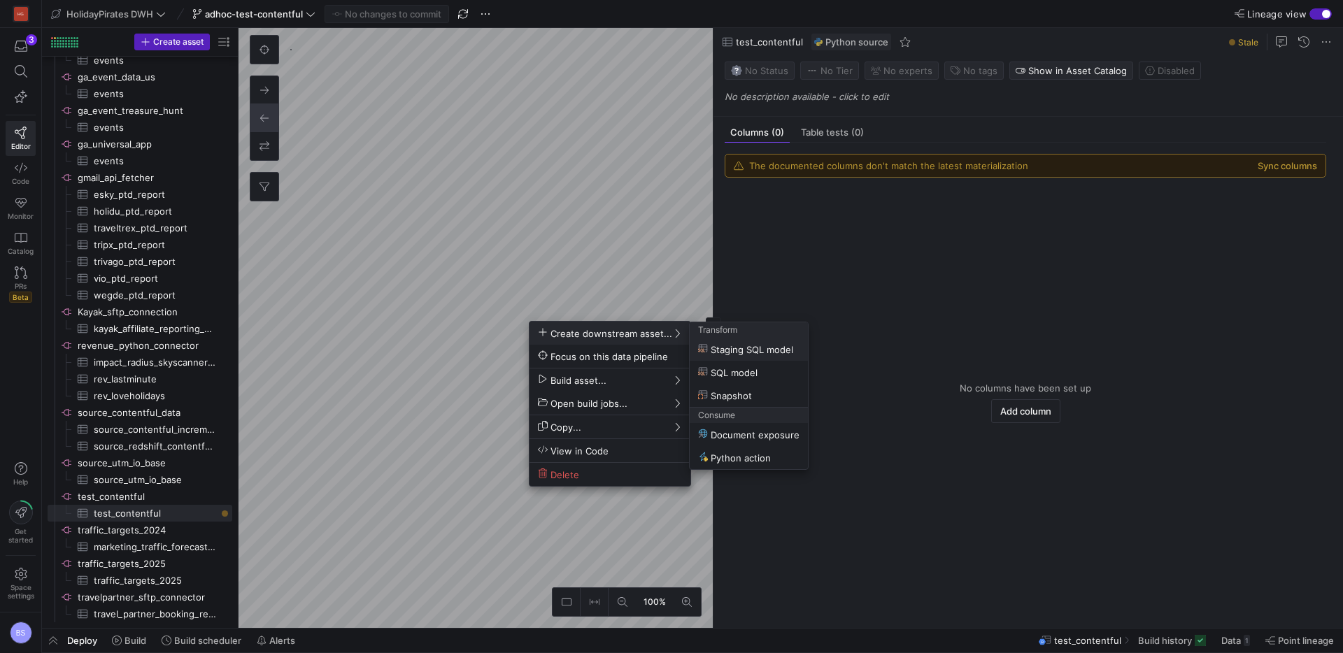
click at [504, 287] on div at bounding box center [671, 326] width 1343 height 653
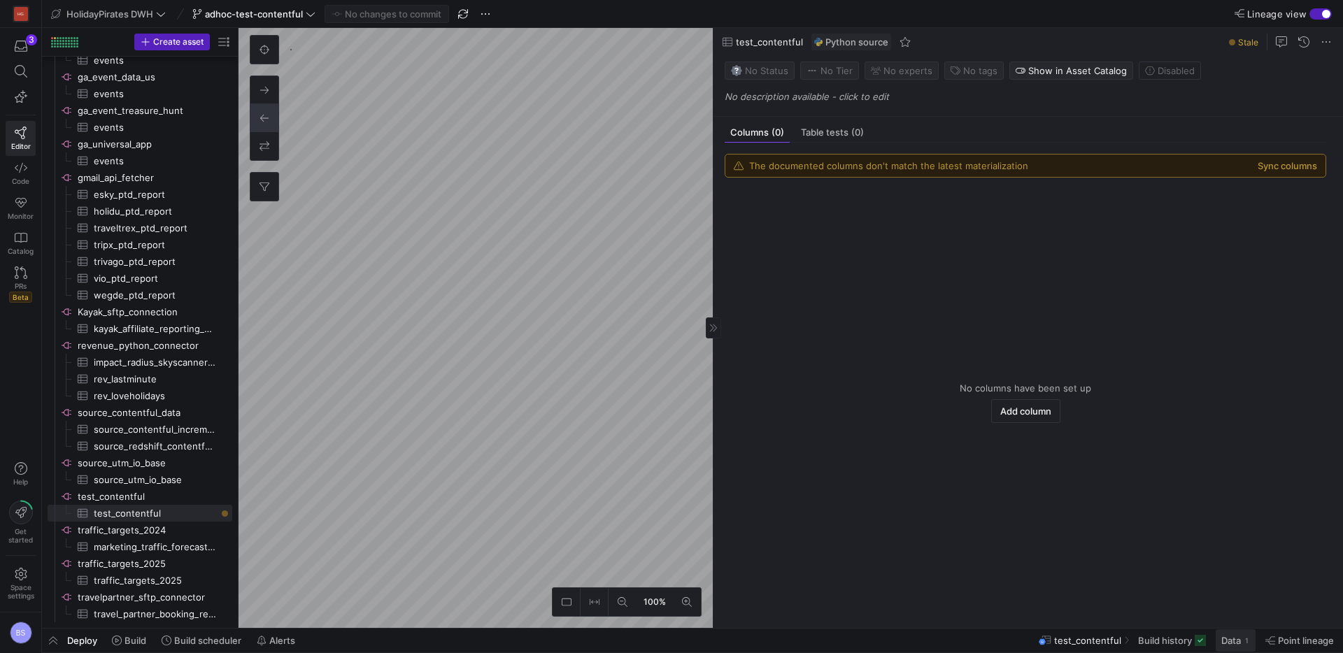
click at [1246, 644] on div "1" at bounding box center [1247, 640] width 6 height 11
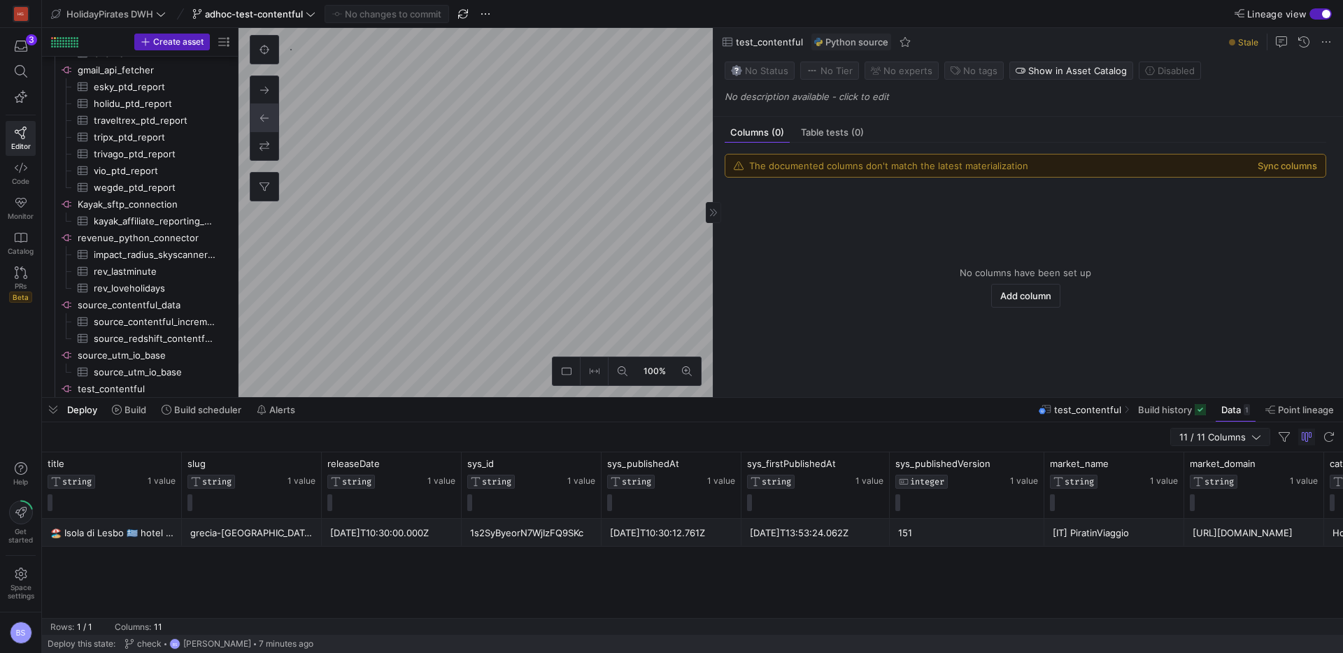
click at [1193, 437] on span "11 / 11 Columns" at bounding box center [1215, 437] width 72 height 11
click at [1219, 511] on input "Press SPACE to toggle visibility (visible)" at bounding box center [1214, 506] width 11 height 11
checkbox input "false"
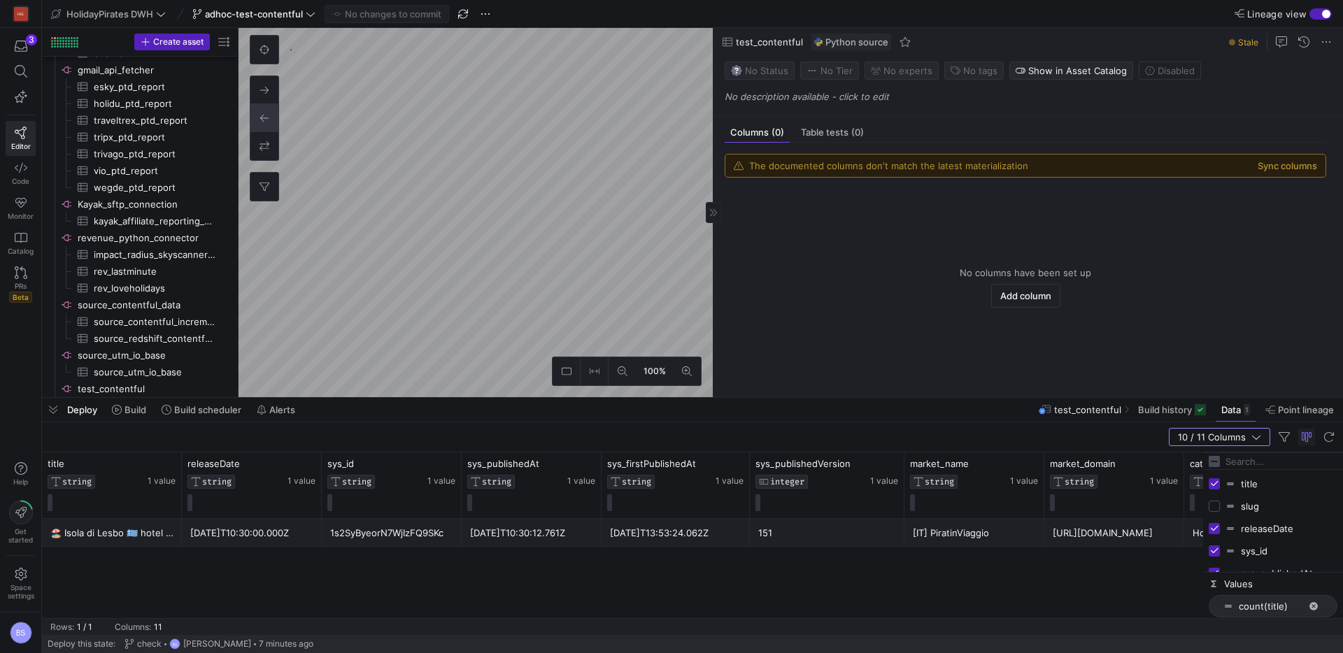
drag, startPoint x: 1255, startPoint y: 547, endPoint x: 1236, endPoint y: 546, distance: 18.9
click at [1247, 523] on div "title slug releaseDate sys_id sys_publishedAt" at bounding box center [1273, 596] width 140 height 246
drag, startPoint x: 1233, startPoint y: 546, endPoint x: 1232, endPoint y: 505, distance: 41.3
click at [1130, 562] on div "🏖️ Isola di Lesbo 🇬🇷 hotel da SOLI 16€/notte 😎 2025-08-12T10:30:00.000Z 1s2SyBy…" at bounding box center [622, 568] width 1161 height 99
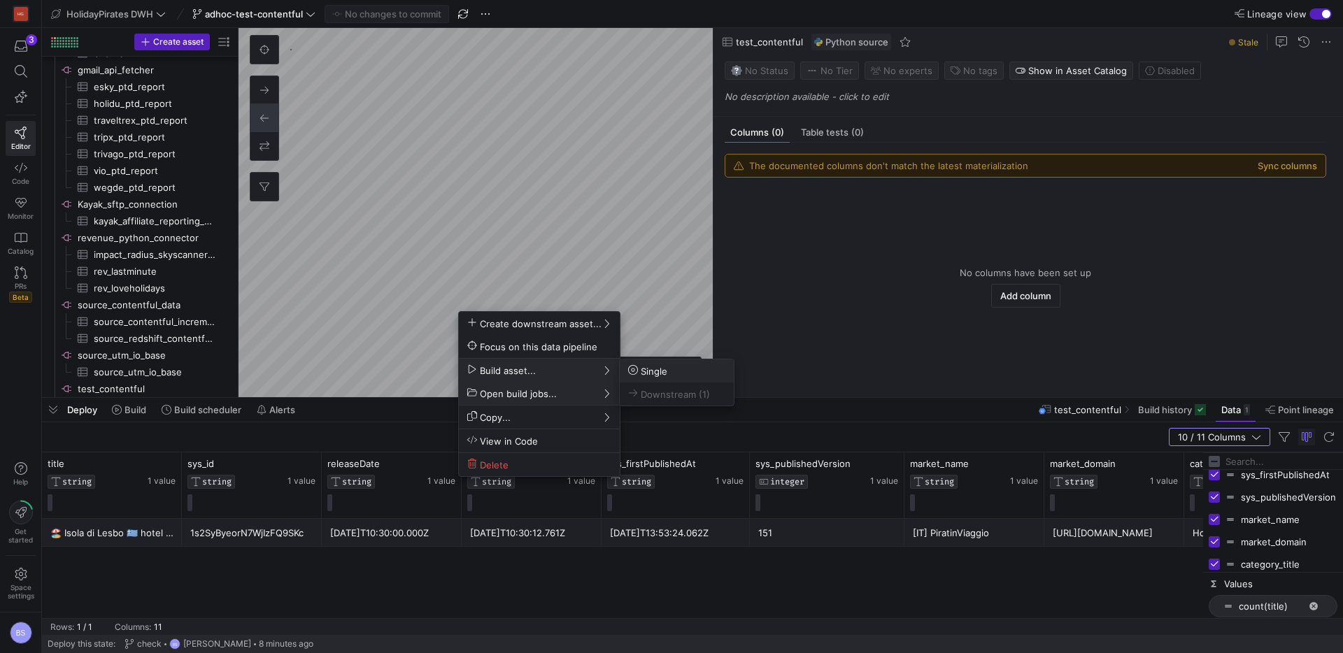
click at [670, 369] on span "Single" at bounding box center [676, 371] width 97 height 12
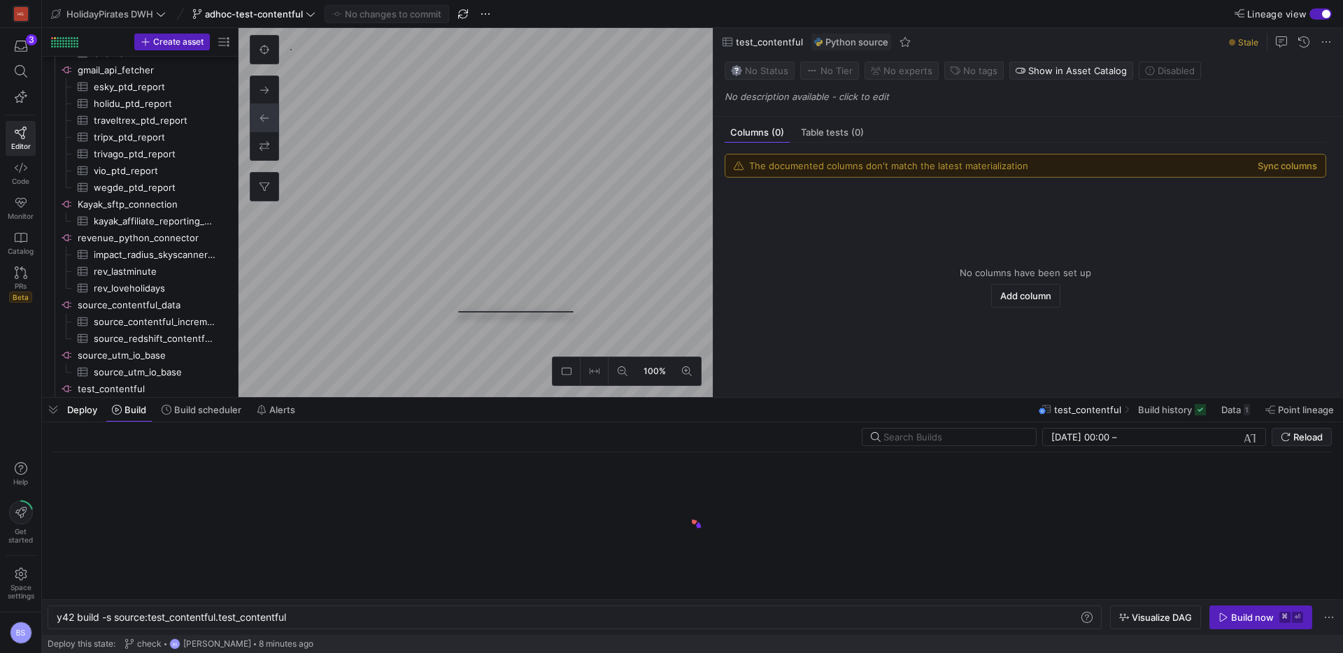
scroll to position [0, 233]
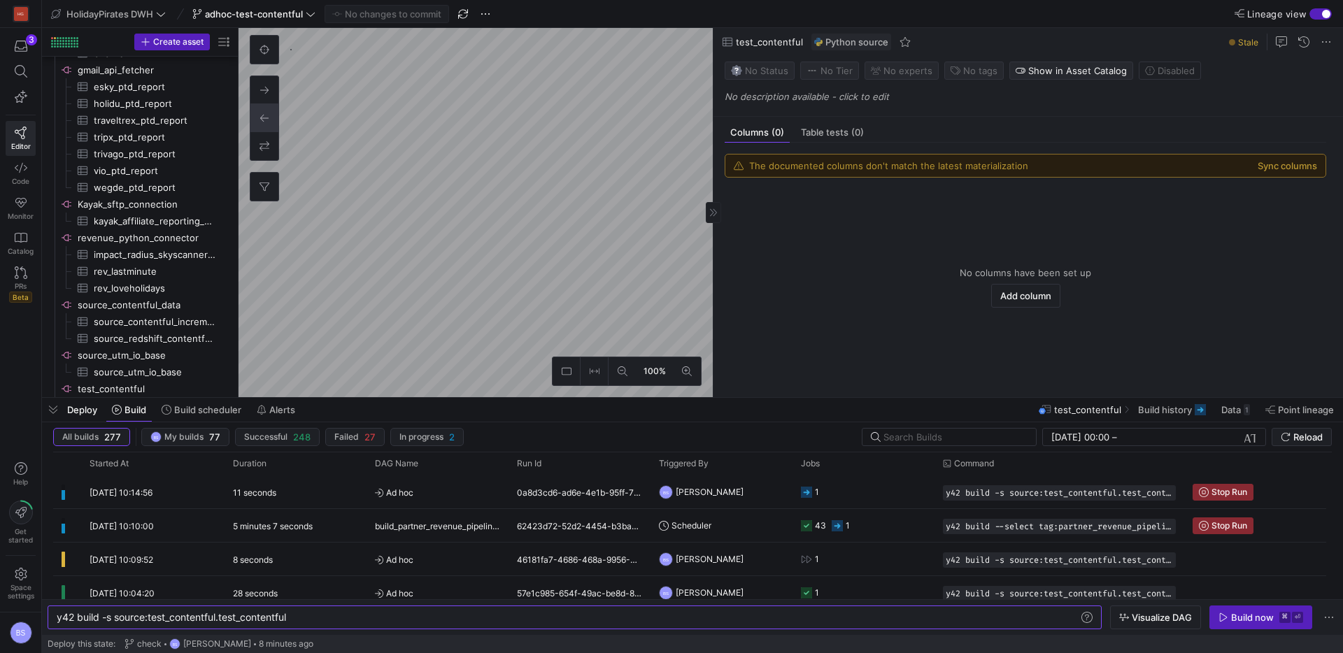
type textarea "y42 build"
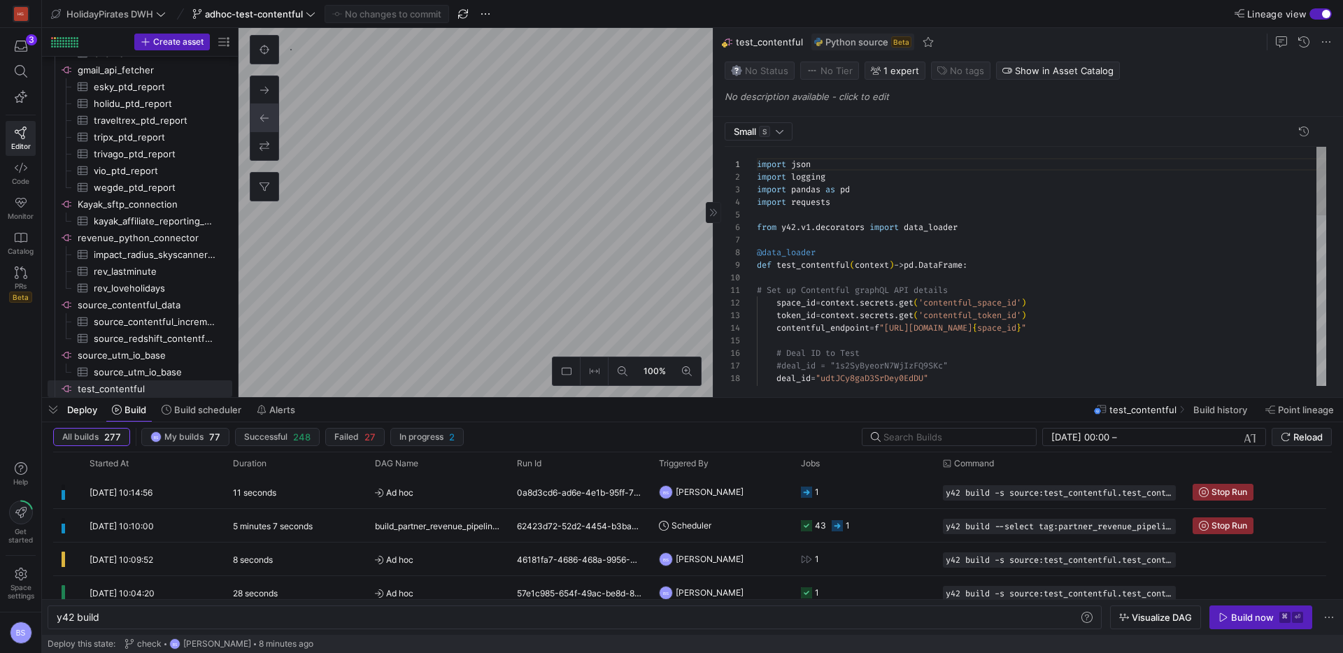
scroll to position [126, 0]
click at [850, 205] on div "import json import logging import pandas as pd import requests from y42 . v1 . …" at bounding box center [1041, 567] width 569 height 840
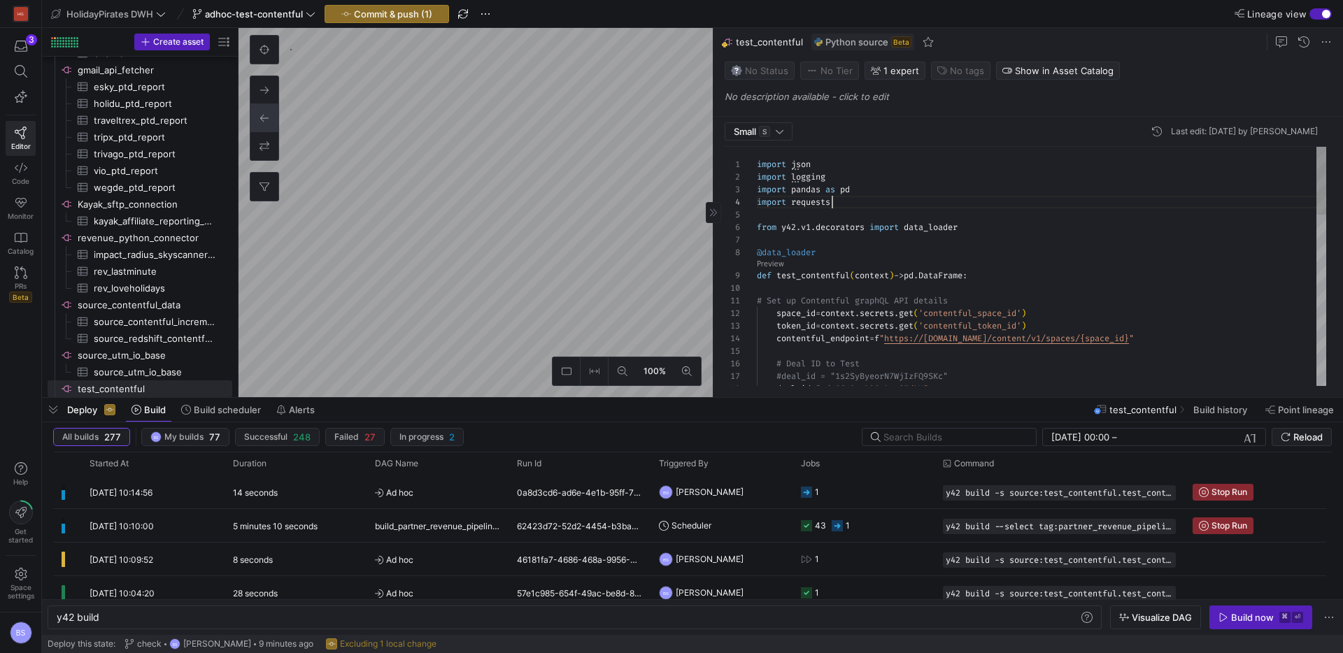
scroll to position [38, 76]
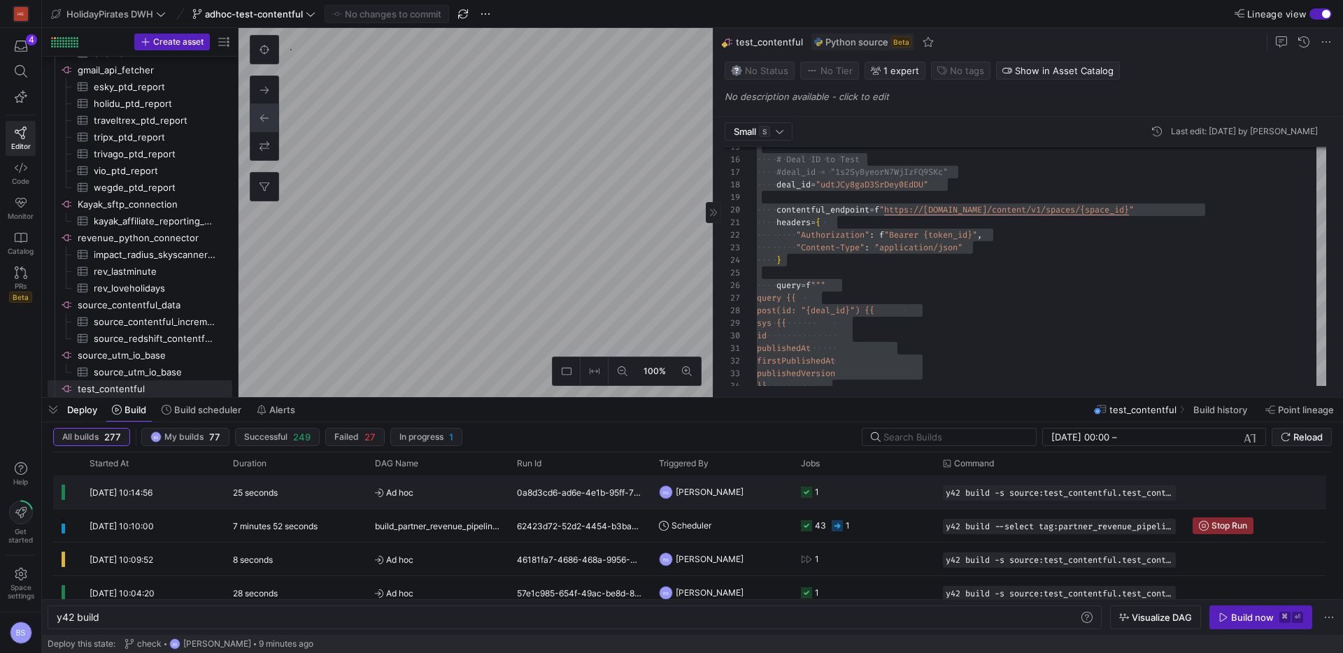
click at [676, 500] on span "[PERSON_NAME]" at bounding box center [710, 492] width 68 height 33
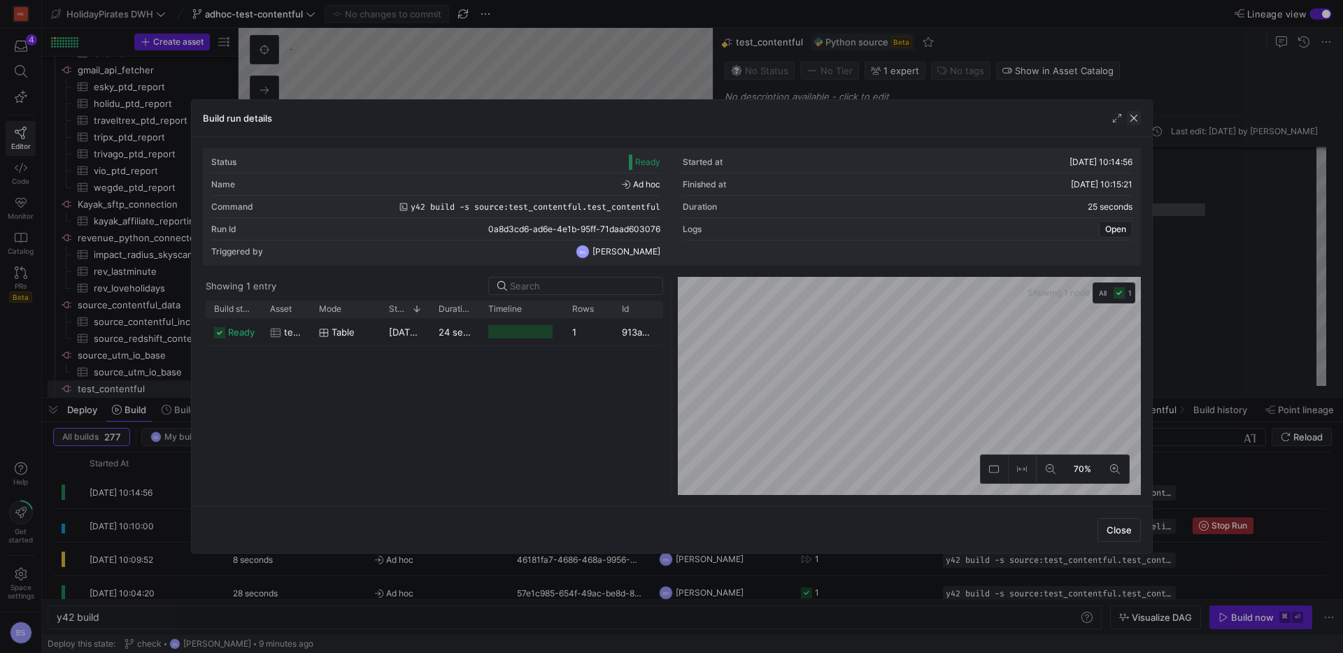
click at [1136, 116] on span "button" at bounding box center [1134, 118] width 14 height 14
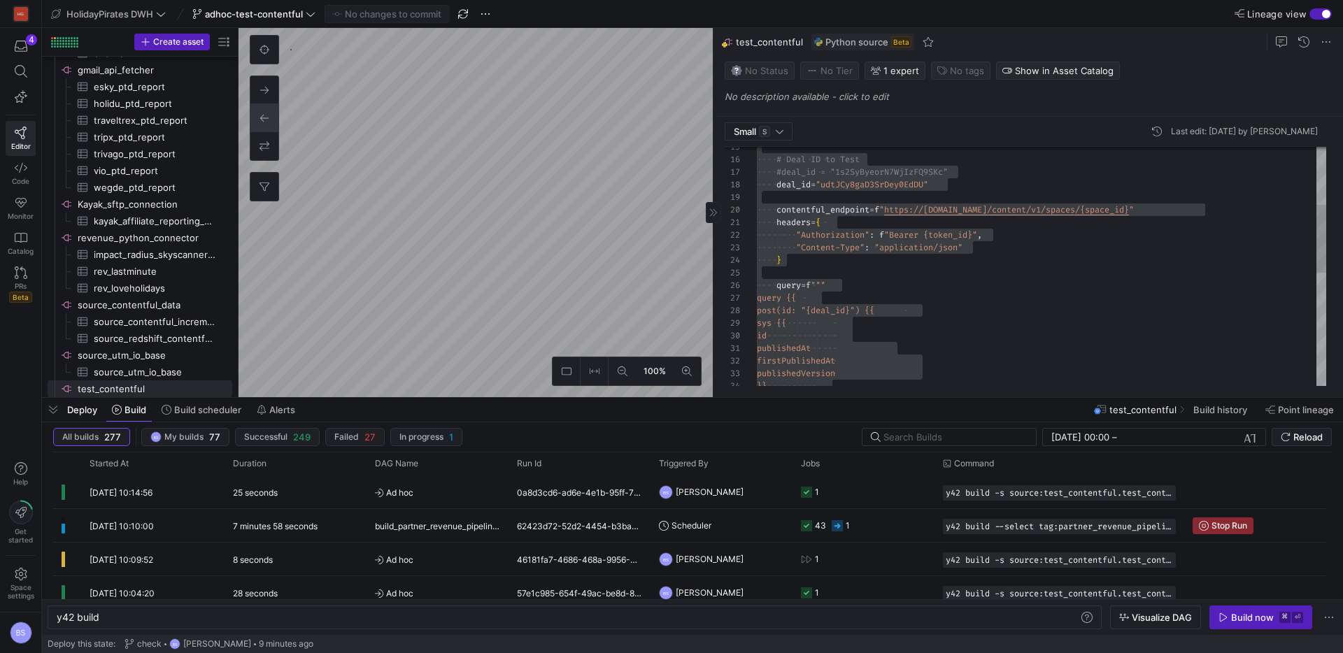
type textarea "publishedAt firstPublishedAt publishedVersion }} releaseDate title }} }} """"
click at [1054, 364] on div "# Deal ID to Test #deal_id = "1s2SyByeorN7WjIzFQ9SKc" deal_id = "udtJCy8gaD3SrD…" at bounding box center [1041, 363] width 569 height 840
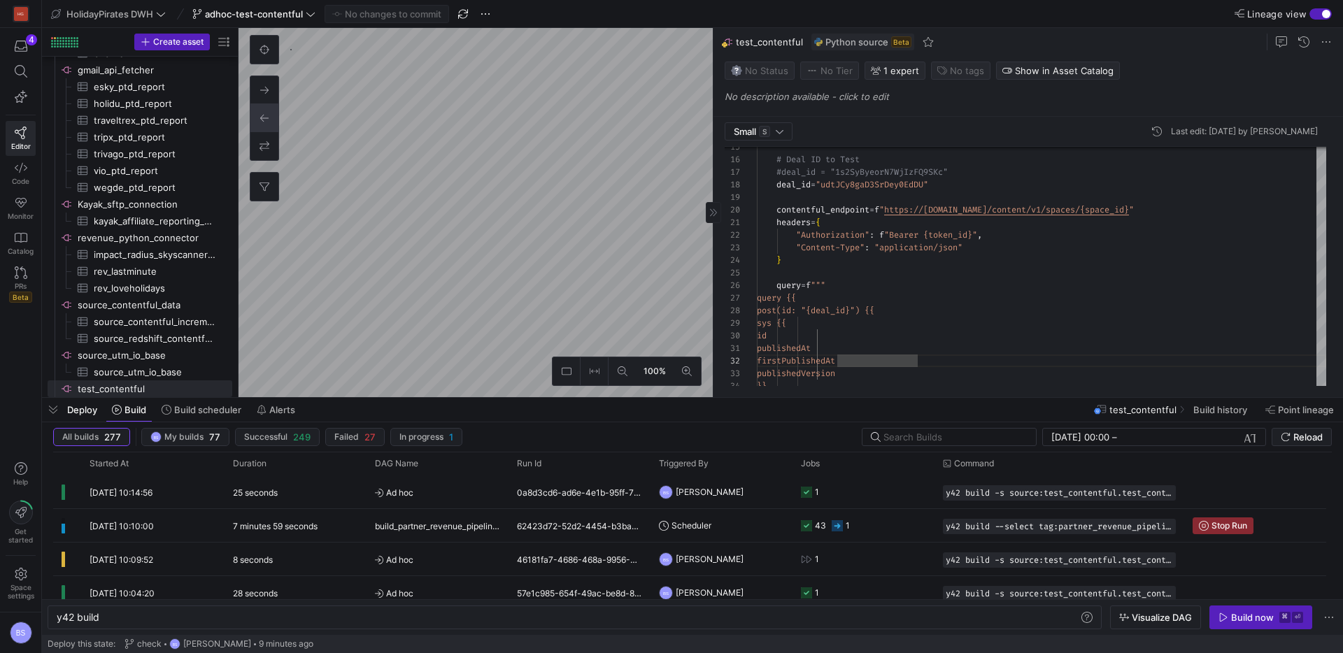
type textarea "y42 build -s source:test_contentful.test_contentful"
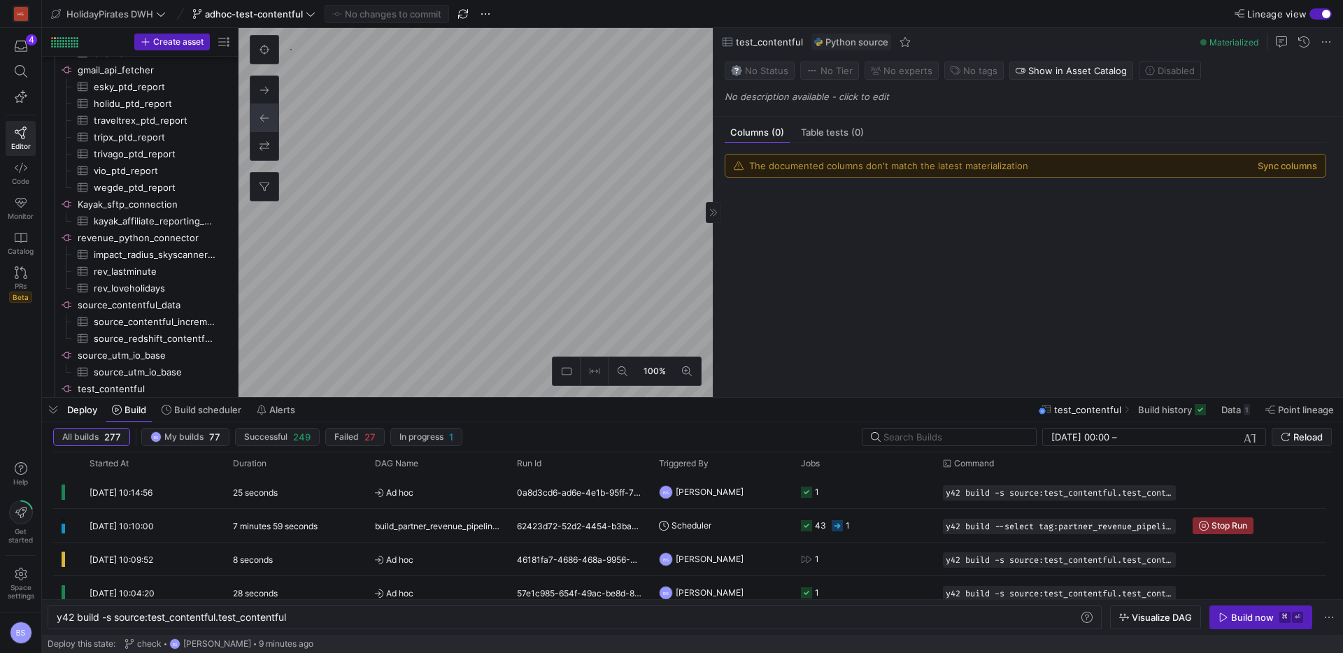
scroll to position [986, 0]
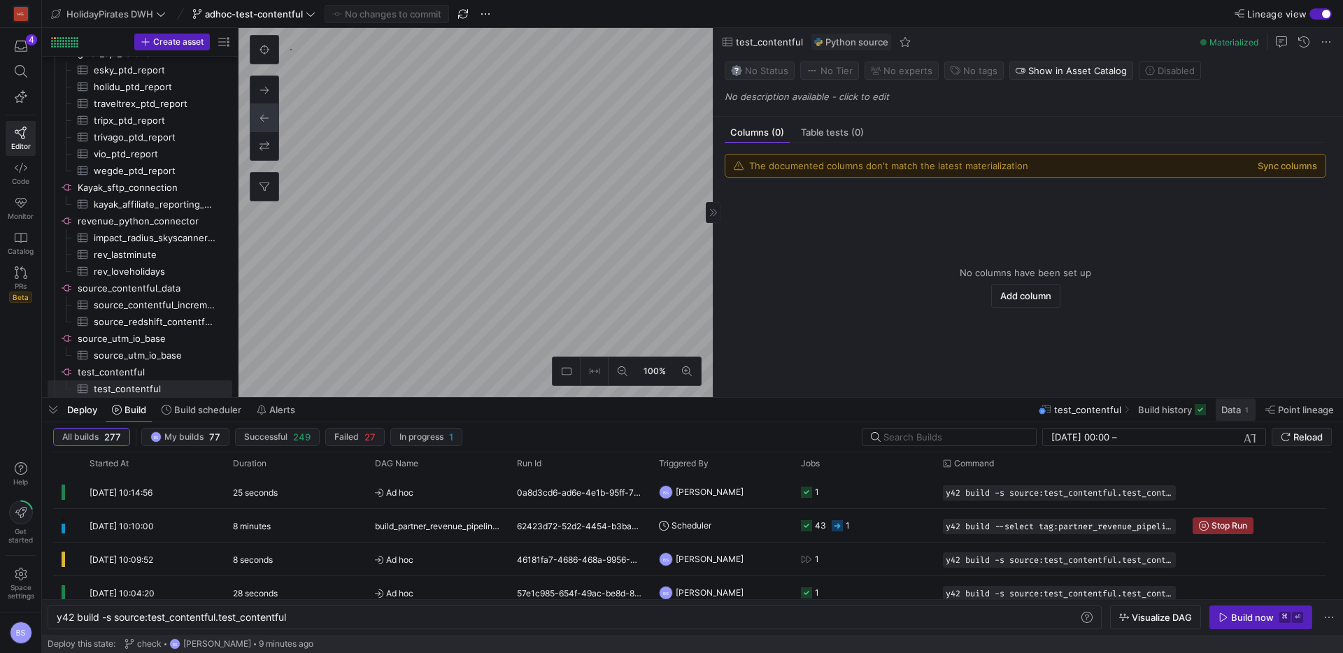
click at [1237, 414] on span "Data" at bounding box center [1231, 409] width 20 height 11
